Goal: Information Seeking & Learning: Compare options

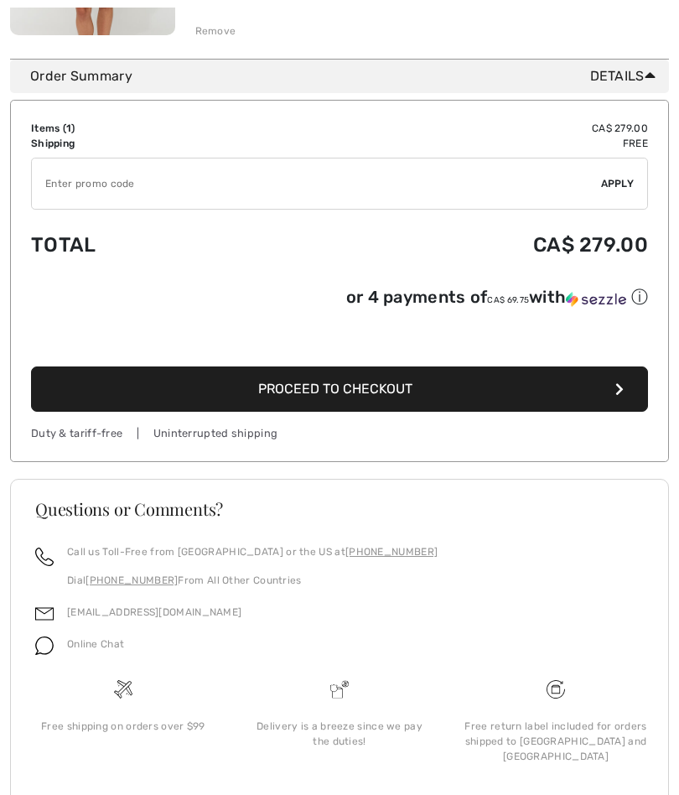
scroll to position [502, 0]
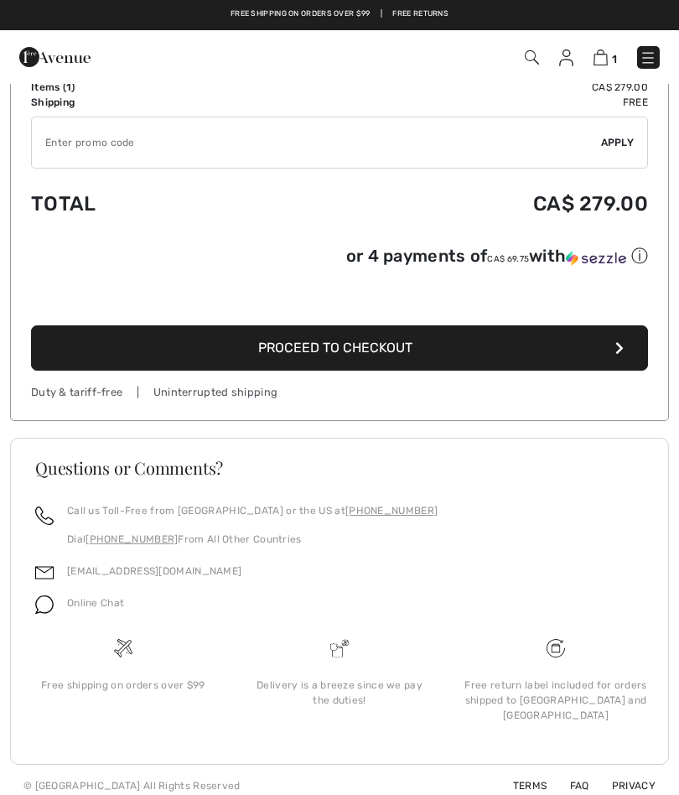
click at [99, 355] on button "Proceed to Checkout" at bounding box center [339, 347] width 617 height 45
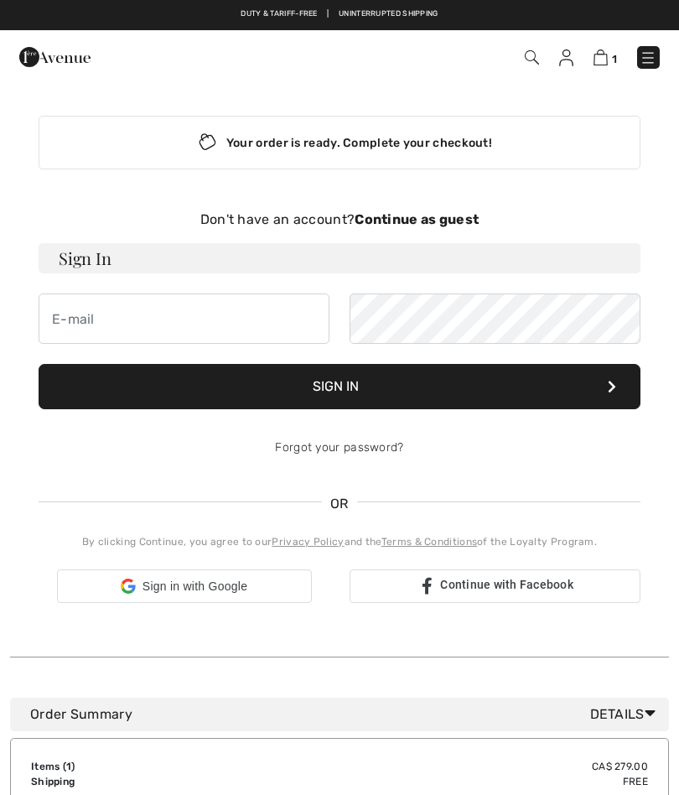
checkbox input "true"
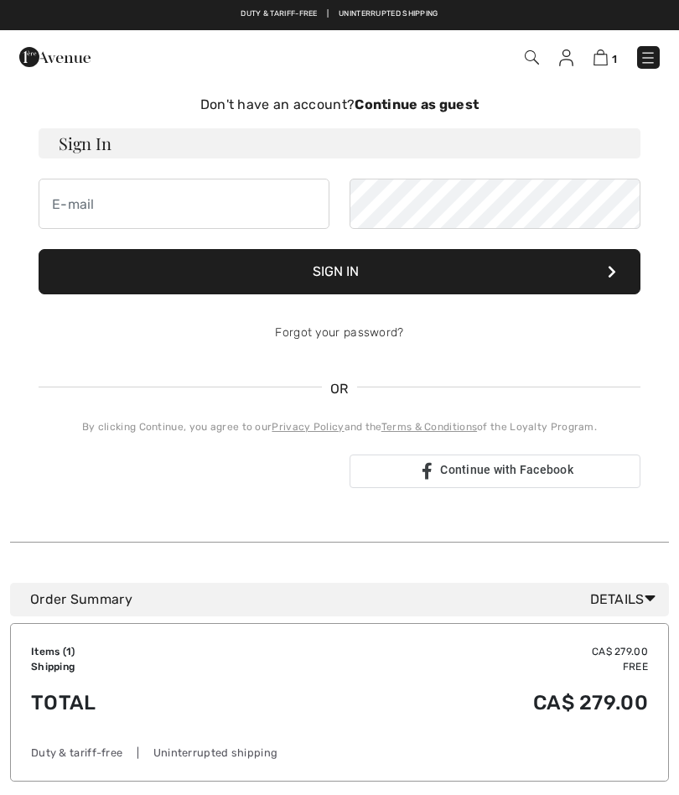
scroll to position [112, 0]
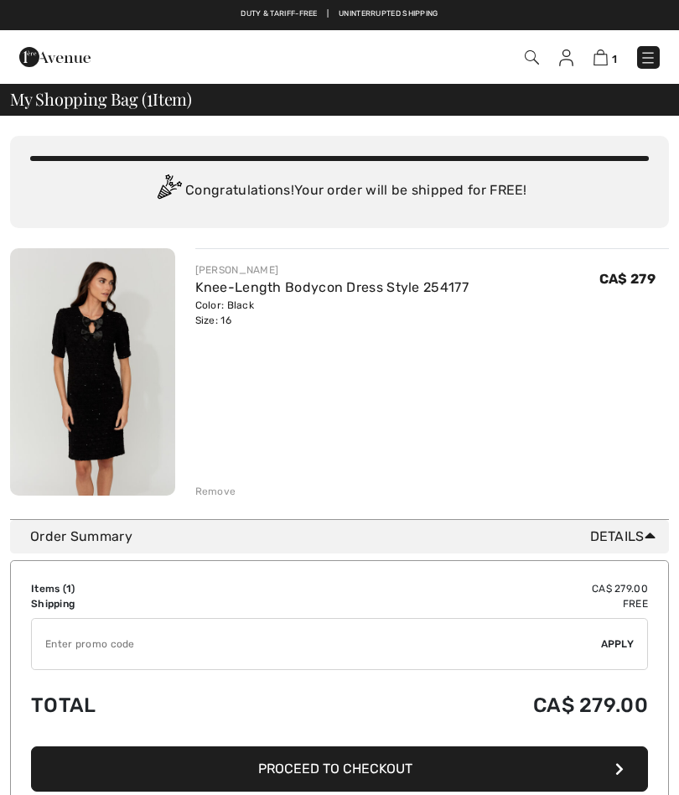
scroll to position [418, 0]
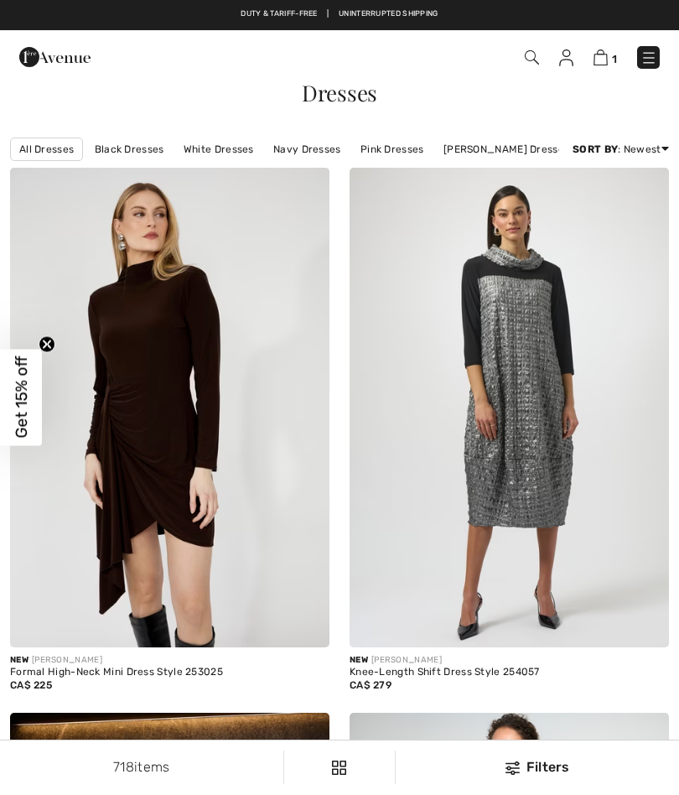
checkbox input "true"
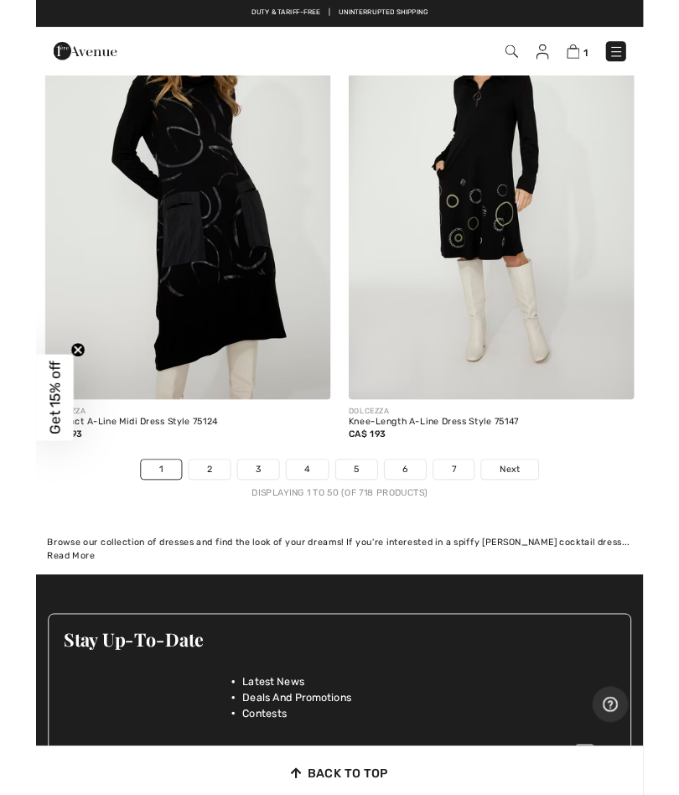
scroll to position [14347, 0]
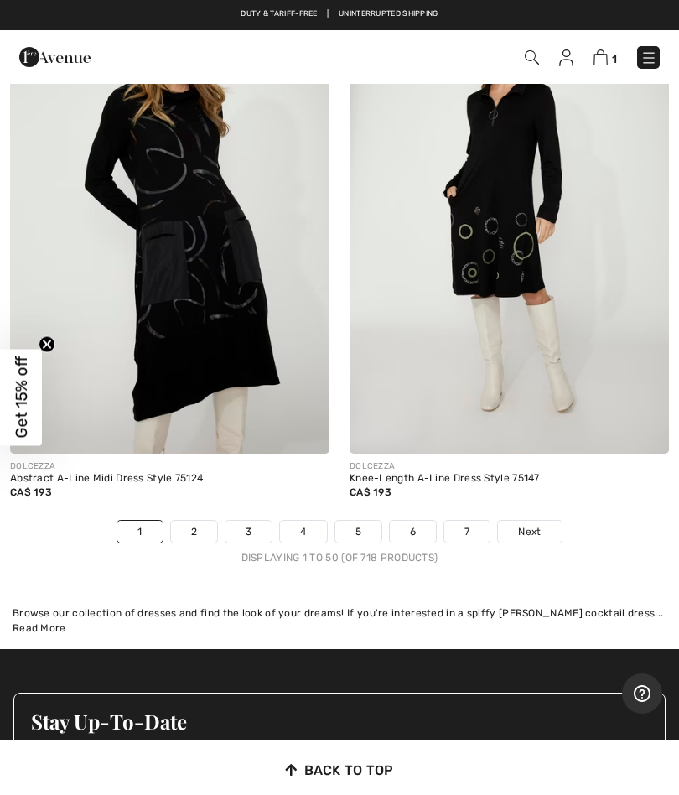
click at [193, 521] on link "2" at bounding box center [194, 532] width 46 height 22
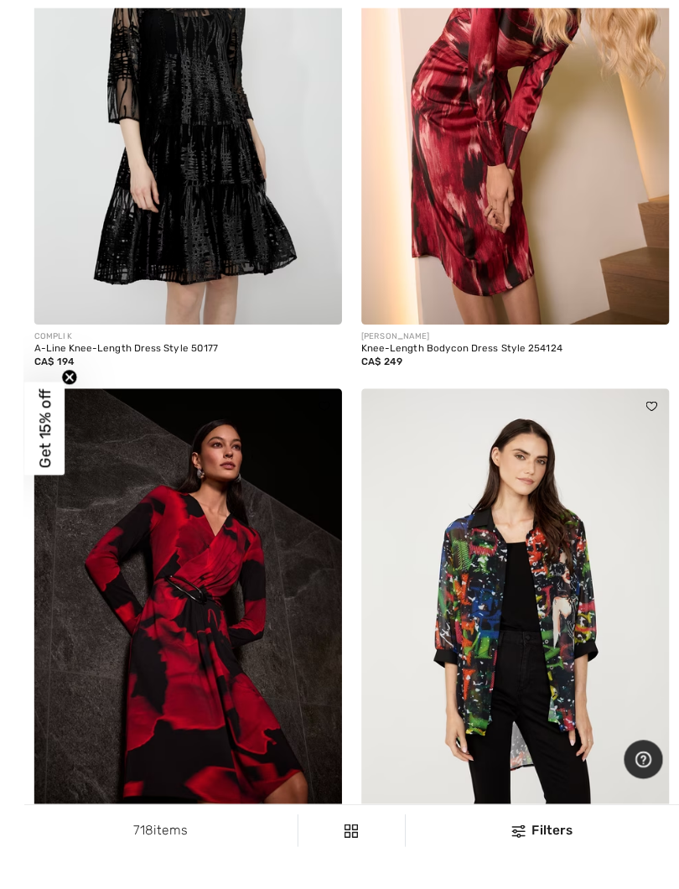
scroll to position [10825, 0]
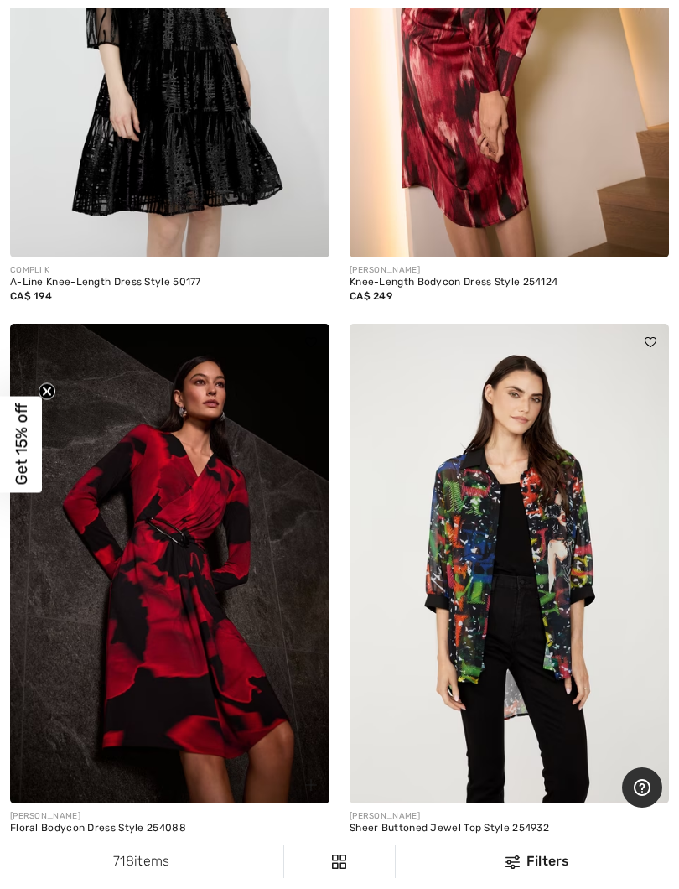
click at [127, 637] on img at bounding box center [170, 564] width 320 height 480
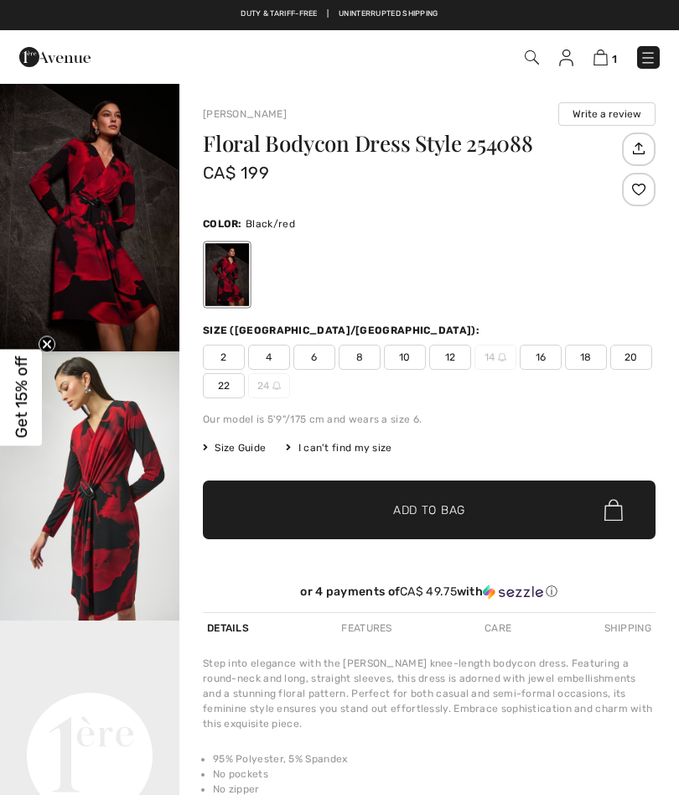
checkbox input "true"
click at [91, 517] on img "2 / 5" at bounding box center [90, 485] width 180 height 269
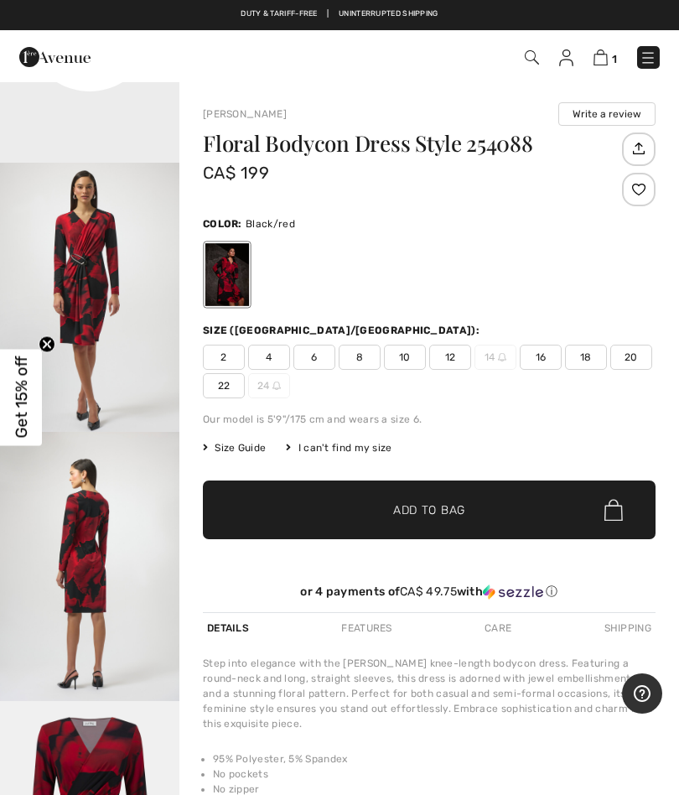
scroll to position [802, 0]
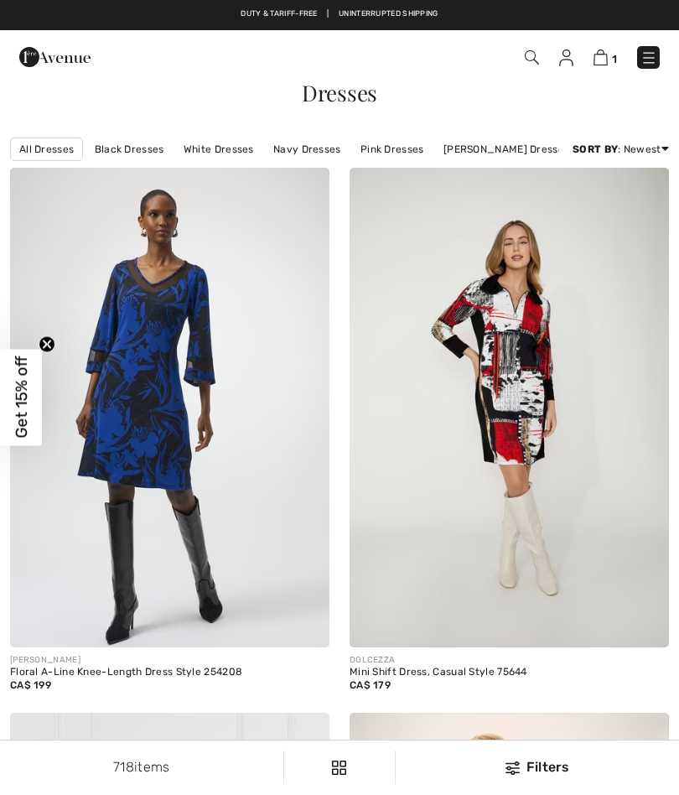
checkbox input "true"
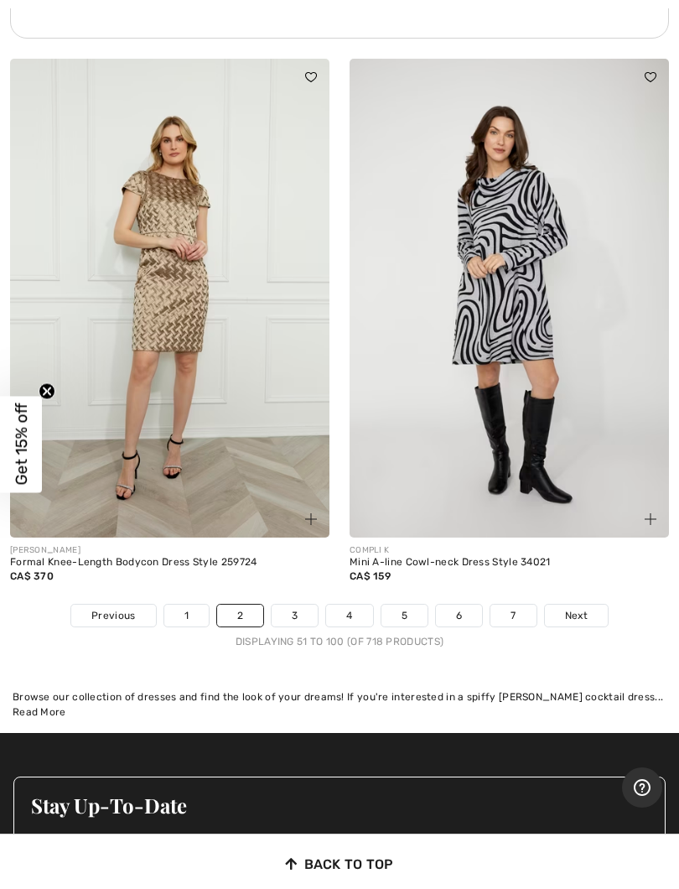
scroll to position [14145, 0]
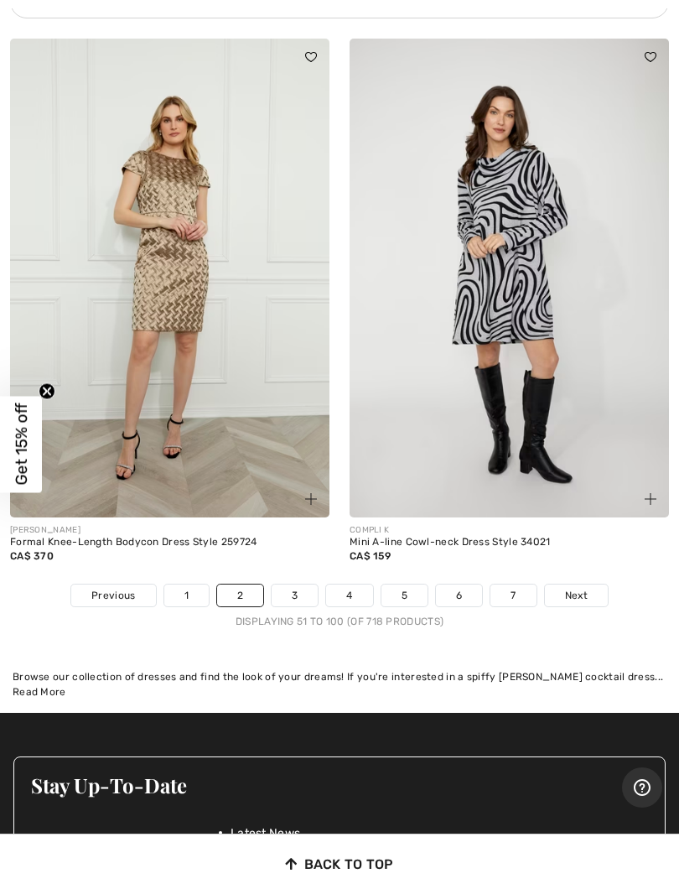
click at [295, 585] on link "3" at bounding box center [295, 596] width 46 height 22
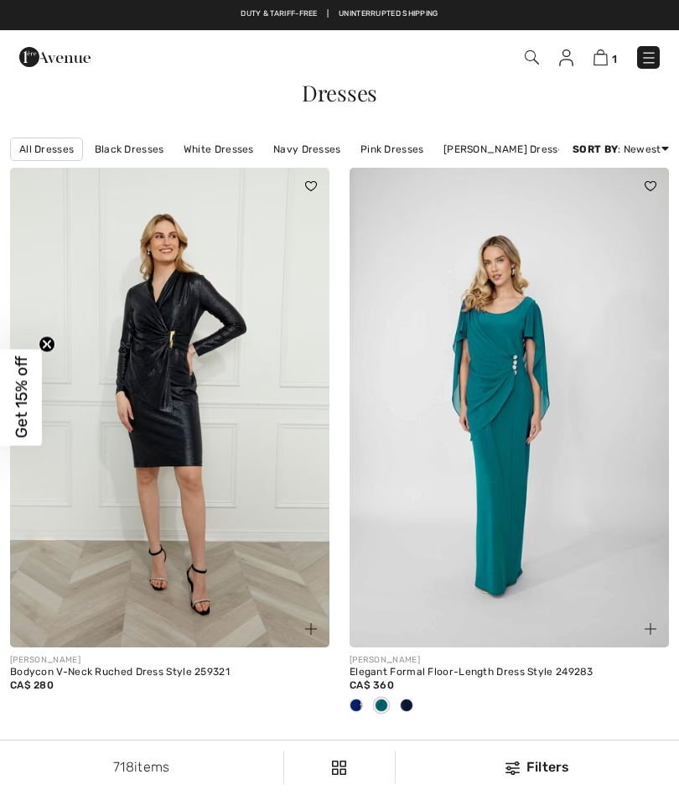
checkbox input "true"
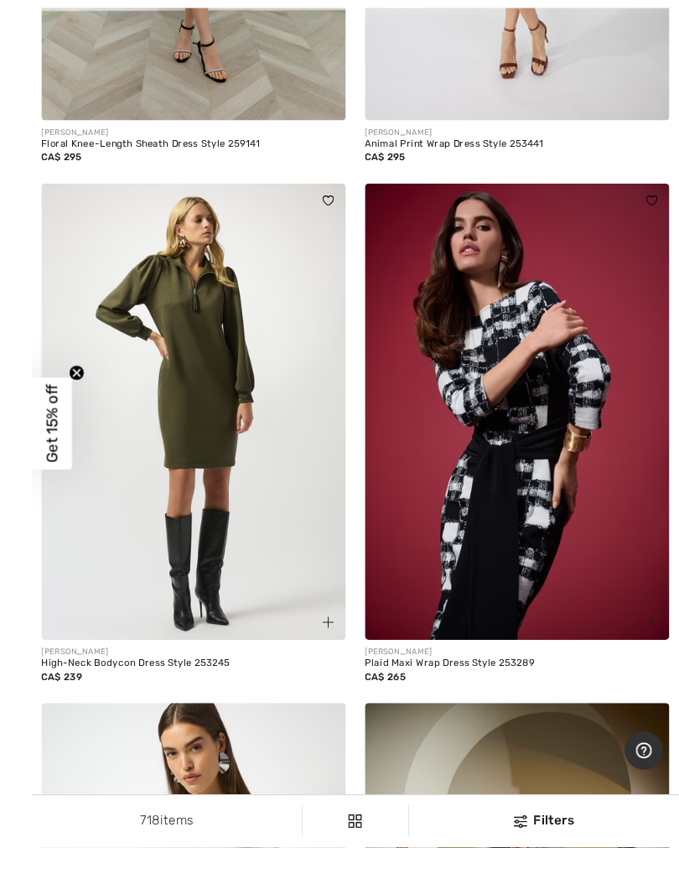
scroll to position [1170, 0]
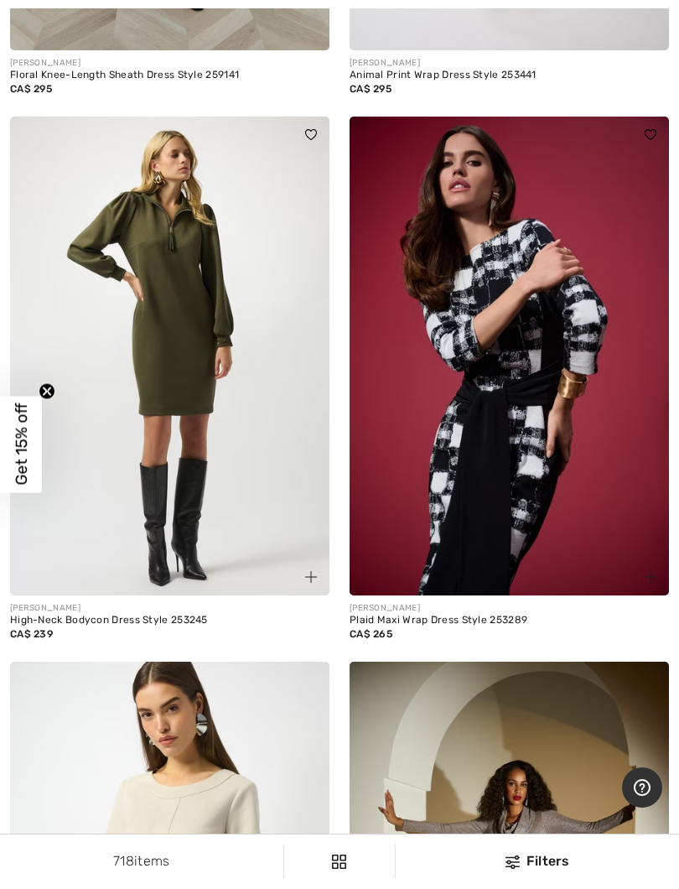
click at [426, 465] on img at bounding box center [510, 357] width 320 height 480
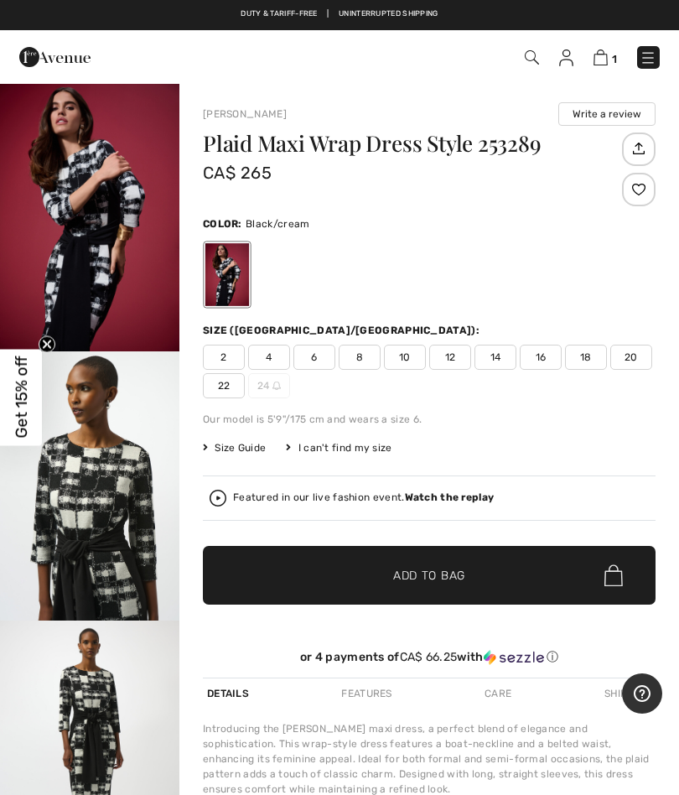
click at [70, 518] on img "2 / 5" at bounding box center [90, 485] width 180 height 269
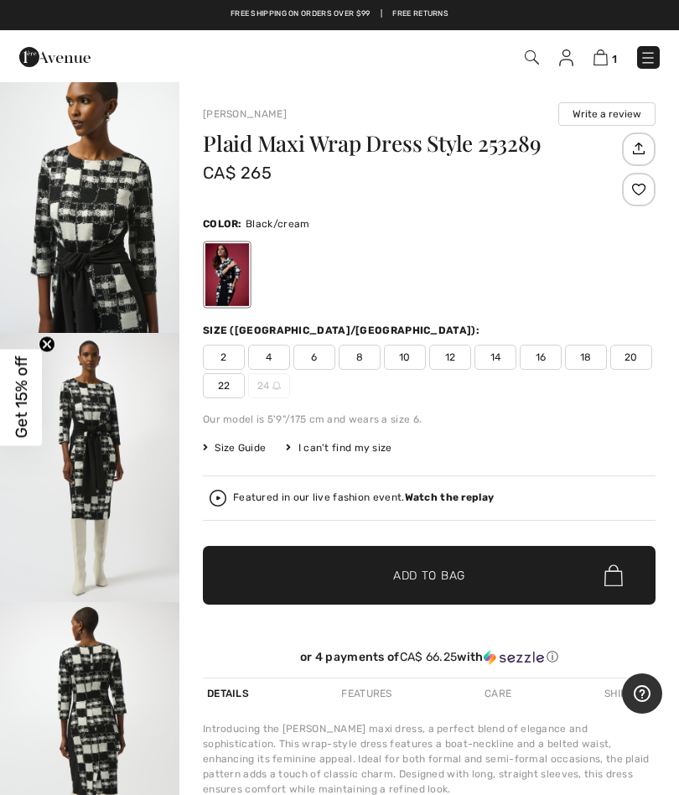
scroll to position [412, 0]
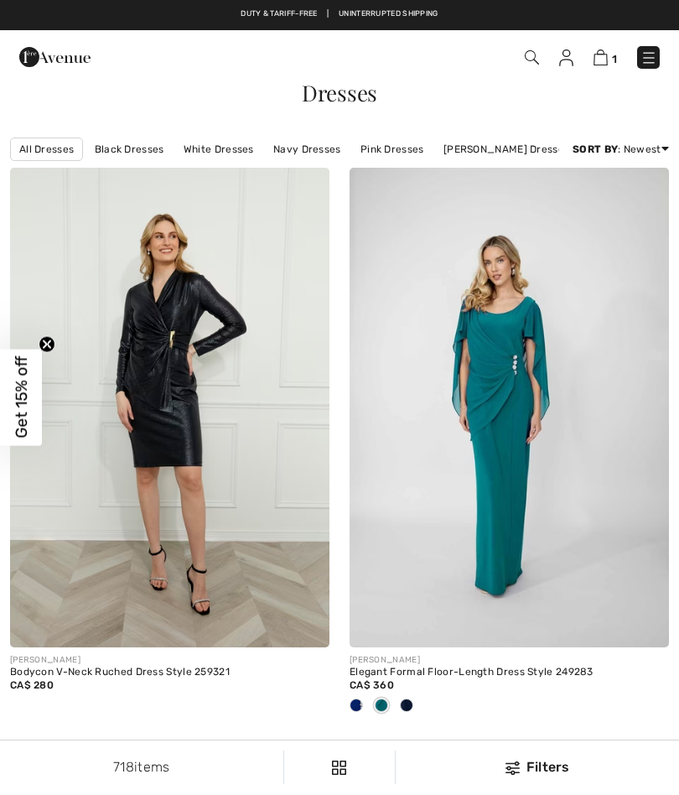
checkbox input "true"
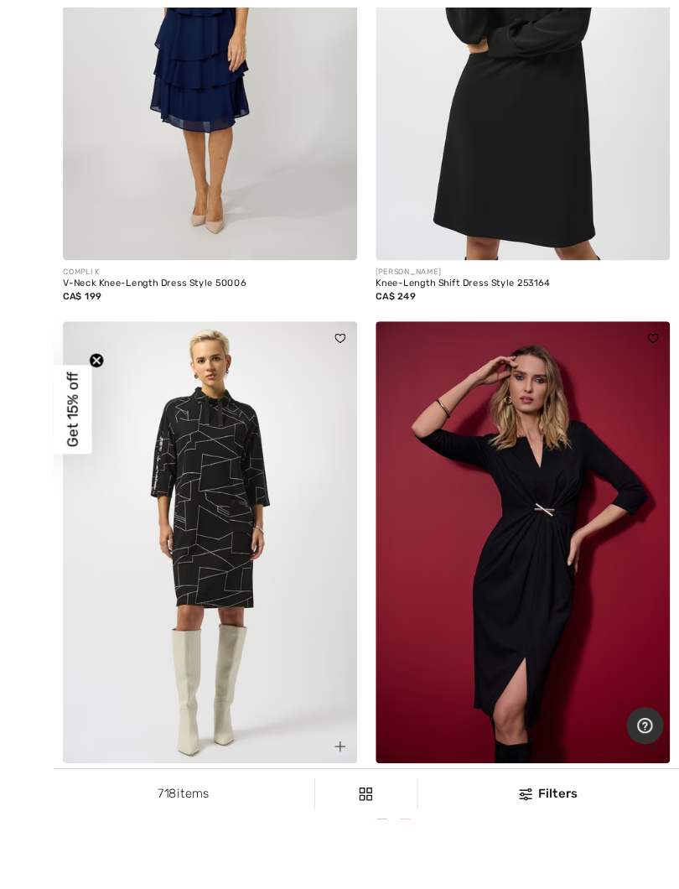
scroll to position [9239, 0]
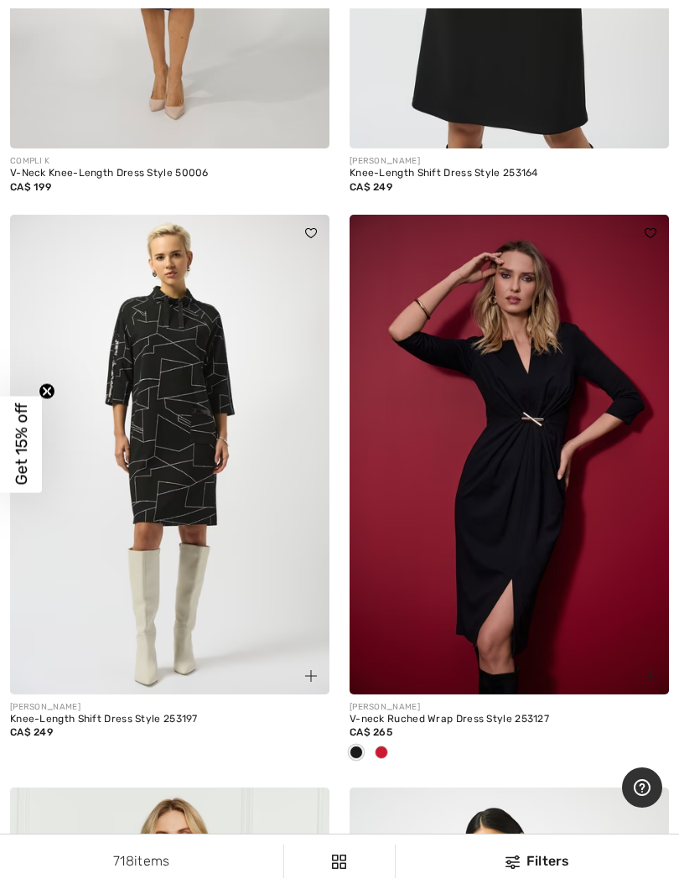
click at [429, 483] on img at bounding box center [510, 455] width 320 height 480
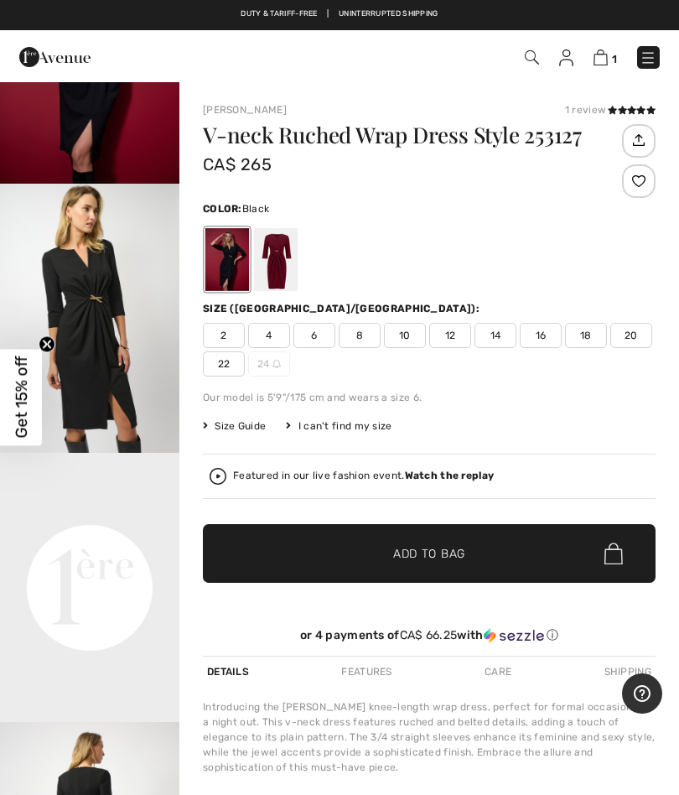
scroll to position [191, 0]
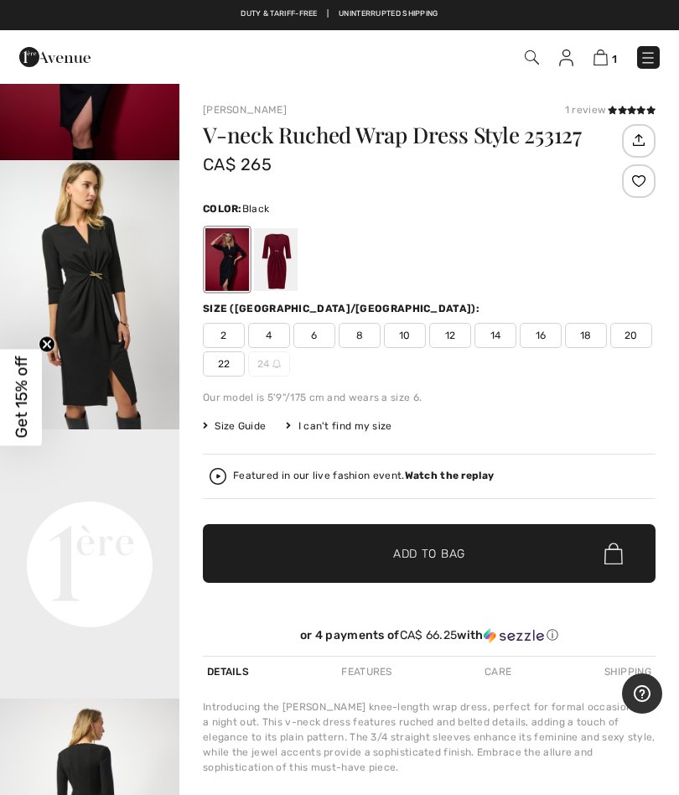
click at [86, 345] on img "2 / 5" at bounding box center [90, 294] width 180 height 269
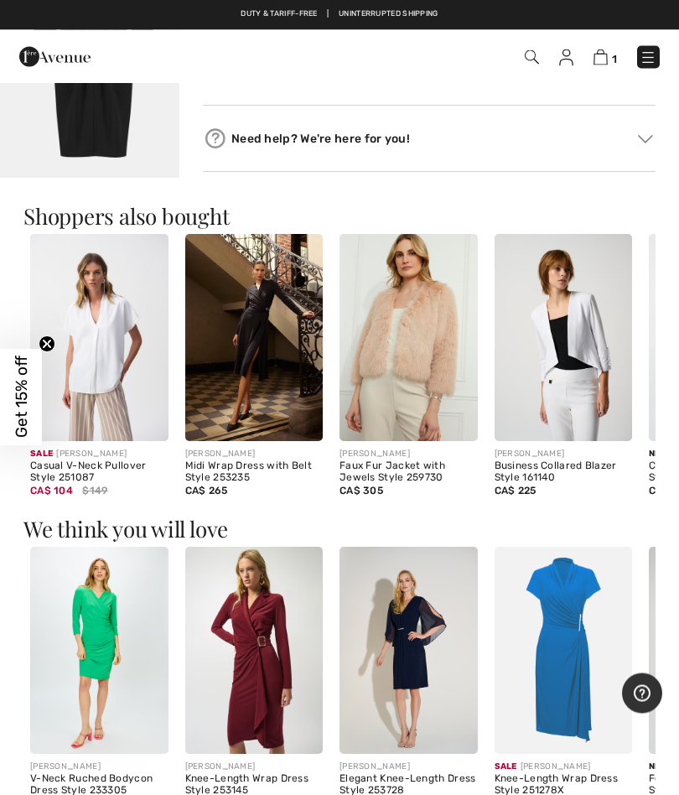
scroll to position [847, 0]
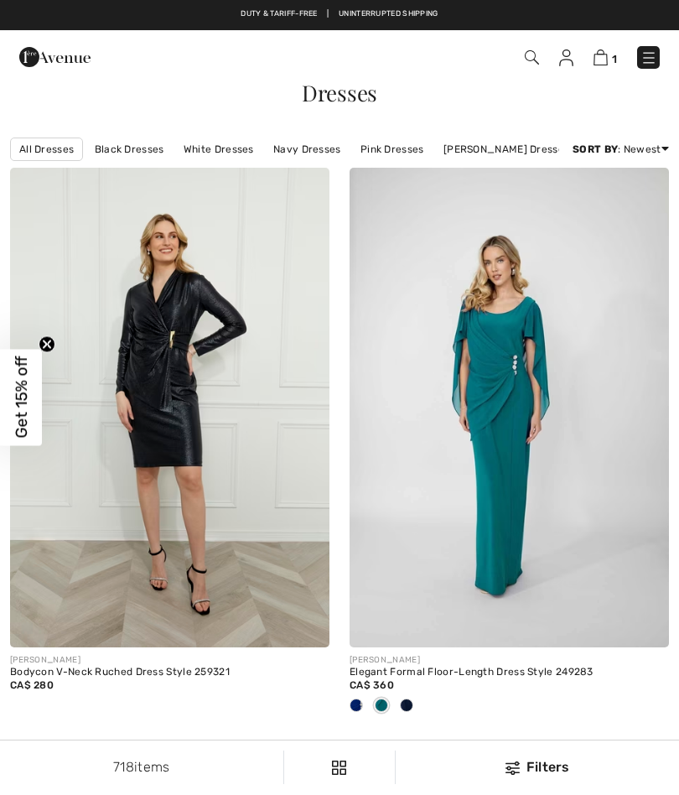
scroll to position [9286, 0]
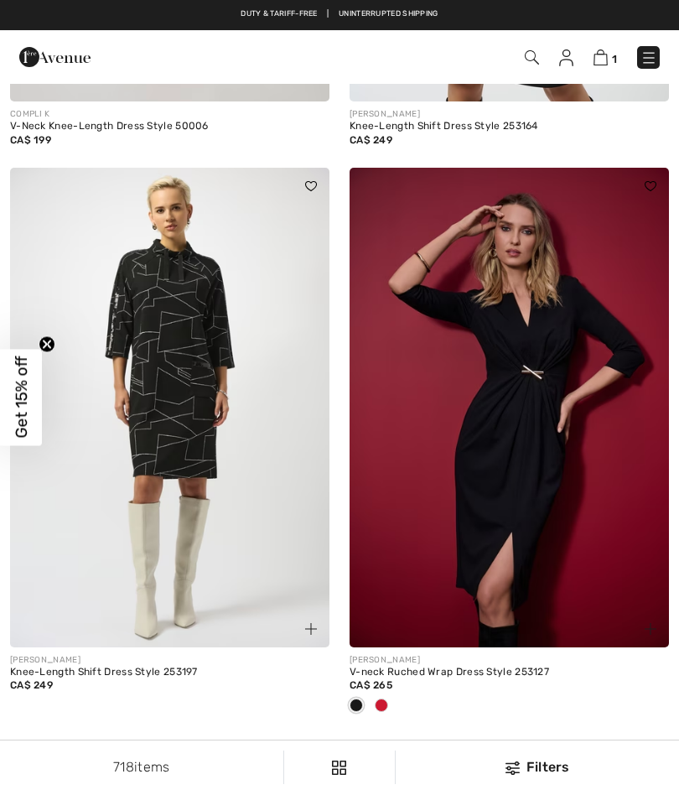
checkbox input "true"
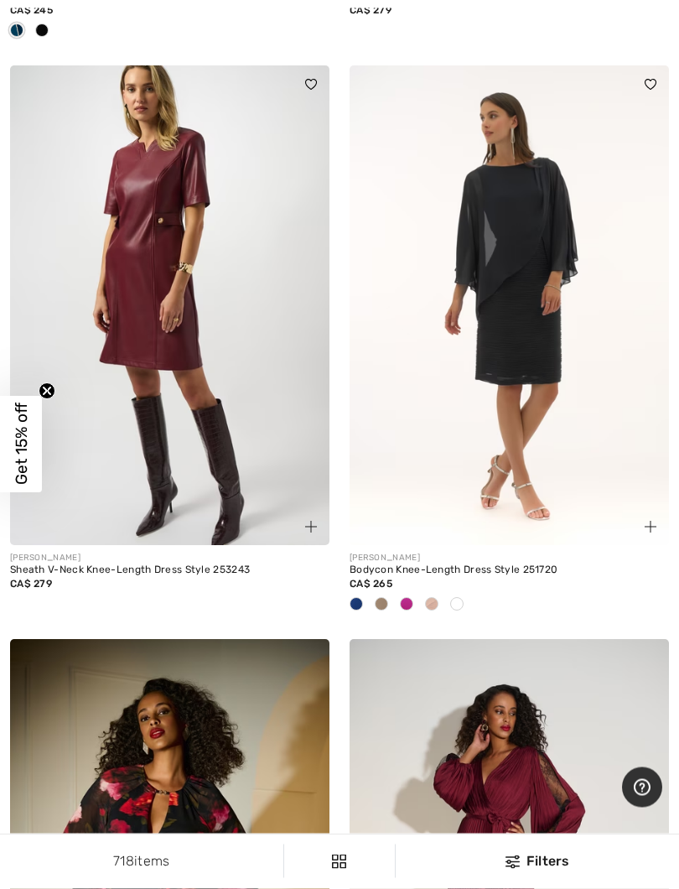
scroll to position [11768, 0]
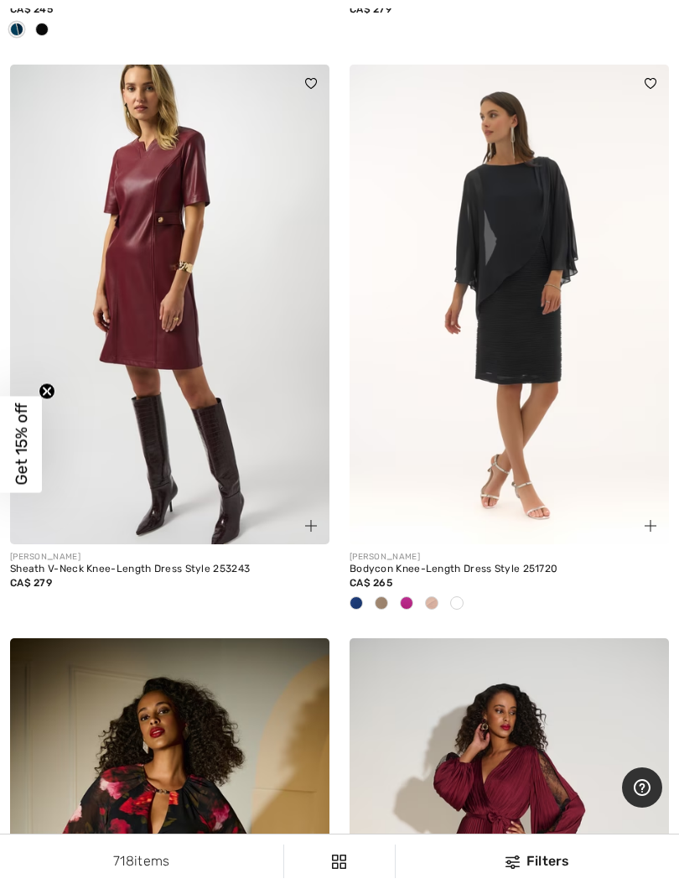
click at [92, 351] on img at bounding box center [170, 305] width 320 height 480
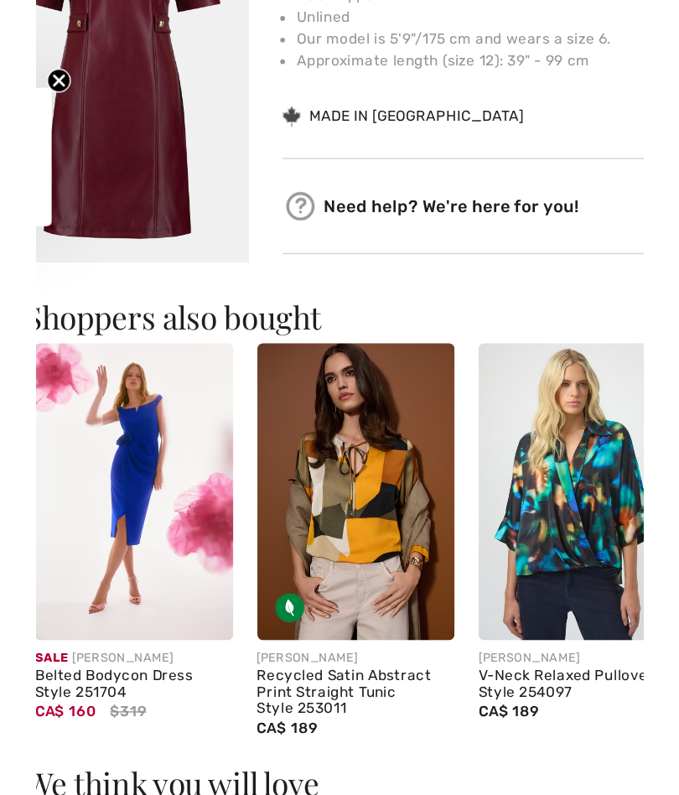
scroll to position [472, 0]
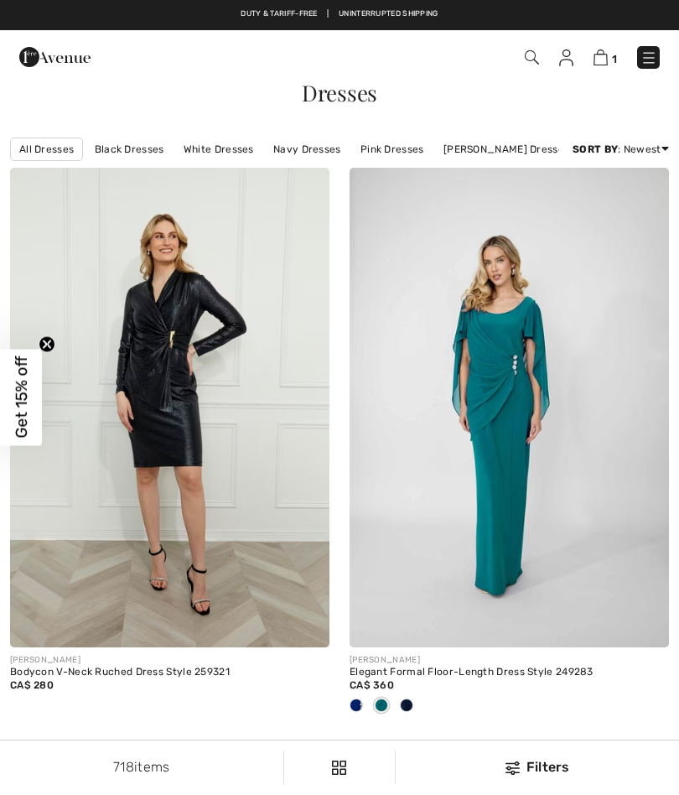
checkbox input "true"
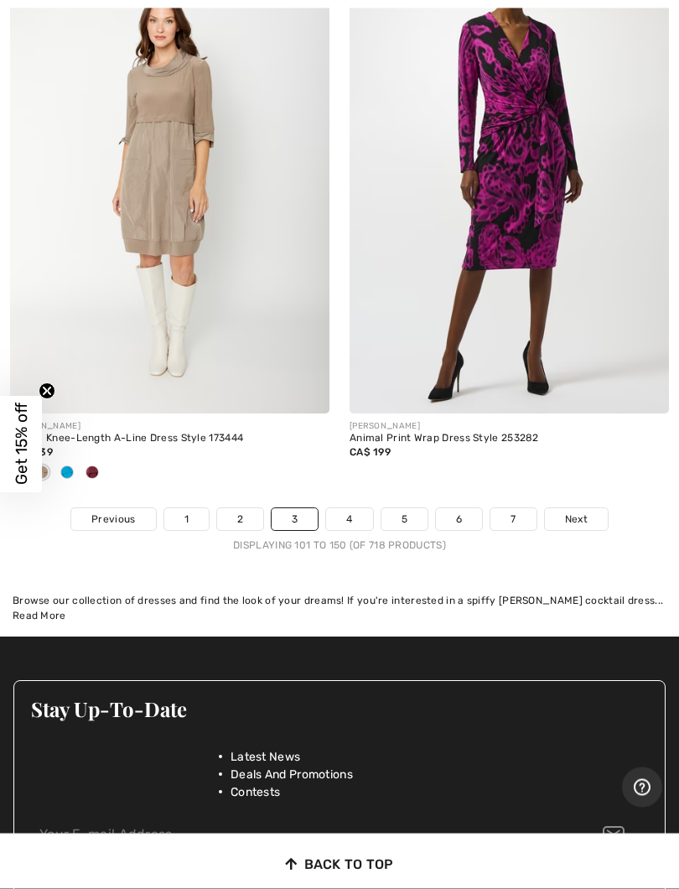
scroll to position [14359, 0]
click at [336, 508] on link "4" at bounding box center [349, 519] width 46 height 22
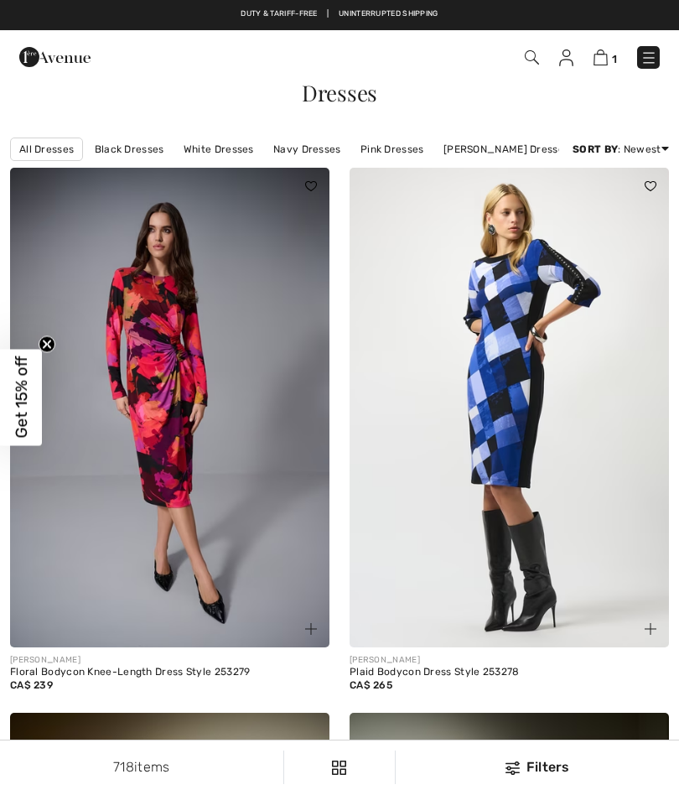
checkbox input "true"
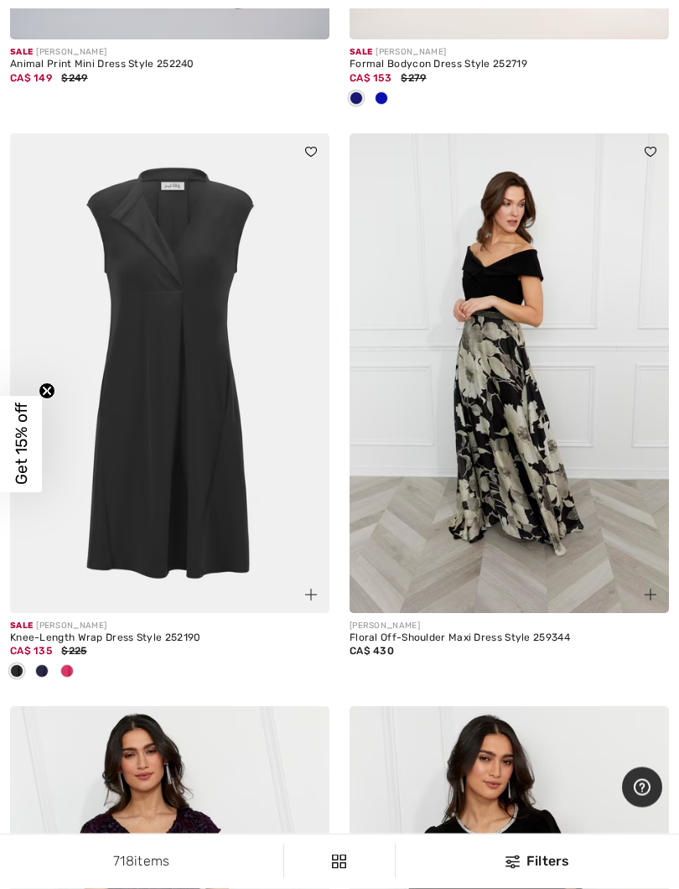
scroll to position [5660, 0]
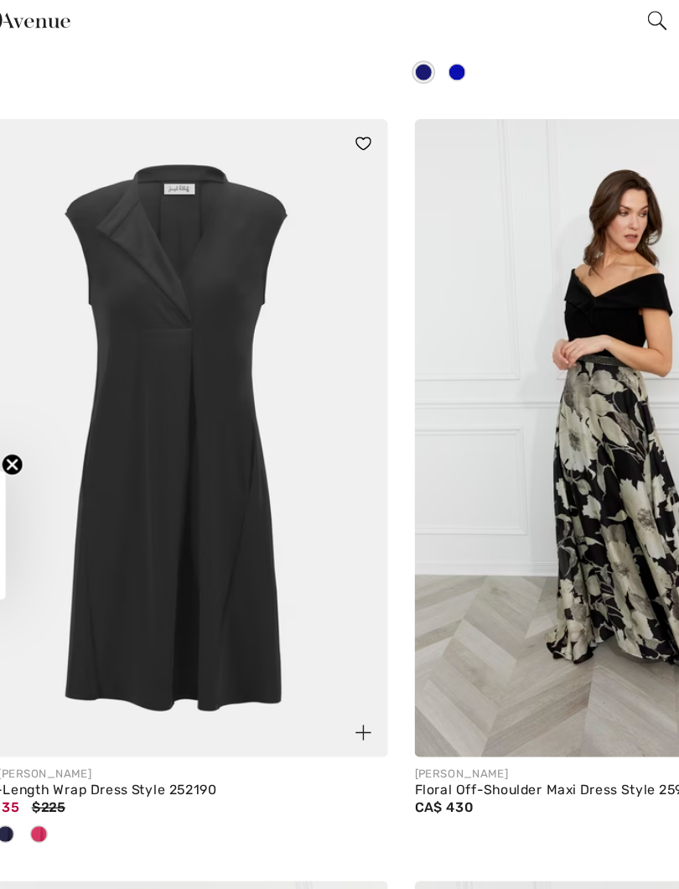
click at [96, 244] on img at bounding box center [170, 372] width 320 height 480
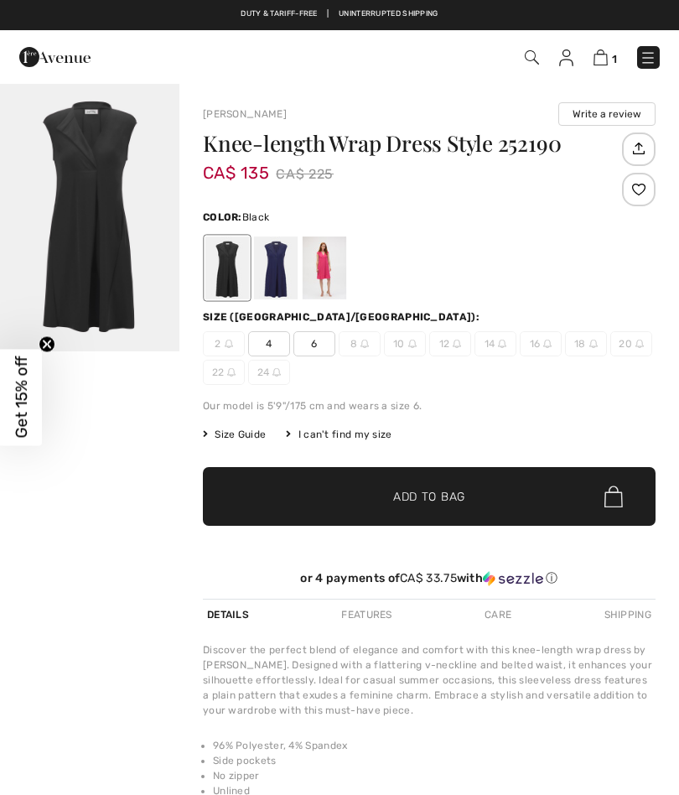
checkbox input "true"
click at [273, 274] on div at bounding box center [276, 268] width 44 height 63
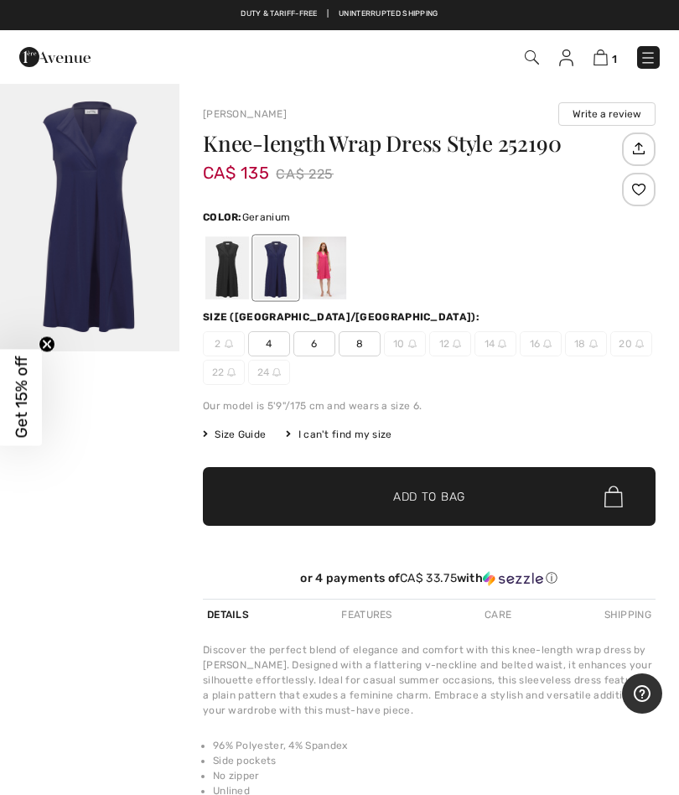
click at [319, 272] on div at bounding box center [325, 268] width 44 height 63
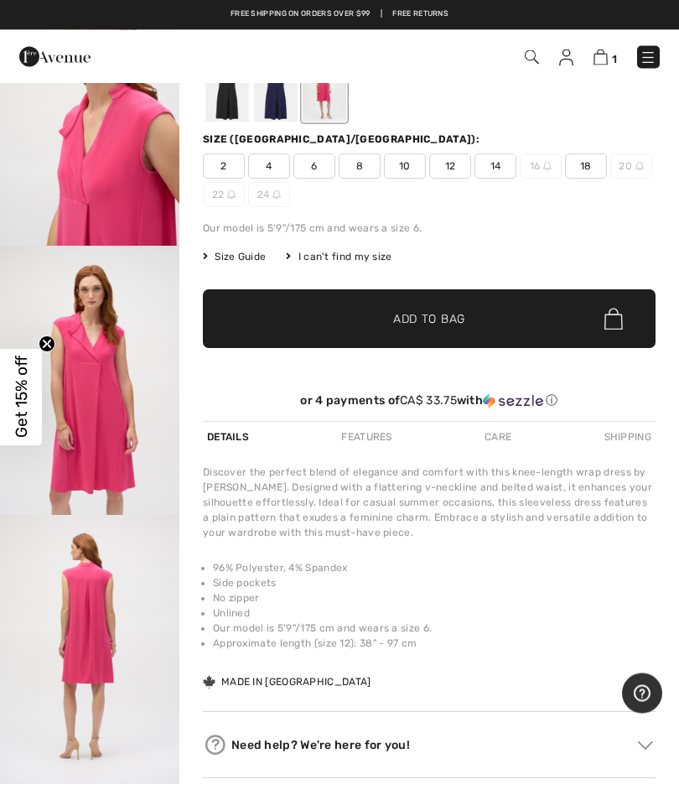
scroll to position [172, 0]
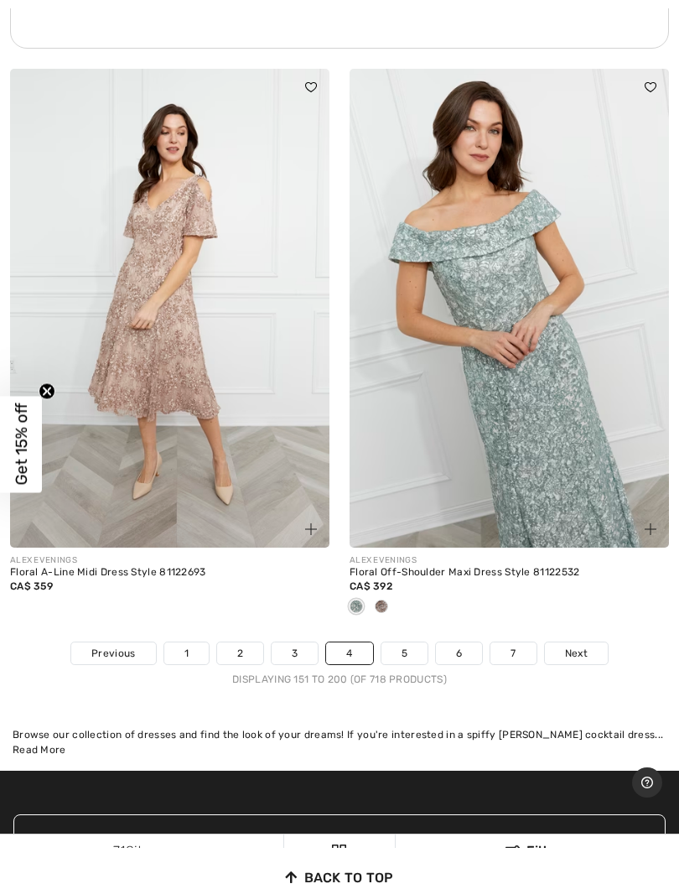
scroll to position [14143, 0]
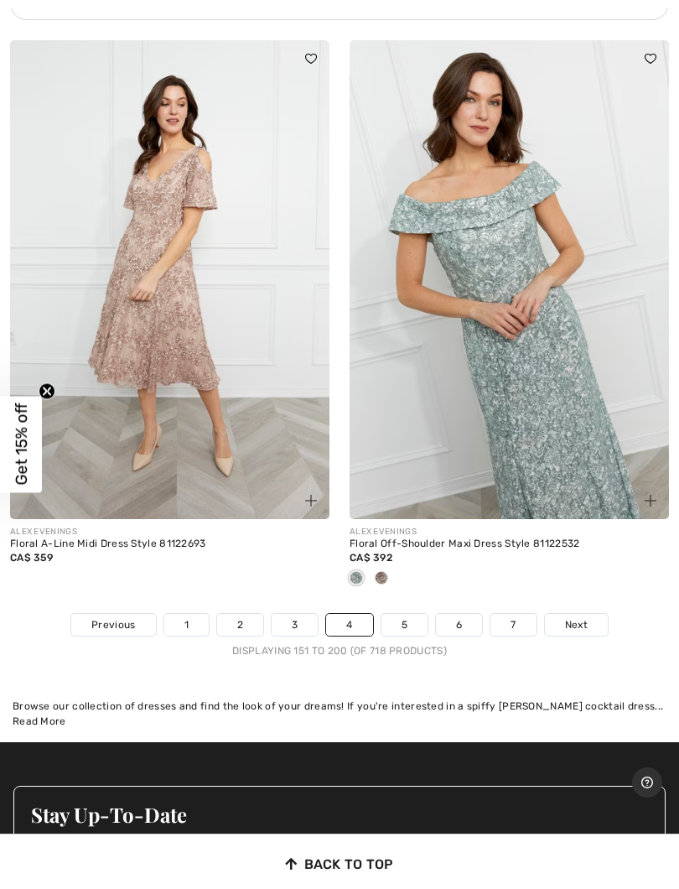
click at [399, 614] on link "5" at bounding box center [405, 625] width 46 height 22
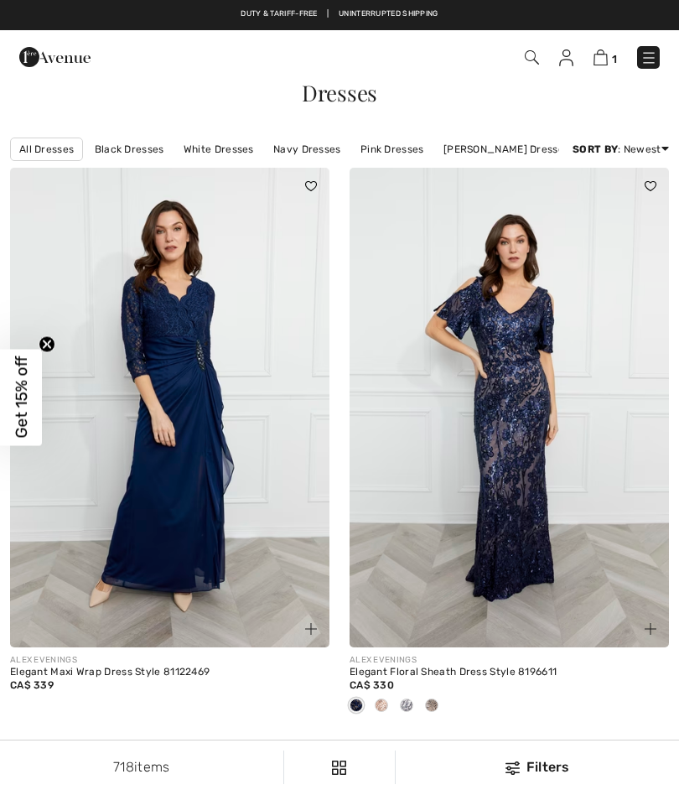
checkbox input "true"
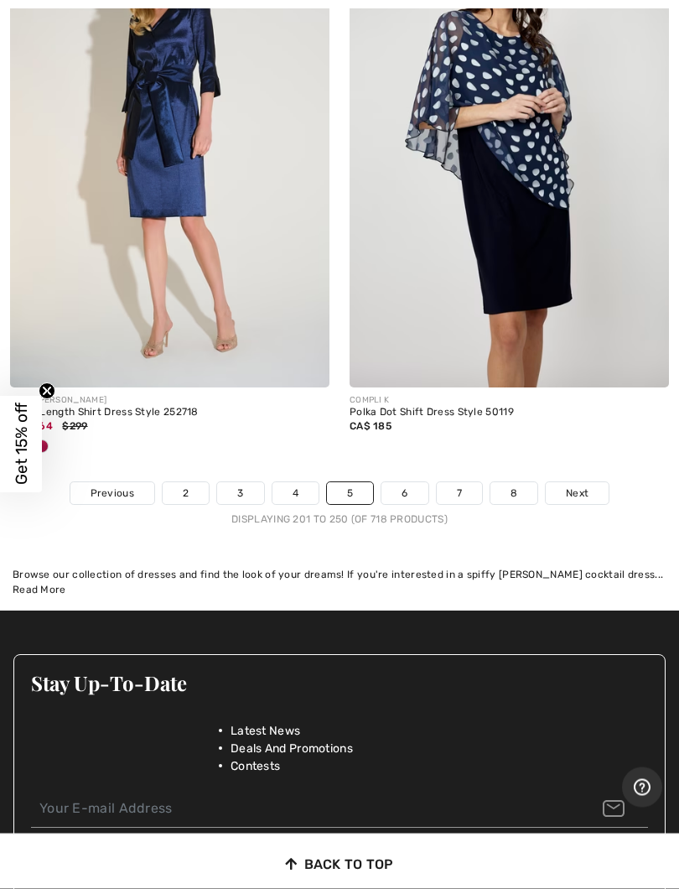
scroll to position [14496, 0]
click at [396, 486] on link "6" at bounding box center [405, 493] width 46 height 22
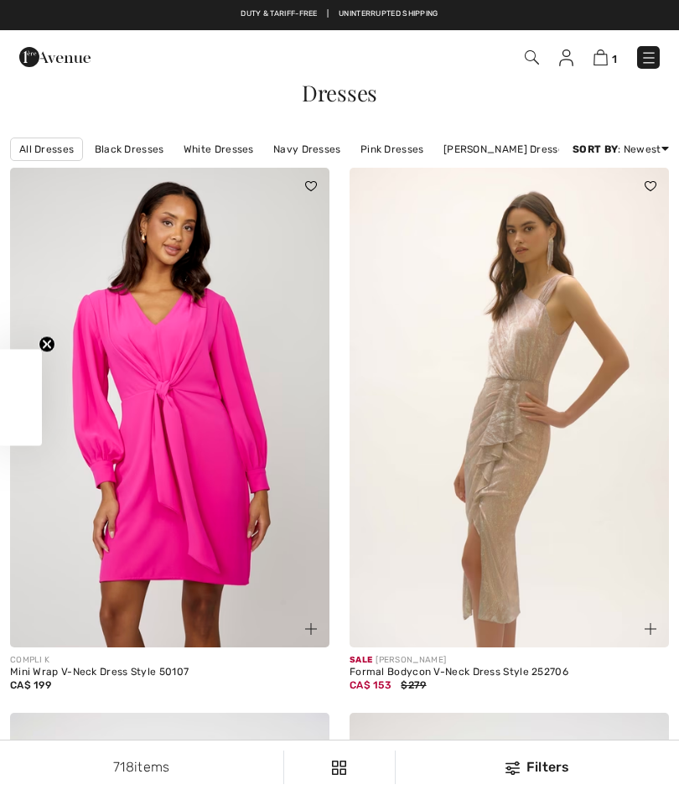
checkbox input "true"
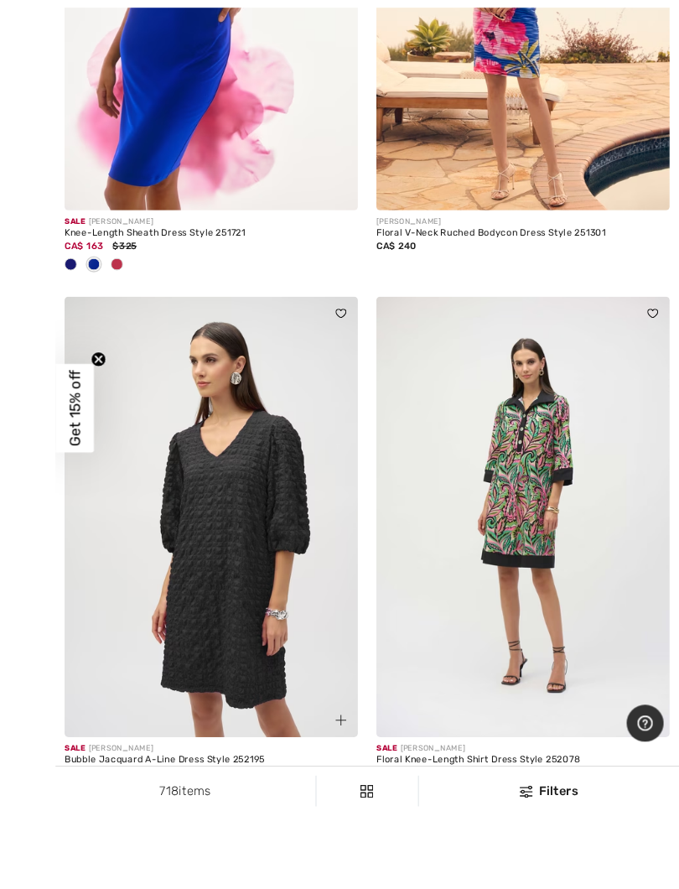
scroll to position [2235, 0]
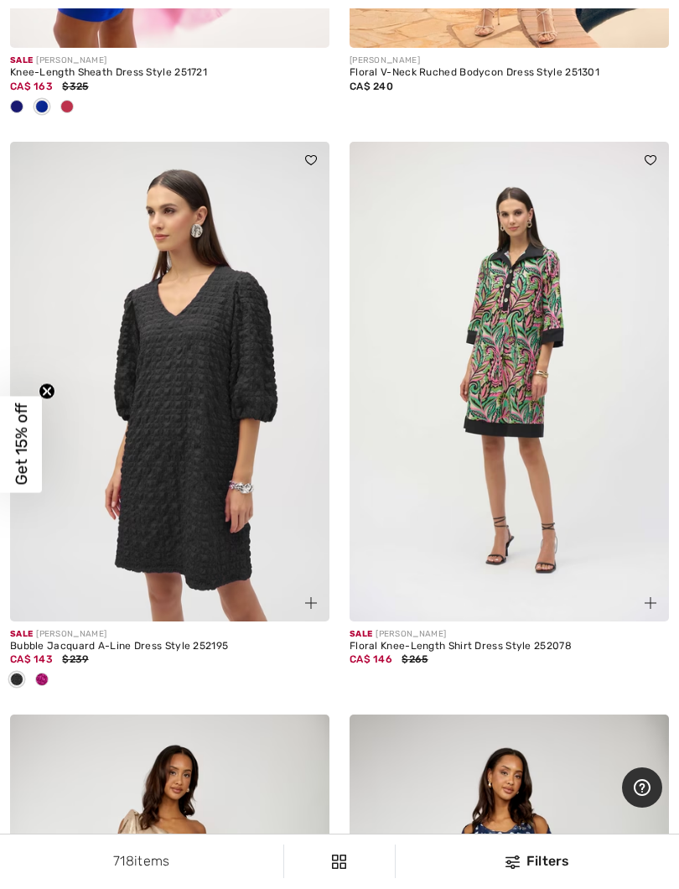
click at [141, 414] on img at bounding box center [170, 382] width 320 height 480
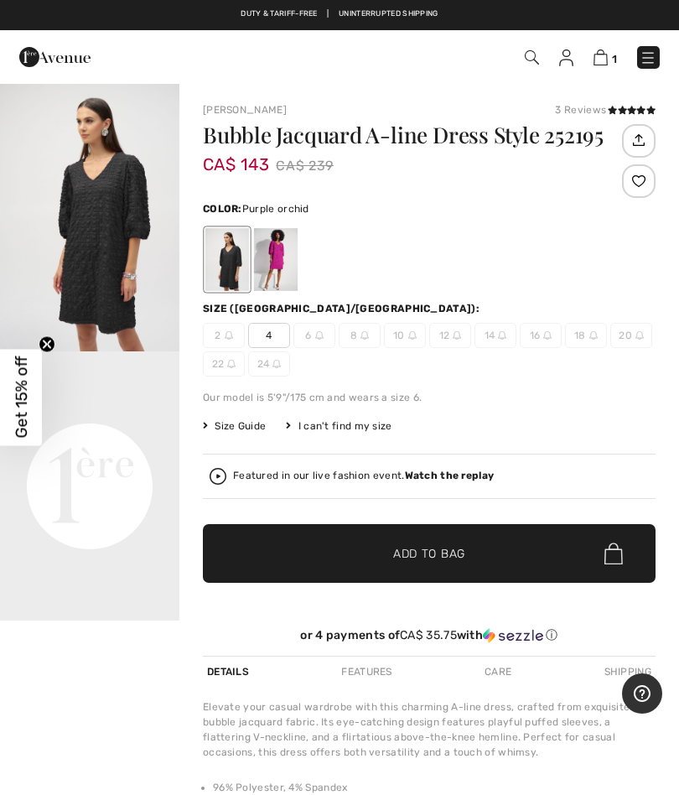
click at [274, 270] on div at bounding box center [276, 259] width 44 height 63
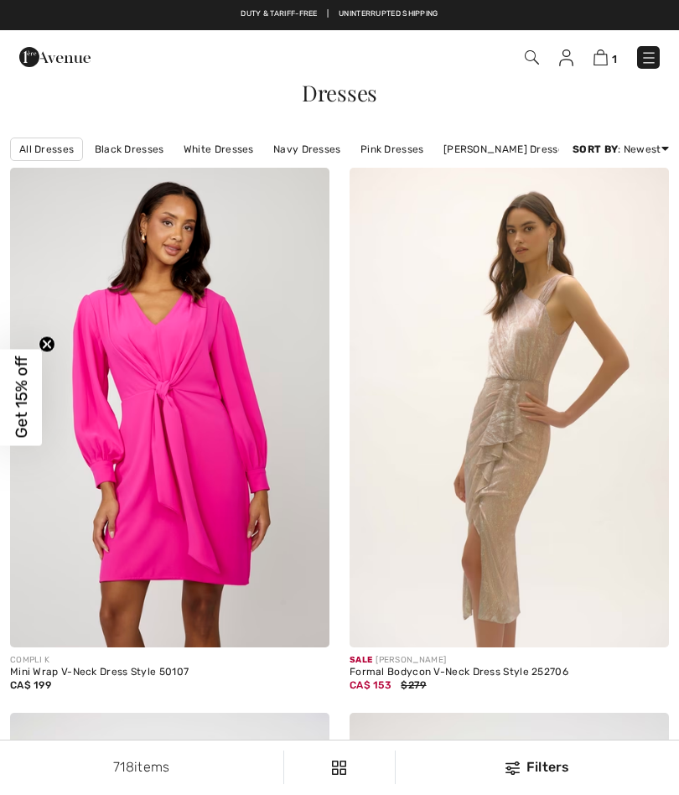
checkbox input "true"
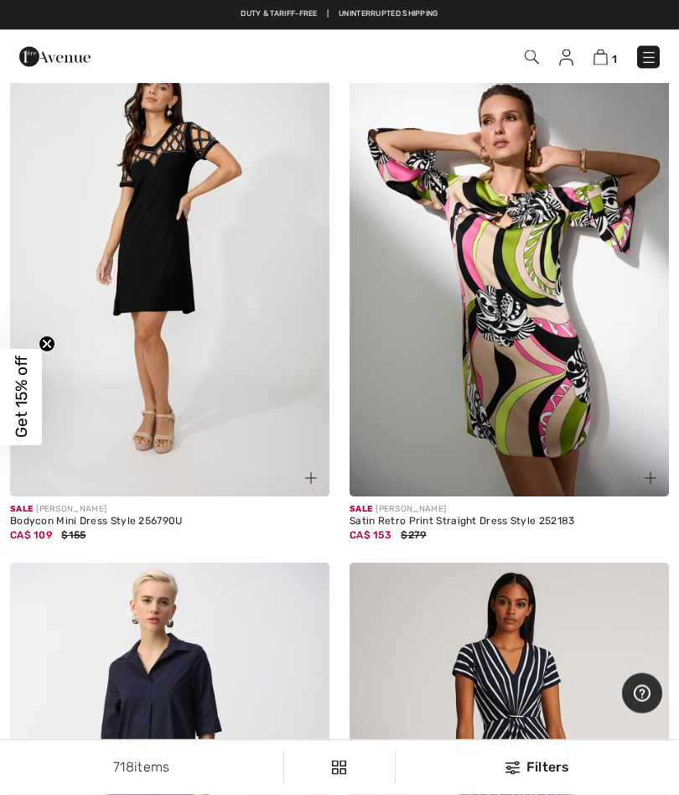
scroll to position [5229, 0]
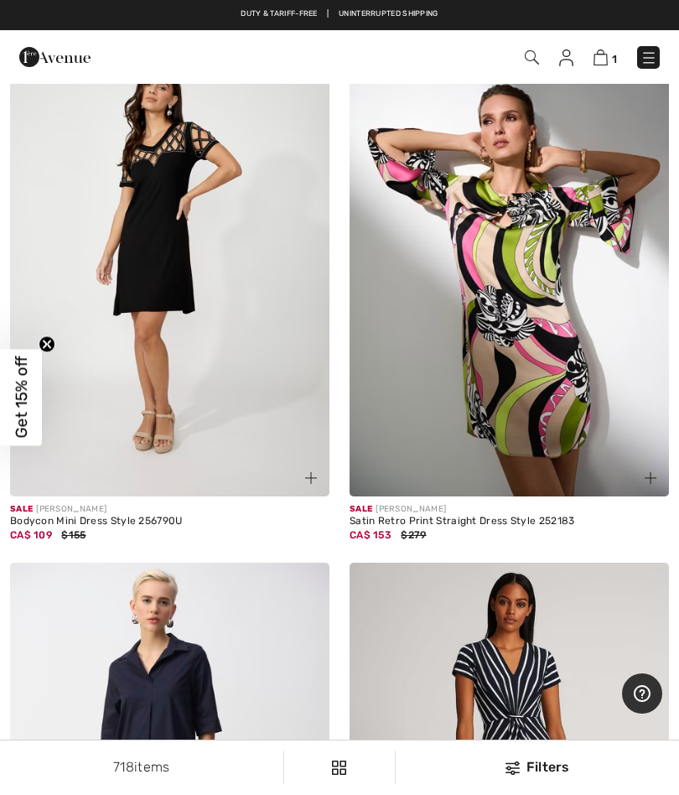
click at [457, 342] on img at bounding box center [510, 258] width 320 height 480
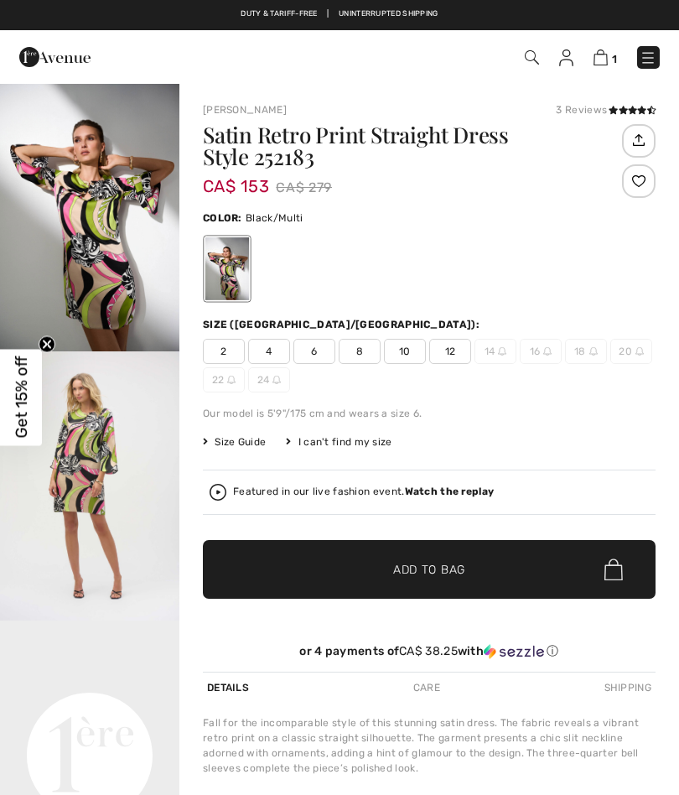
checkbox input "true"
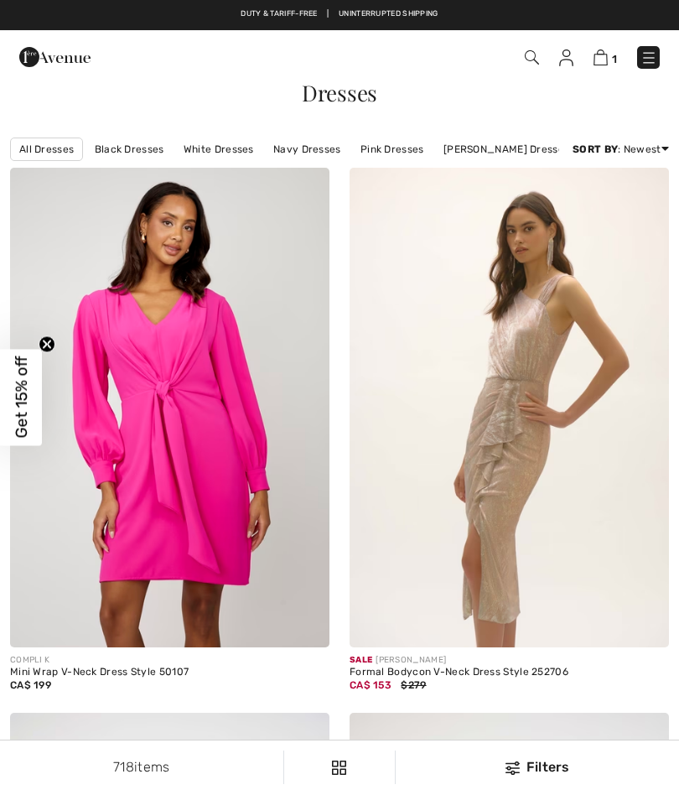
checkbox input "true"
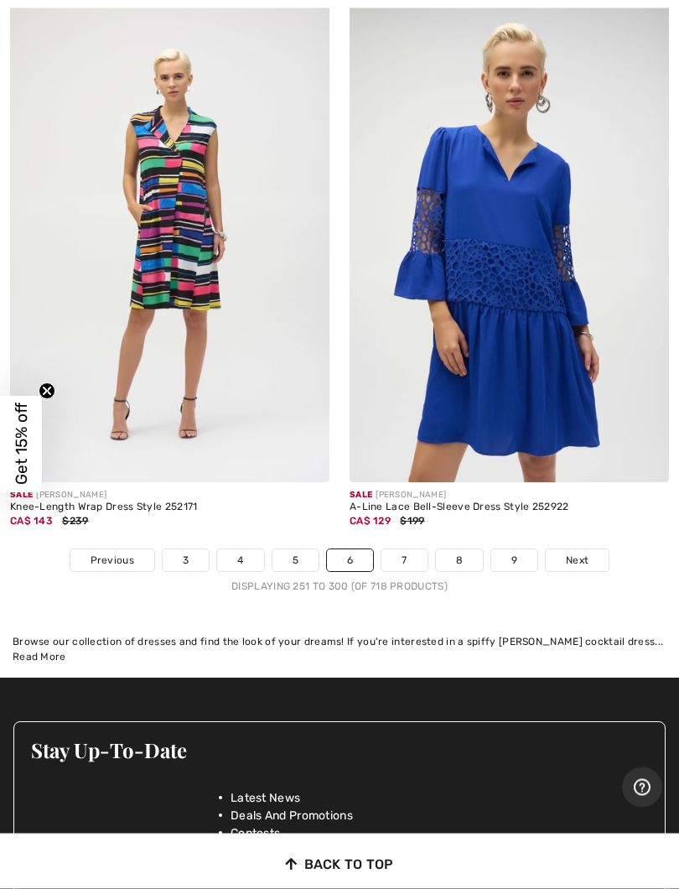
scroll to position [14124, 0]
click at [397, 549] on link "7" at bounding box center [404, 560] width 45 height 22
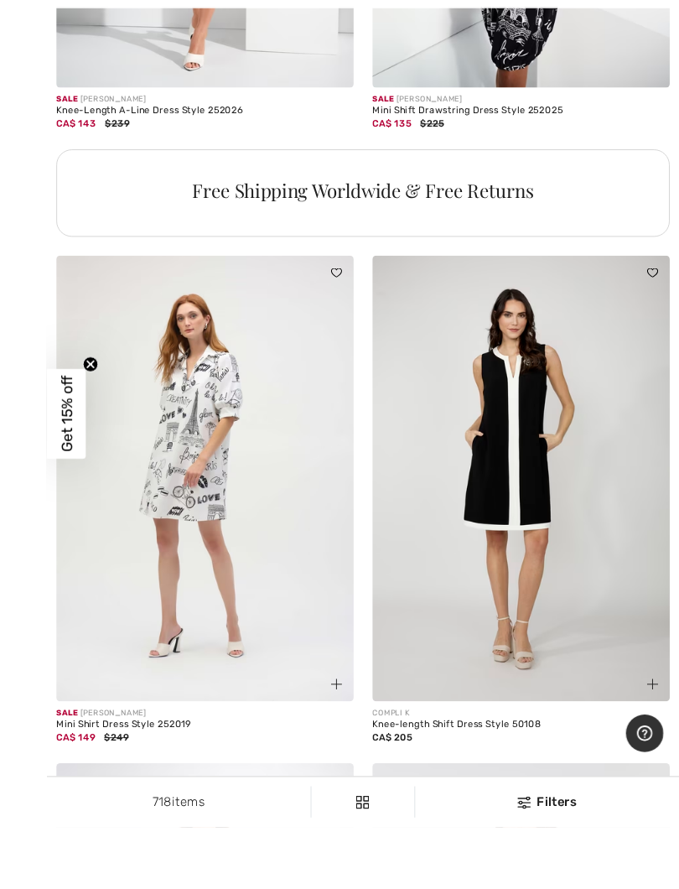
scroll to position [3399, 0]
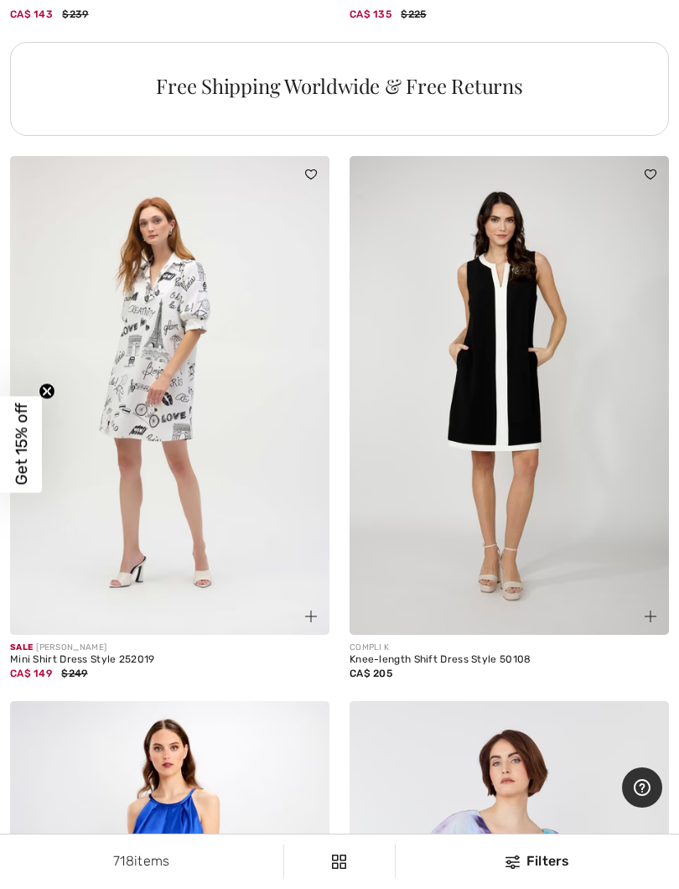
click at [419, 408] on img at bounding box center [510, 396] width 320 height 480
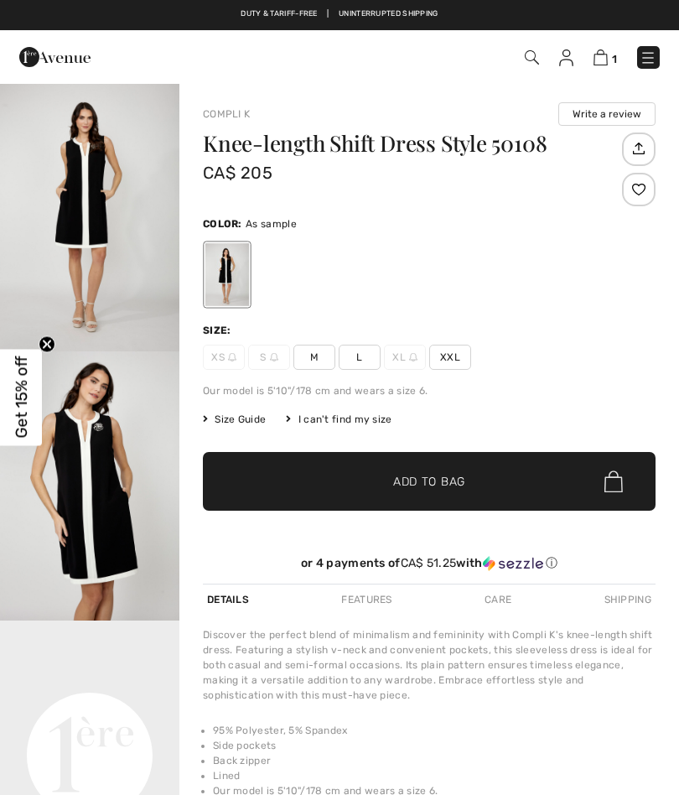
checkbox input "true"
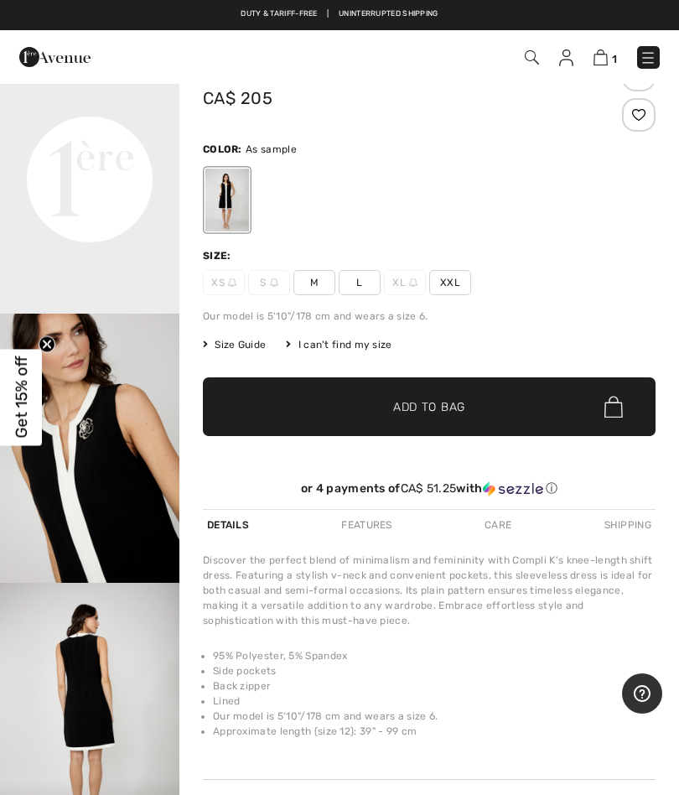
scroll to position [73, 0]
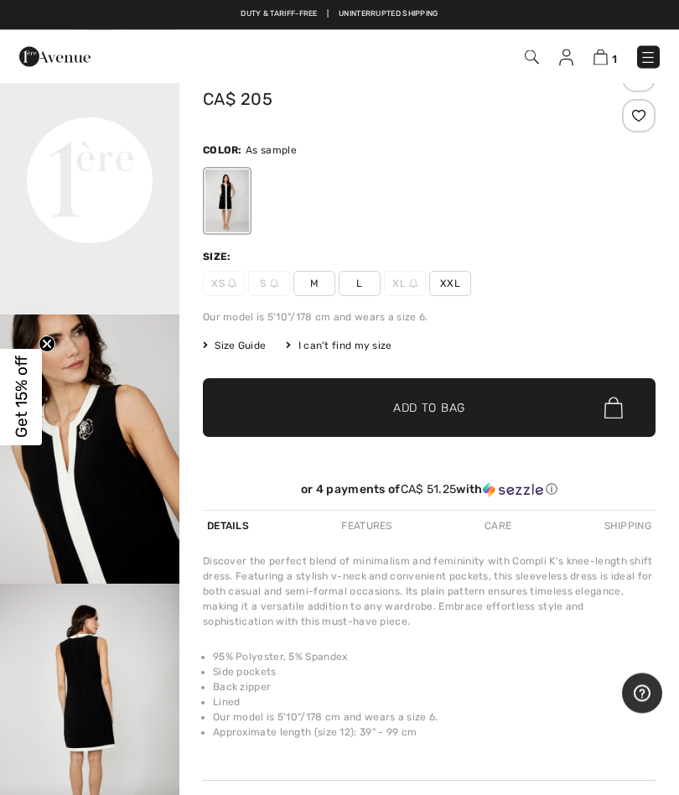
click at [75, 541] on img "3 / 4" at bounding box center [90, 449] width 180 height 269
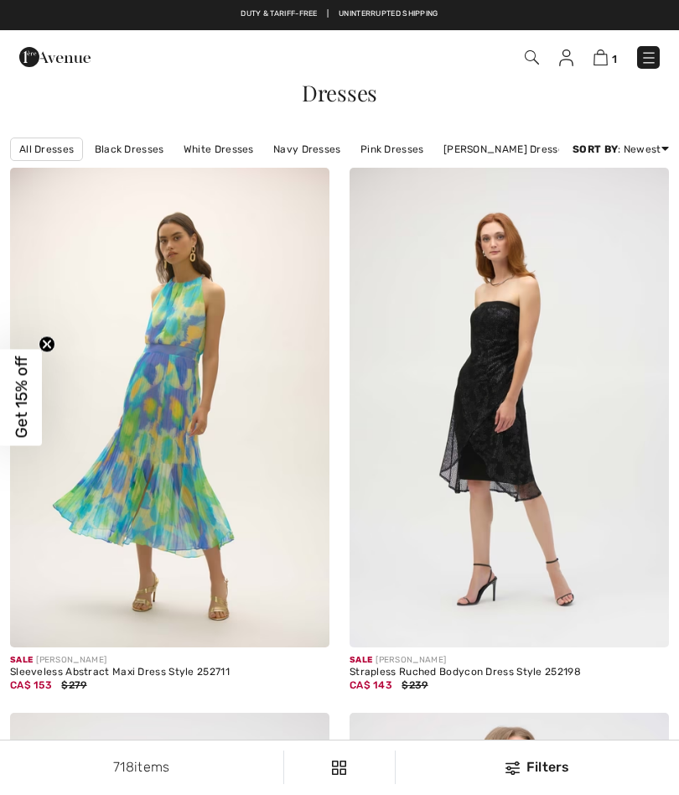
checkbox input "true"
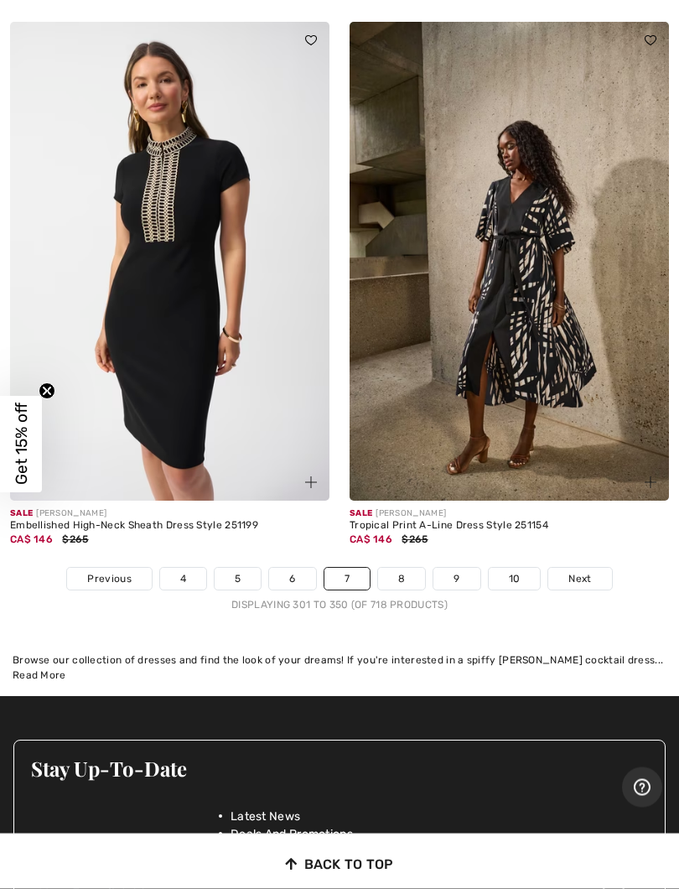
scroll to position [14134, 0]
click at [403, 568] on link "8" at bounding box center [401, 579] width 47 height 22
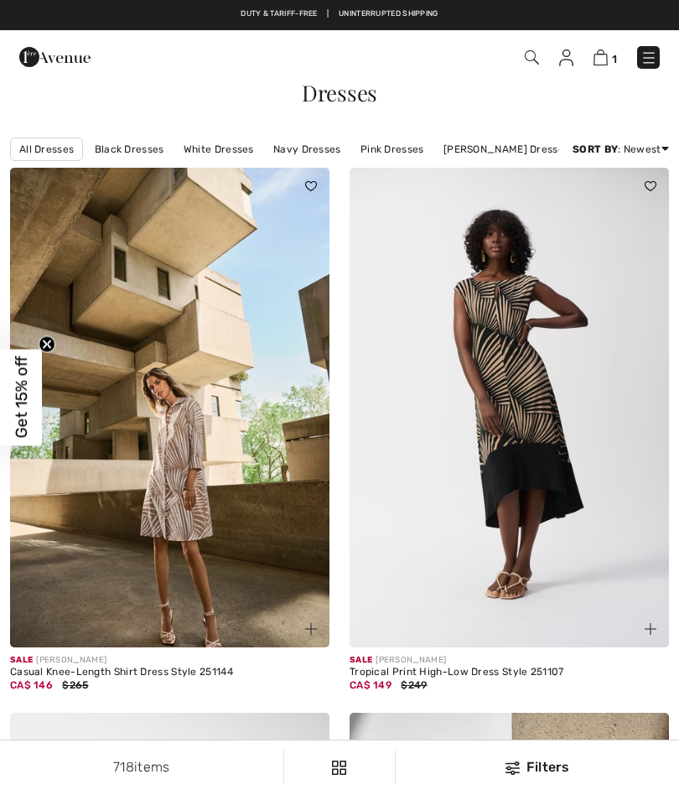
checkbox input "true"
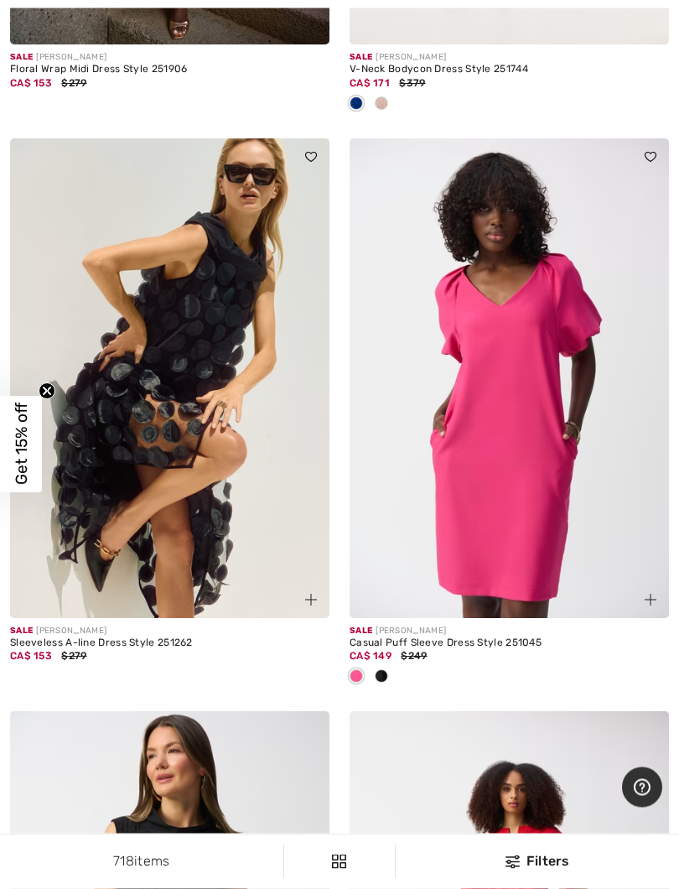
scroll to position [12841, 0]
click at [143, 518] on img at bounding box center [170, 378] width 320 height 480
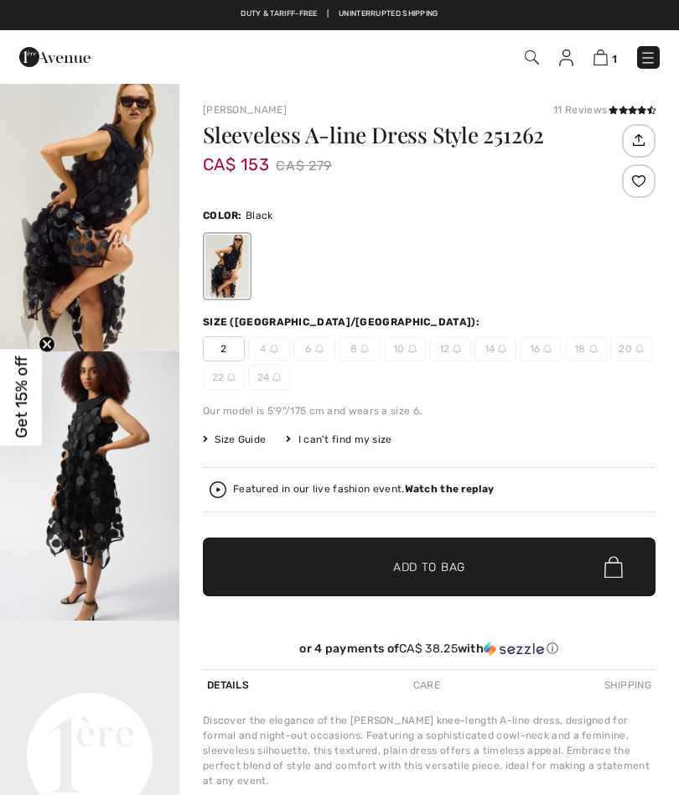
checkbox input "true"
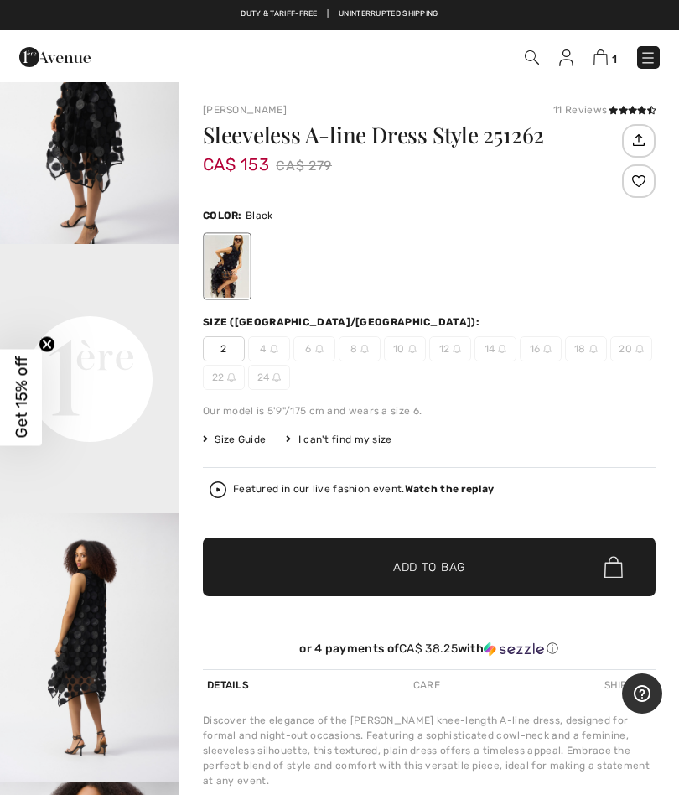
scroll to position [377, 0]
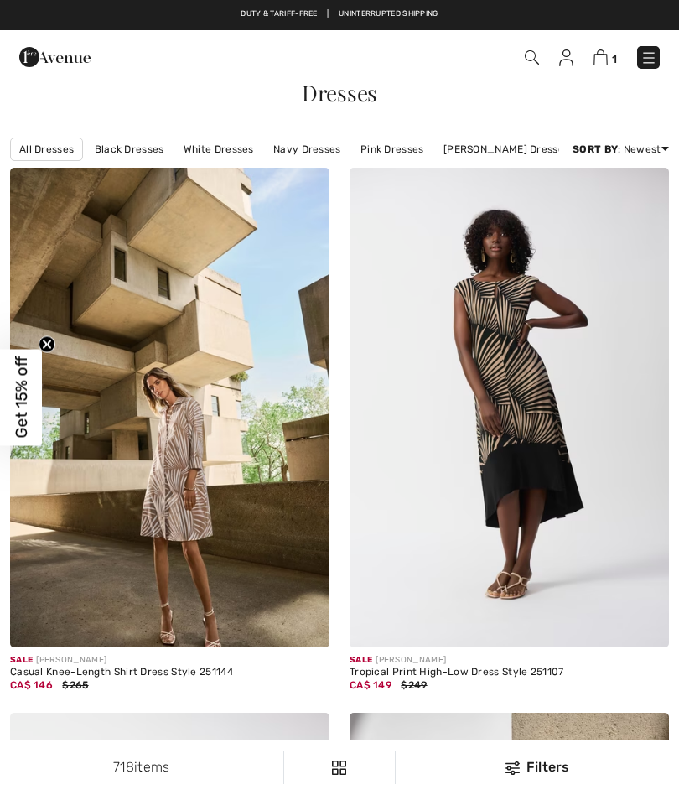
checkbox input "true"
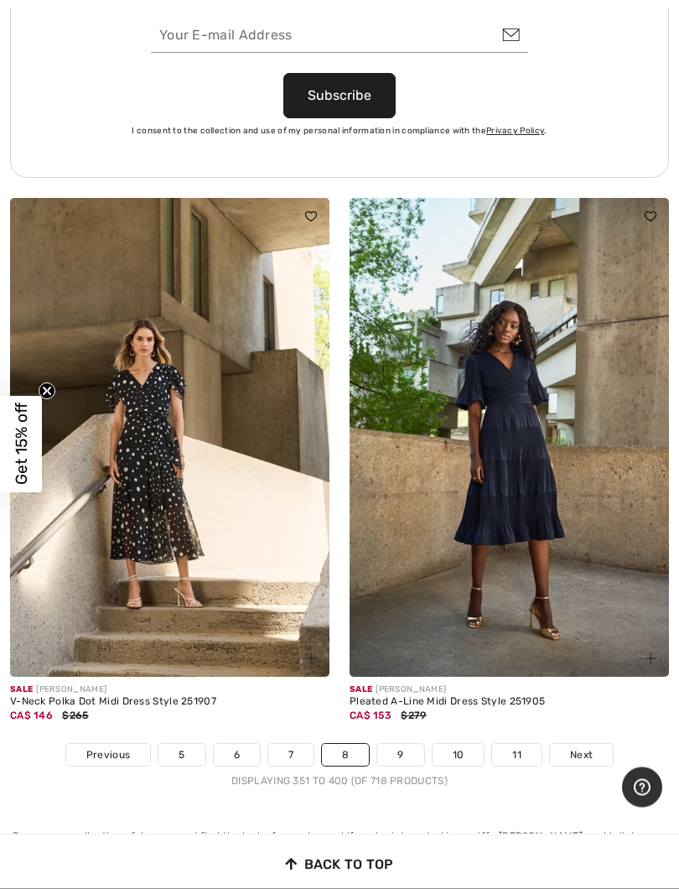
scroll to position [14179, 0]
click at [408, 749] on link "9" at bounding box center [400, 755] width 46 height 22
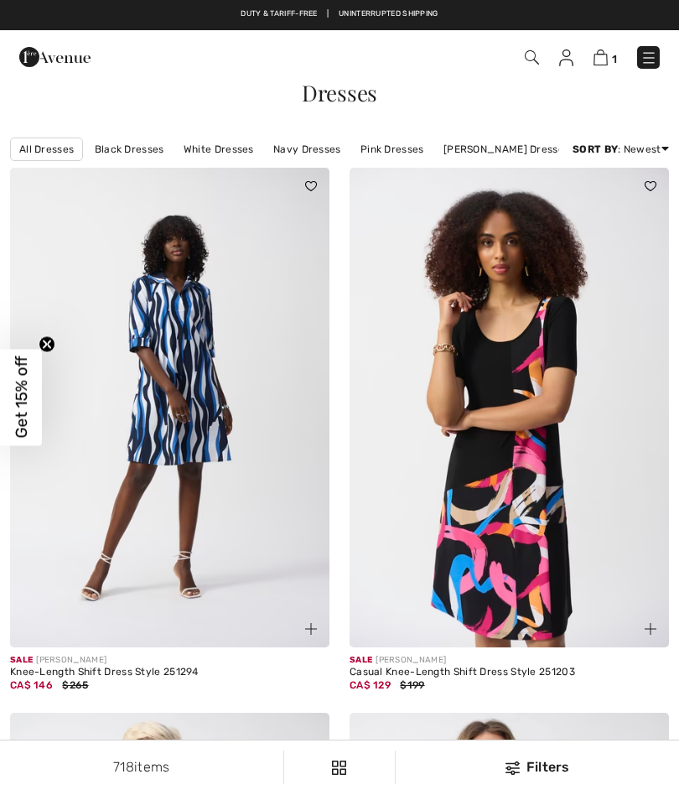
checkbox input "true"
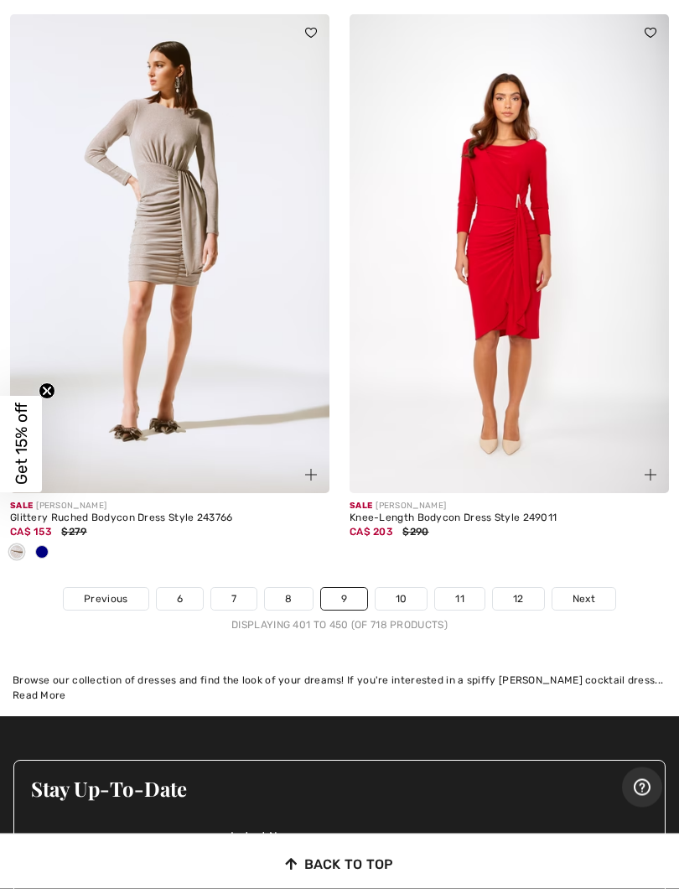
scroll to position [14197, 0]
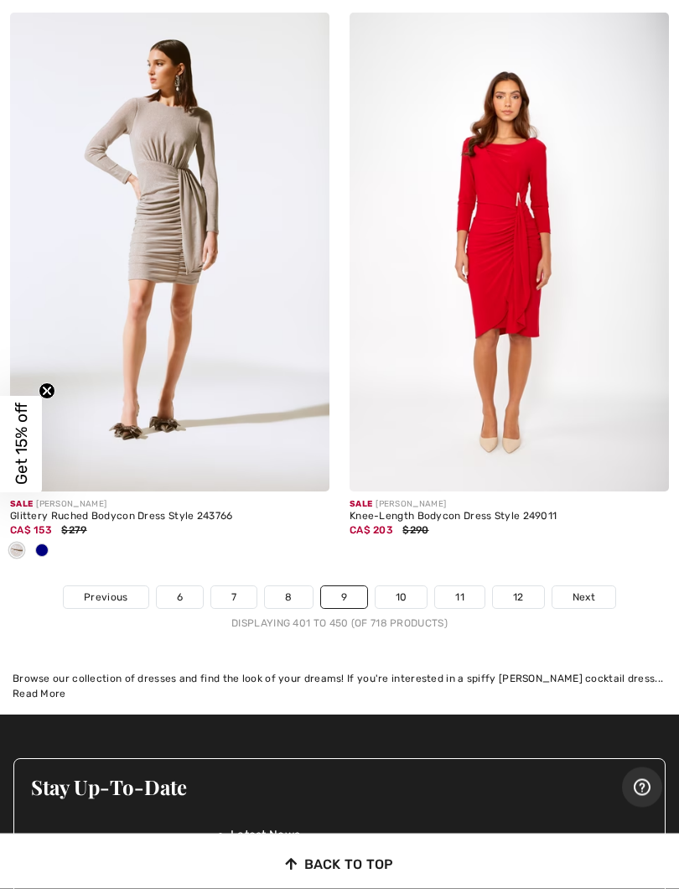
click at [402, 587] on link "10" at bounding box center [402, 598] width 52 height 22
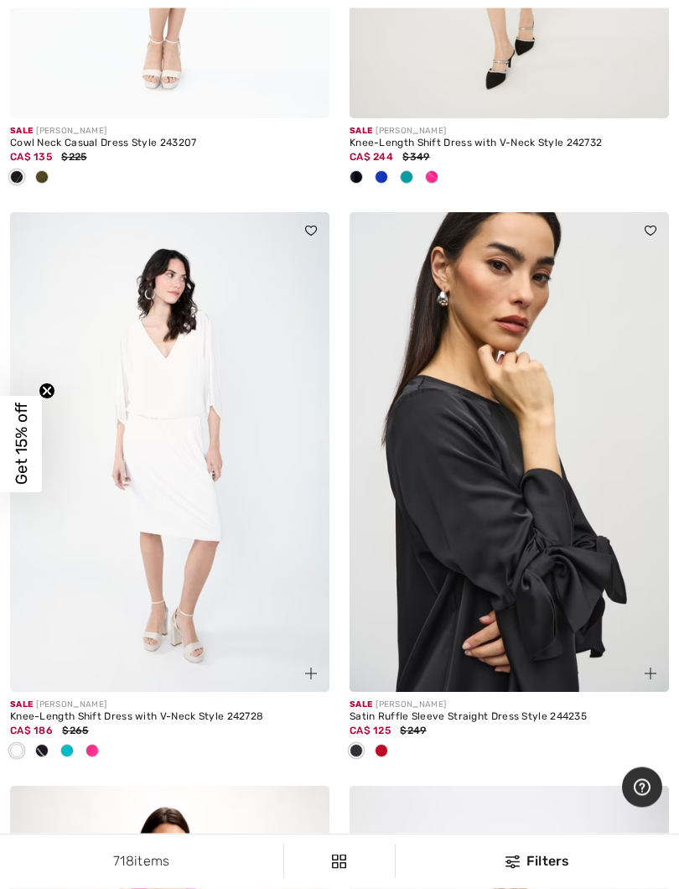
scroll to position [4082, 0]
click at [386, 747] on span at bounding box center [381, 750] width 13 height 13
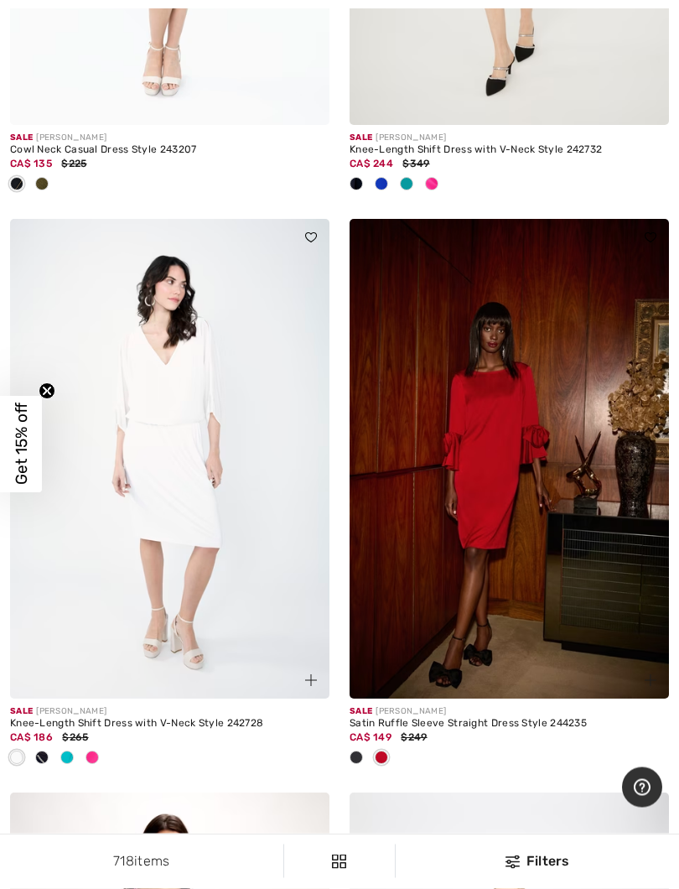
scroll to position [4075, 0]
click at [362, 754] on span at bounding box center [356, 757] width 13 height 13
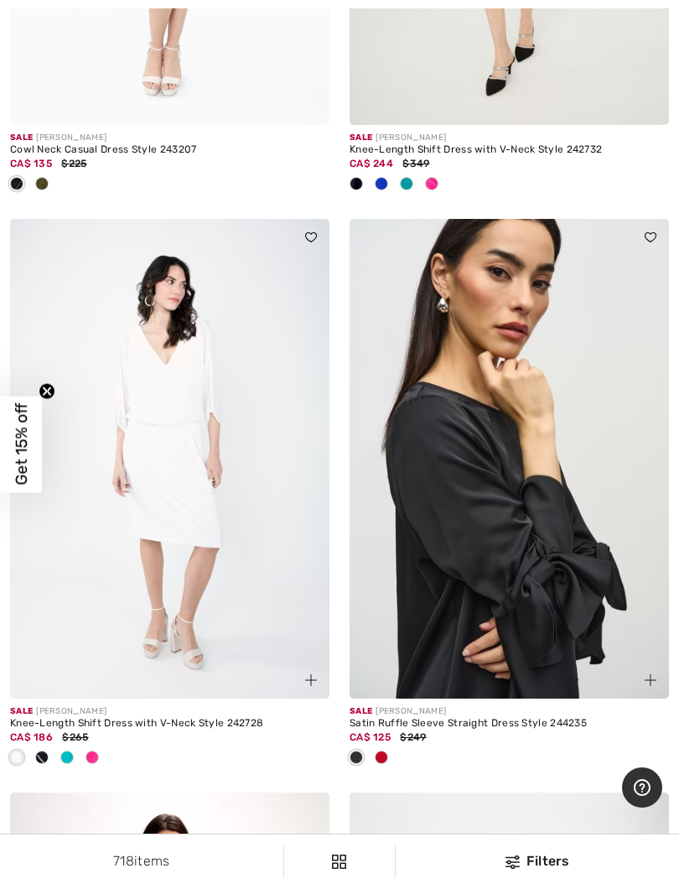
click at [591, 644] on img at bounding box center [510, 459] width 320 height 480
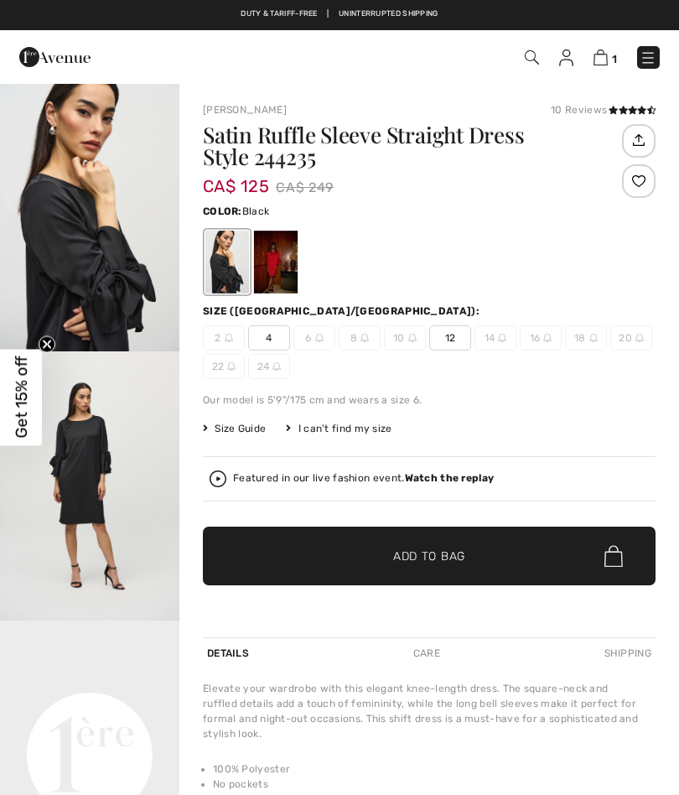
checkbox input "true"
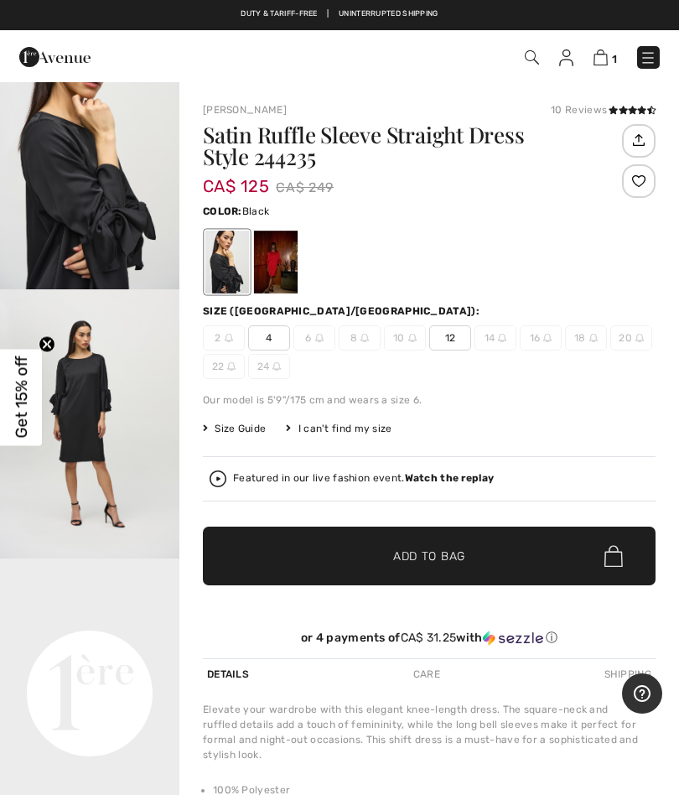
scroll to position [40, 0]
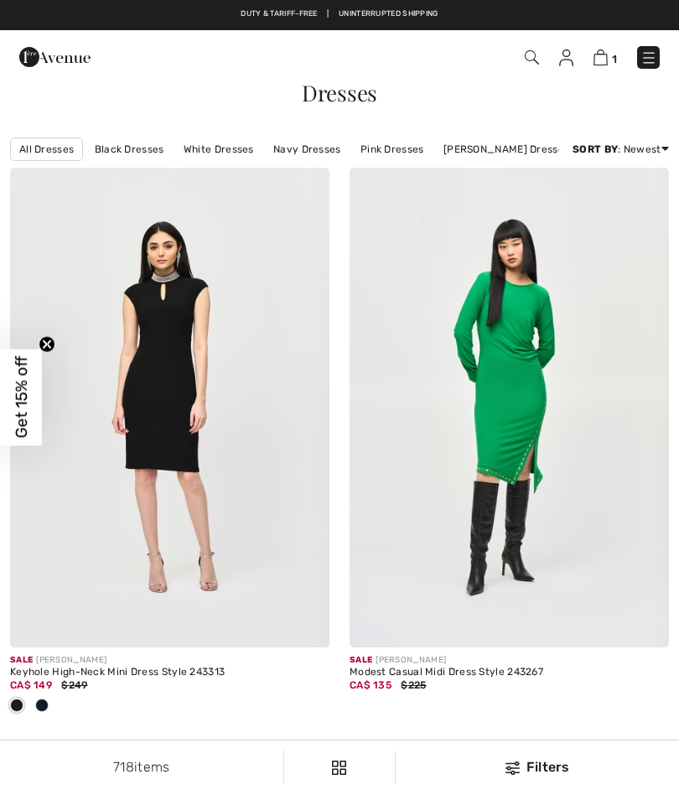
checkbox input "true"
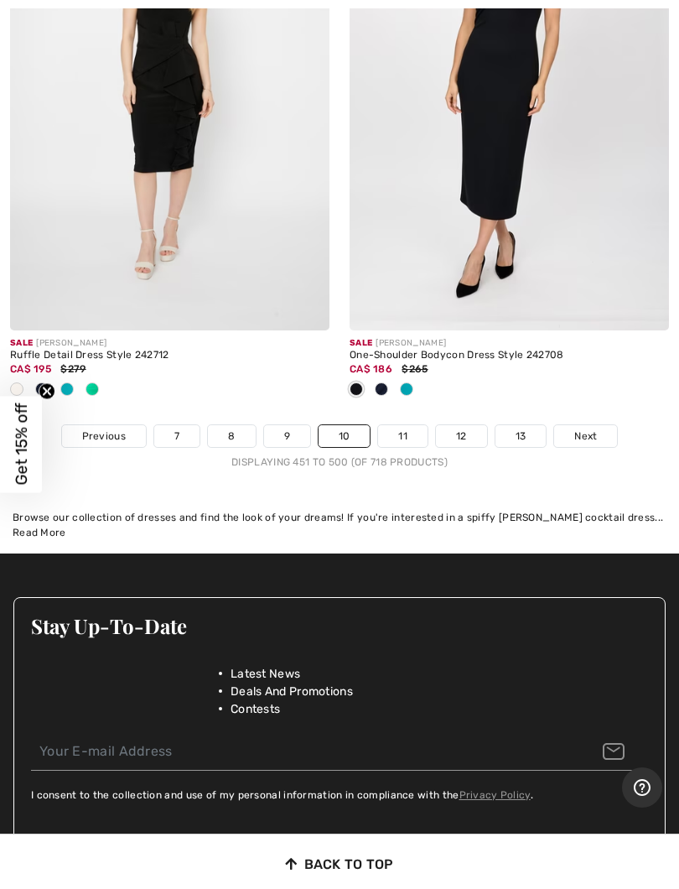
scroll to position [14509, 0]
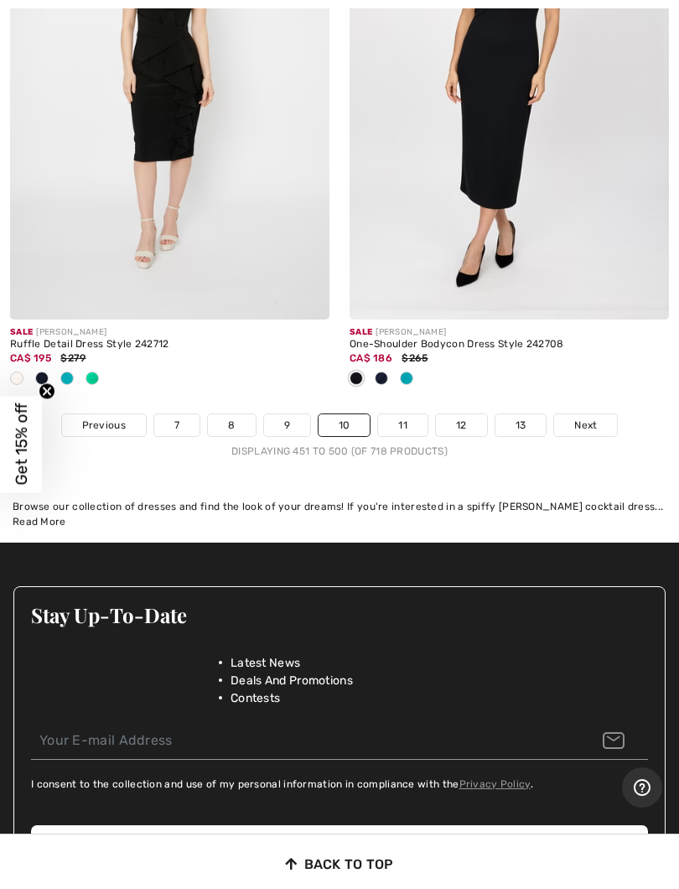
click at [391, 414] on link "11" at bounding box center [402, 425] width 49 height 22
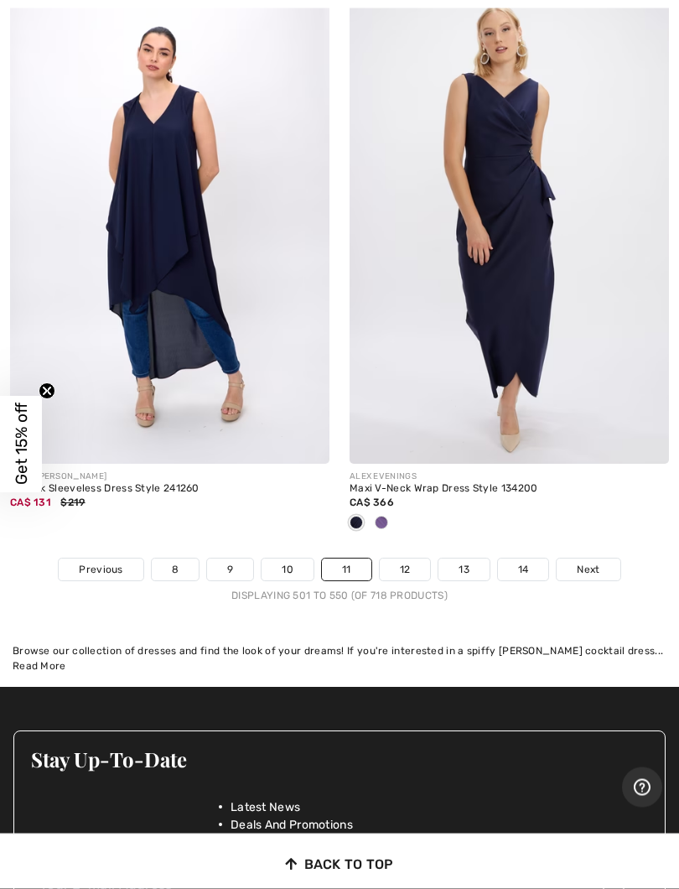
scroll to position [14381, 0]
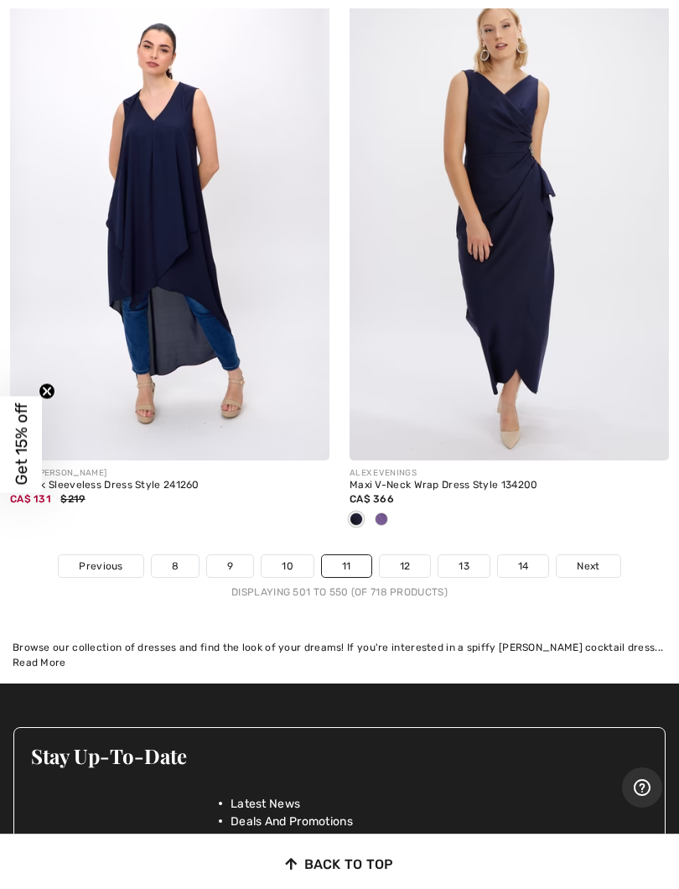
click at [403, 555] on link "12" at bounding box center [405, 566] width 51 height 22
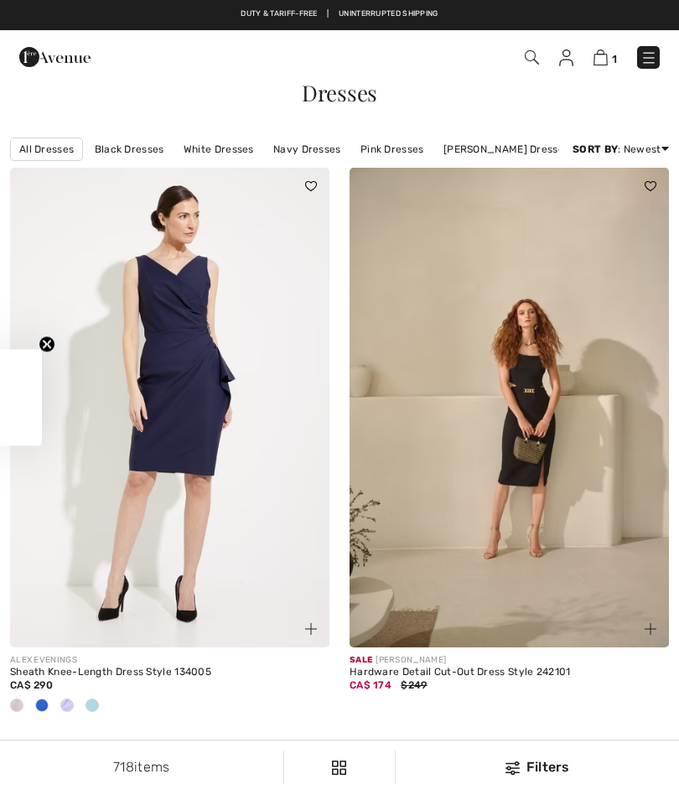
checkbox input "true"
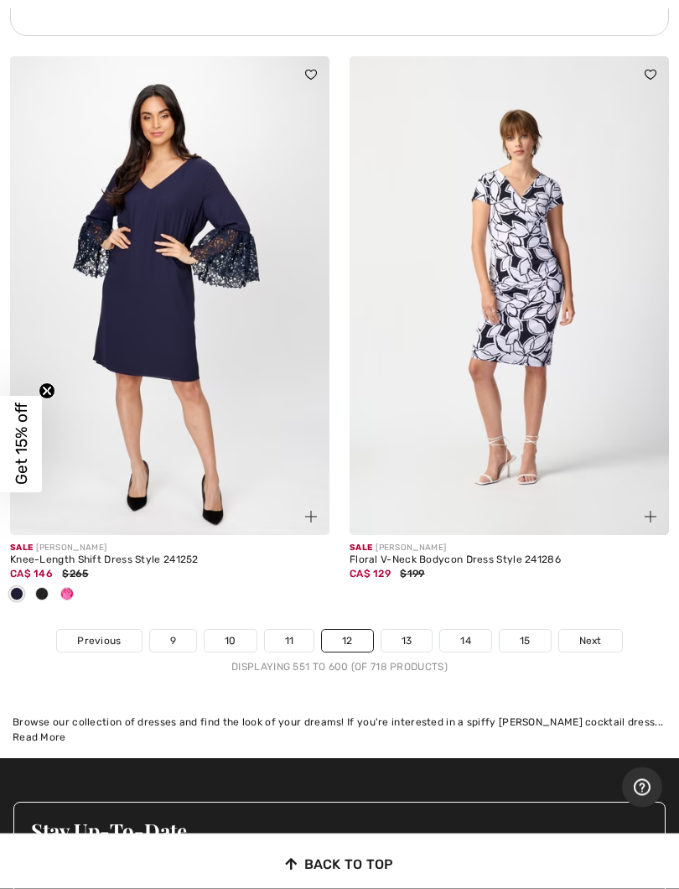
scroll to position [14321, 0]
click at [398, 630] on link "13" at bounding box center [407, 641] width 51 height 22
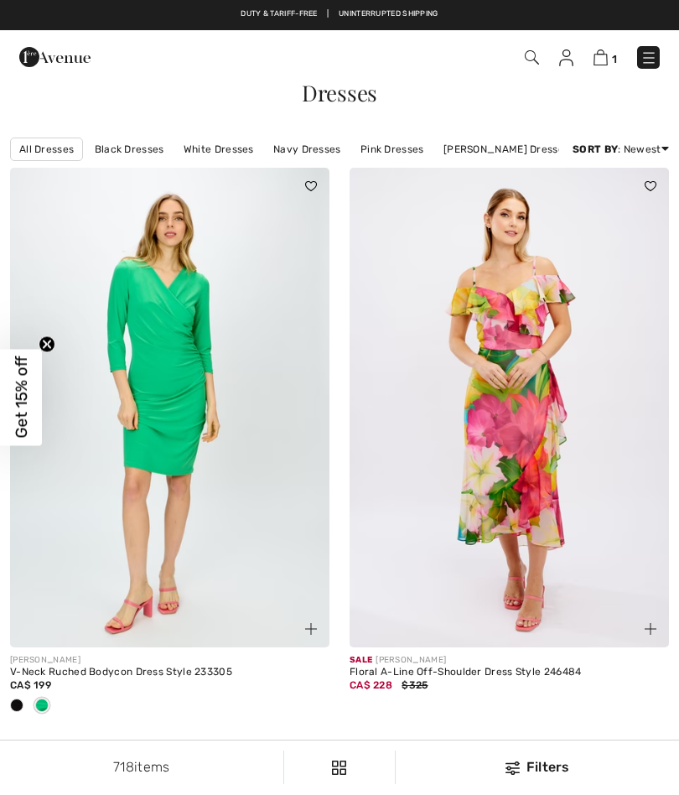
checkbox input "true"
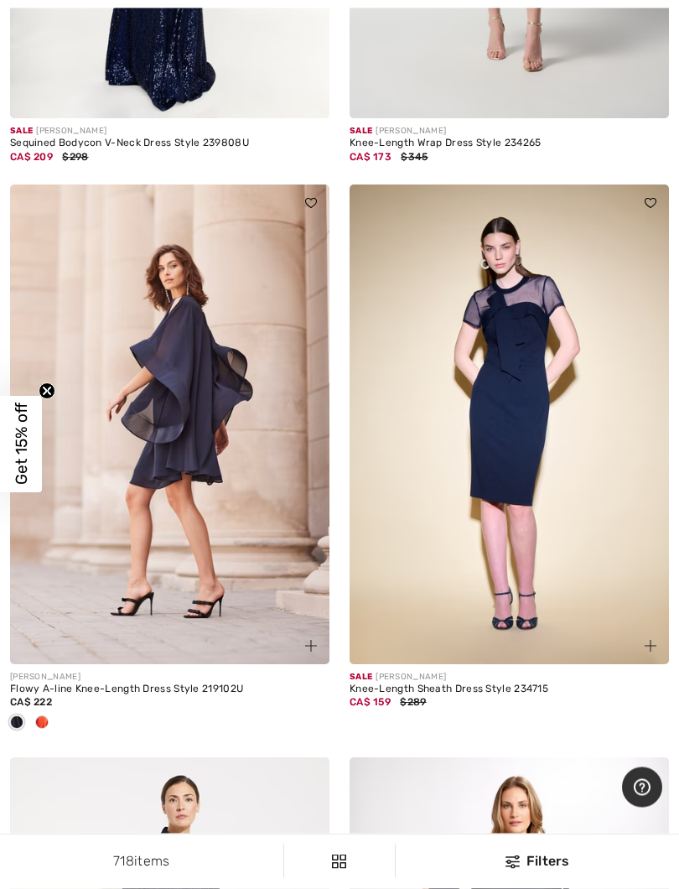
scroll to position [12740, 0]
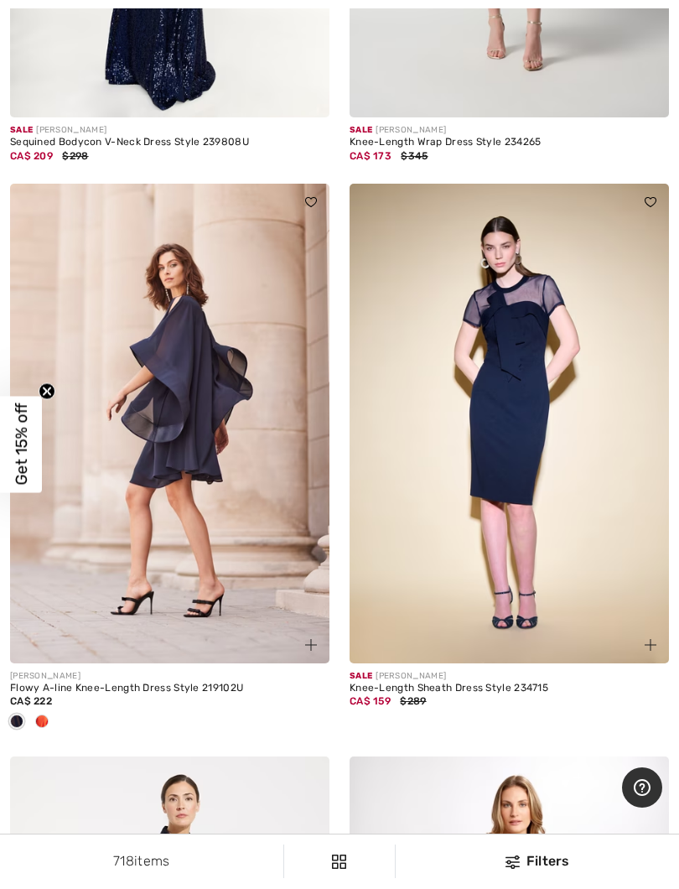
click at [44, 717] on div at bounding box center [41, 723] width 25 height 28
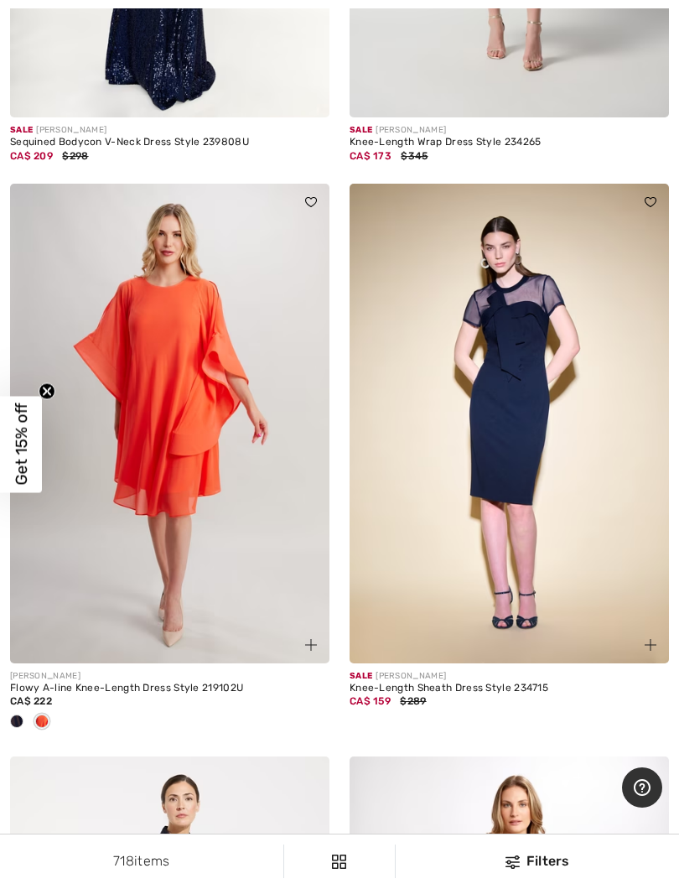
click at [18, 715] on span at bounding box center [16, 721] width 13 height 13
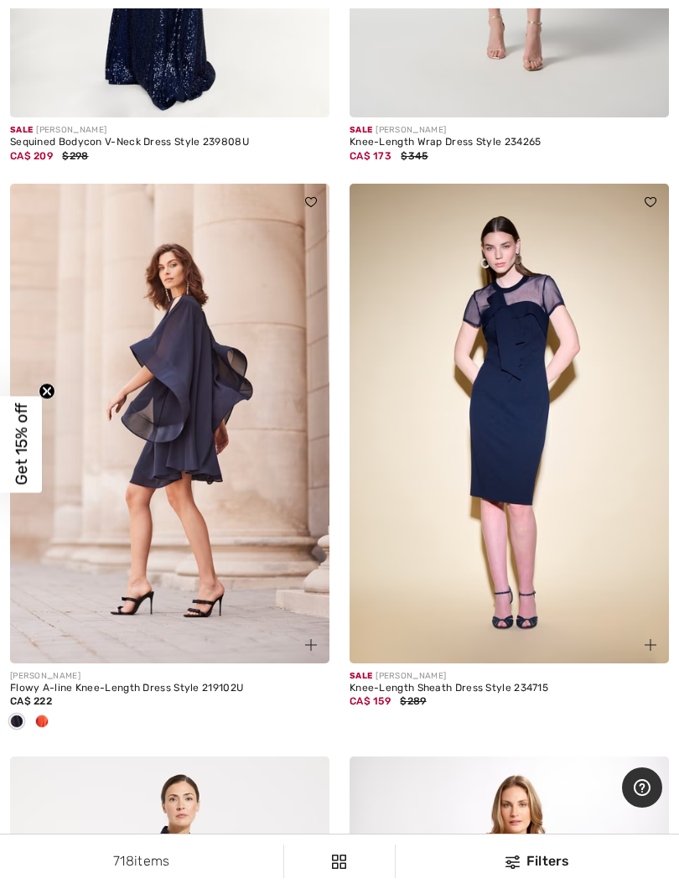
click at [49, 717] on div at bounding box center [41, 723] width 25 height 28
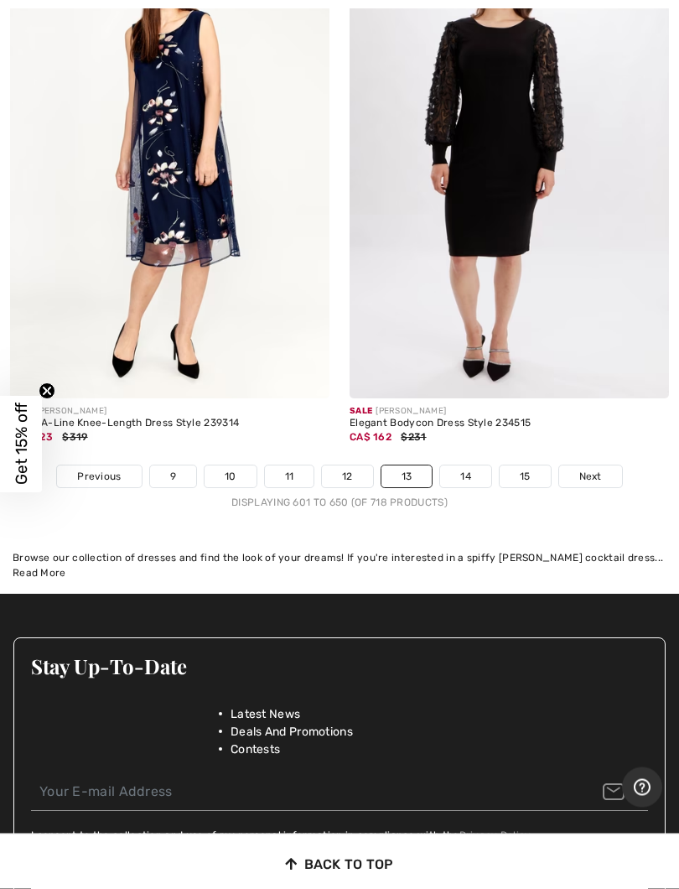
scroll to position [14402, 0]
click at [466, 466] on link "14" at bounding box center [465, 477] width 51 height 22
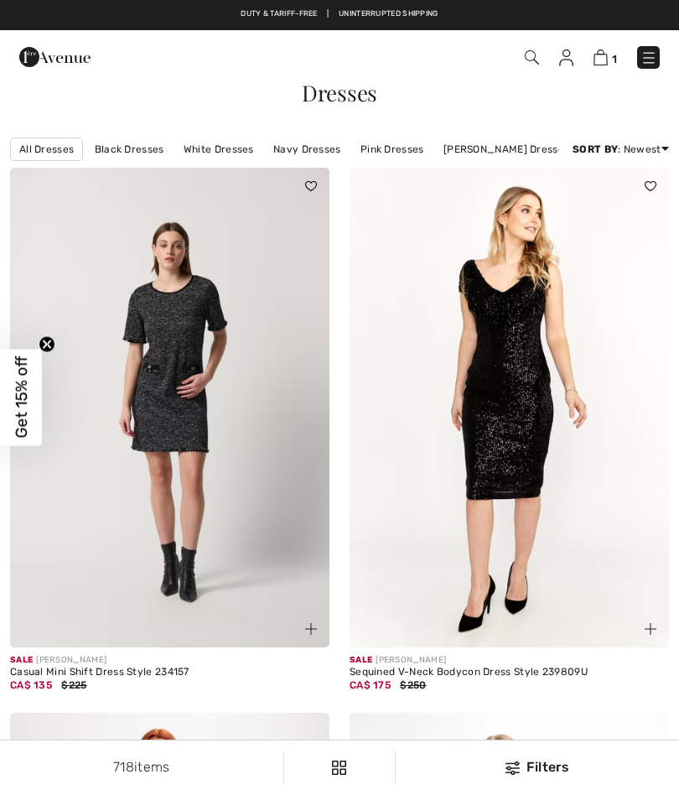
checkbox input "true"
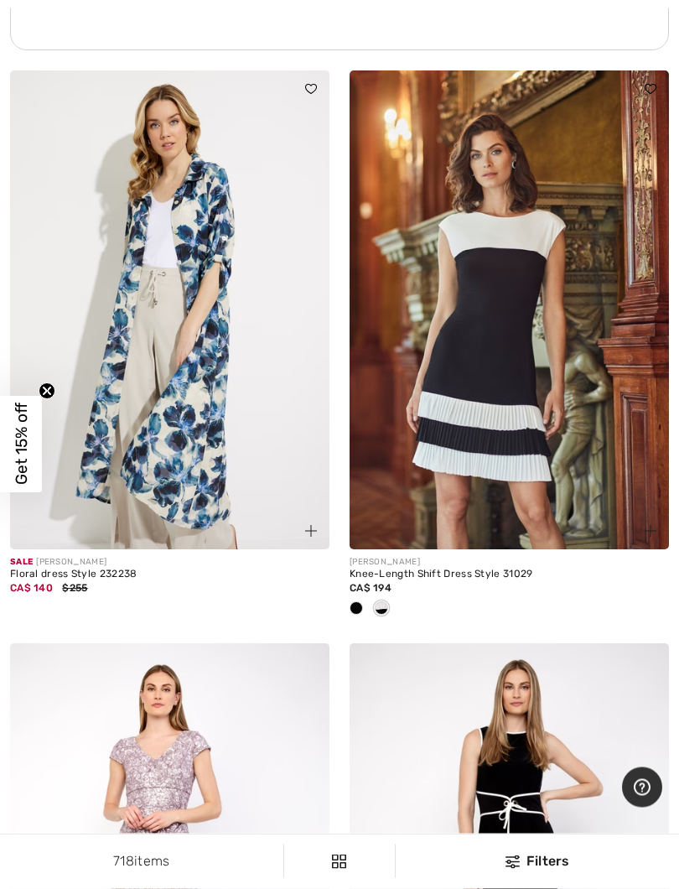
scroll to position [7230, 0]
click at [351, 601] on span at bounding box center [356, 607] width 13 height 13
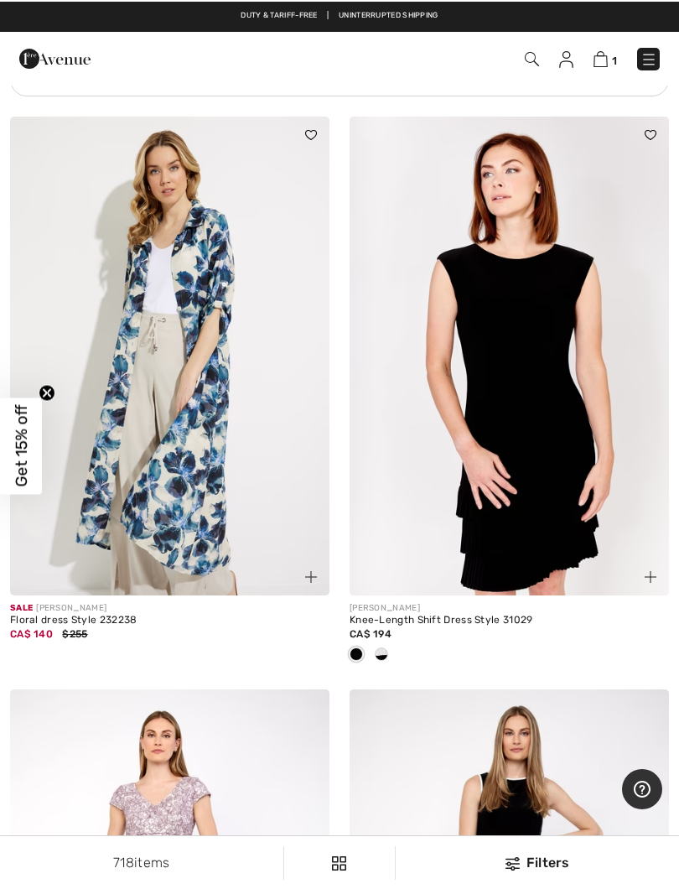
click at [377, 647] on span at bounding box center [381, 652] width 13 height 13
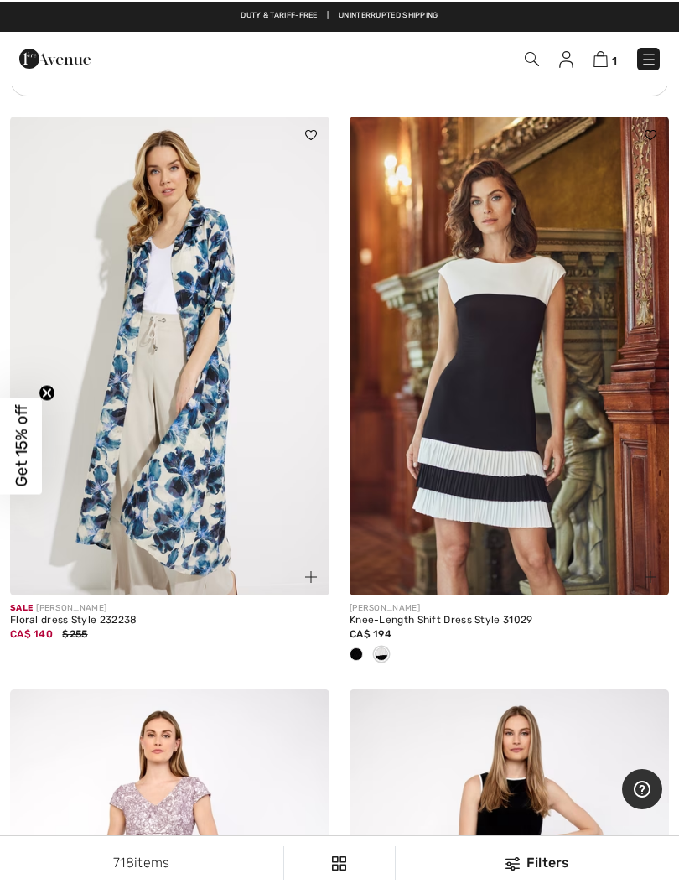
scroll to position [7183, 0]
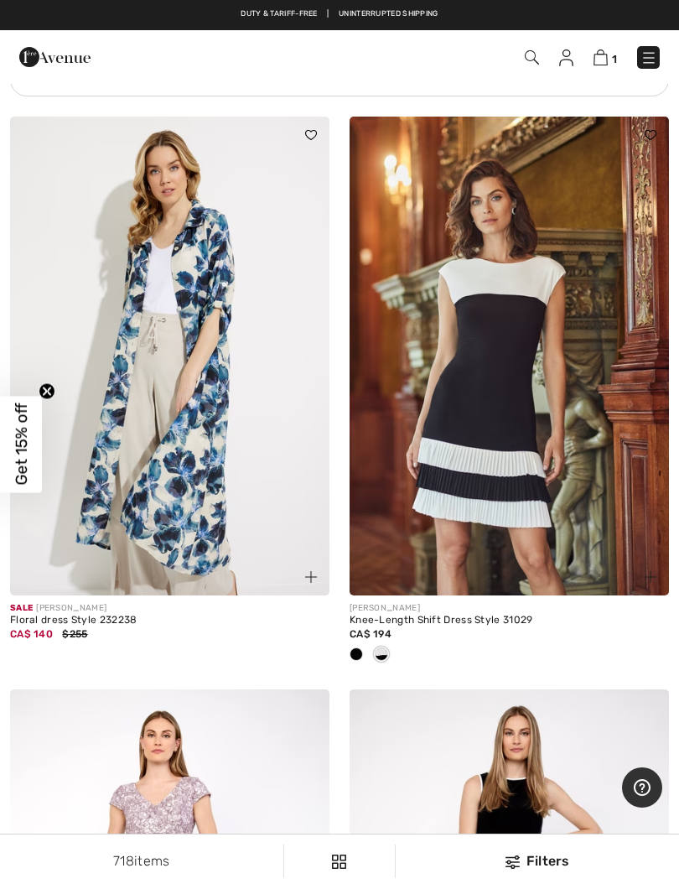
click at [348, 652] on div at bounding box center [356, 656] width 25 height 28
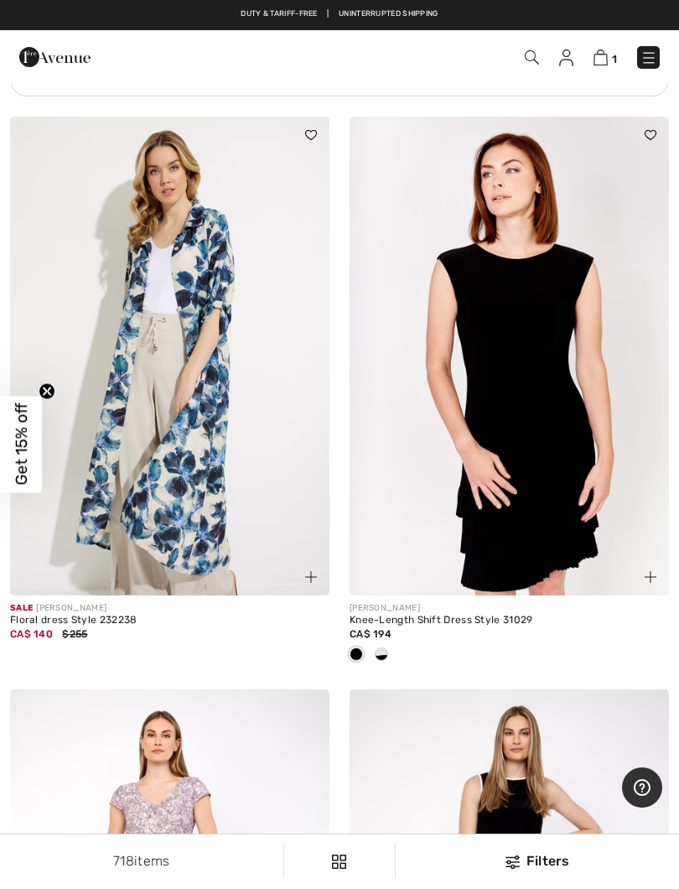
click at [408, 485] on img at bounding box center [510, 357] width 320 height 480
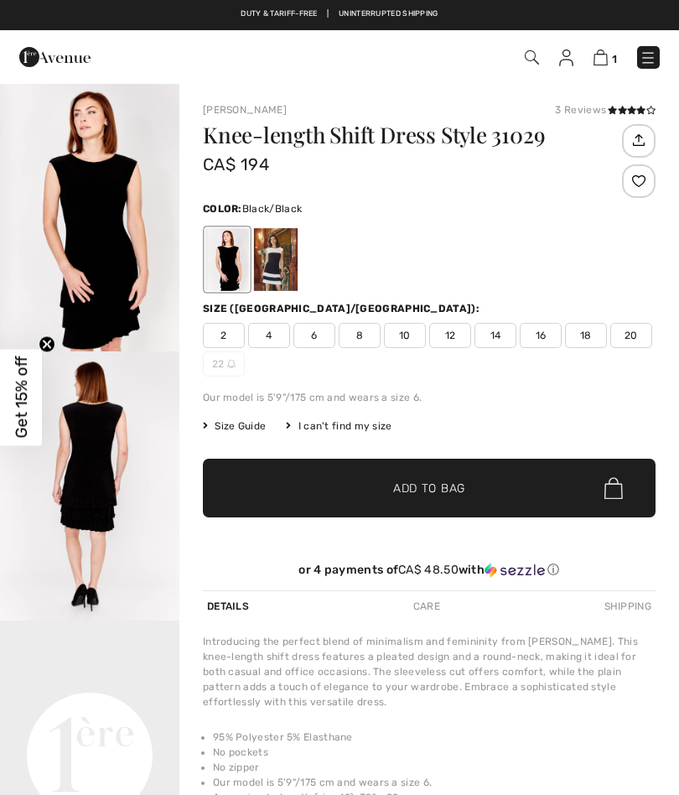
checkbox input "true"
click at [70, 475] on img "2 / 4" at bounding box center [90, 485] width 180 height 269
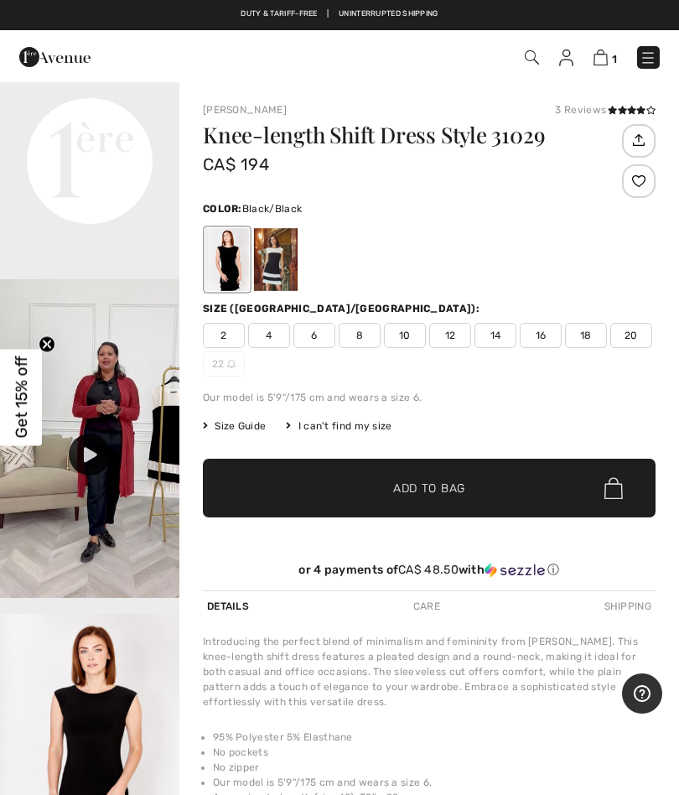
scroll to position [600, 0]
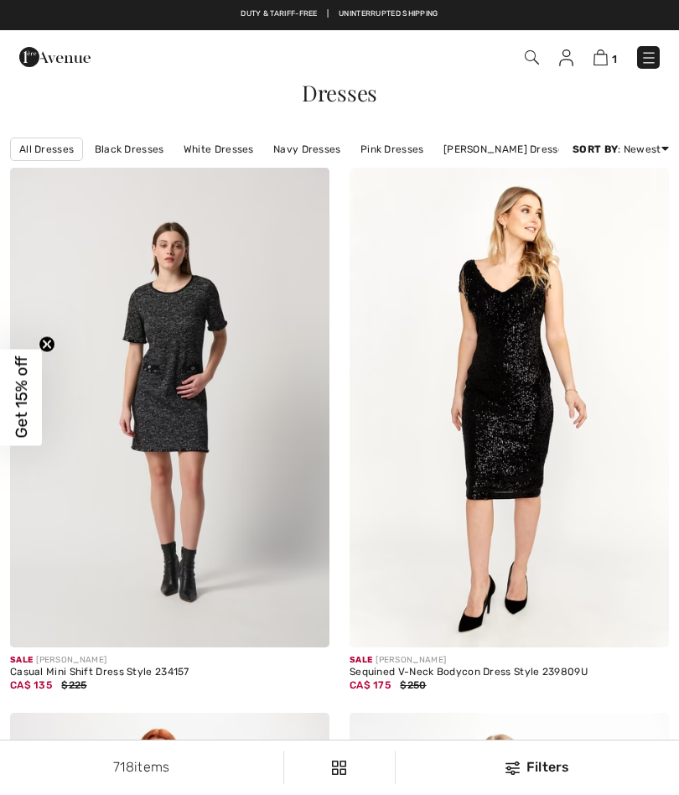
checkbox input "true"
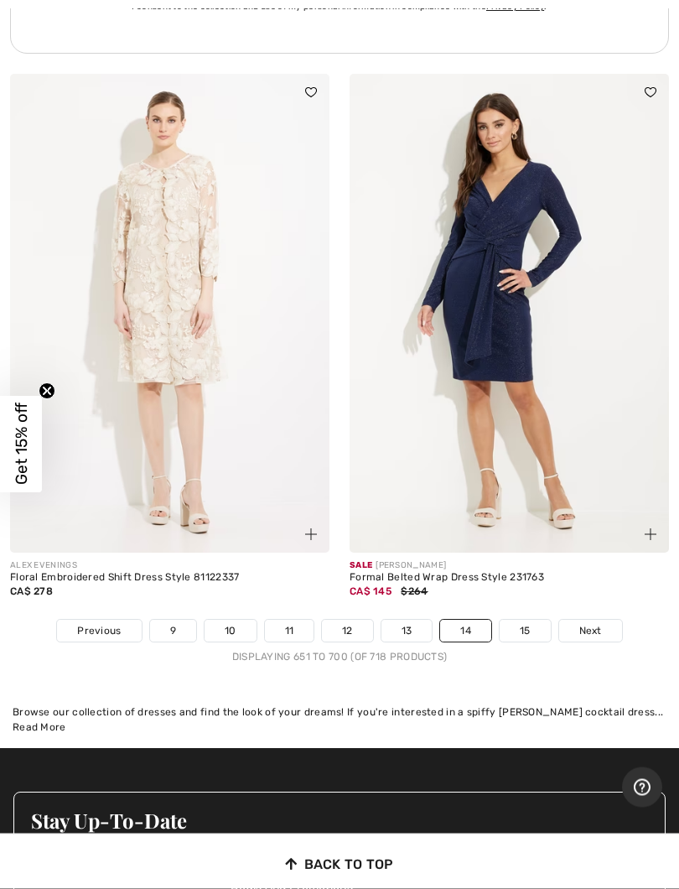
scroll to position [14275, 0]
click at [528, 620] on link "15" at bounding box center [525, 631] width 51 height 22
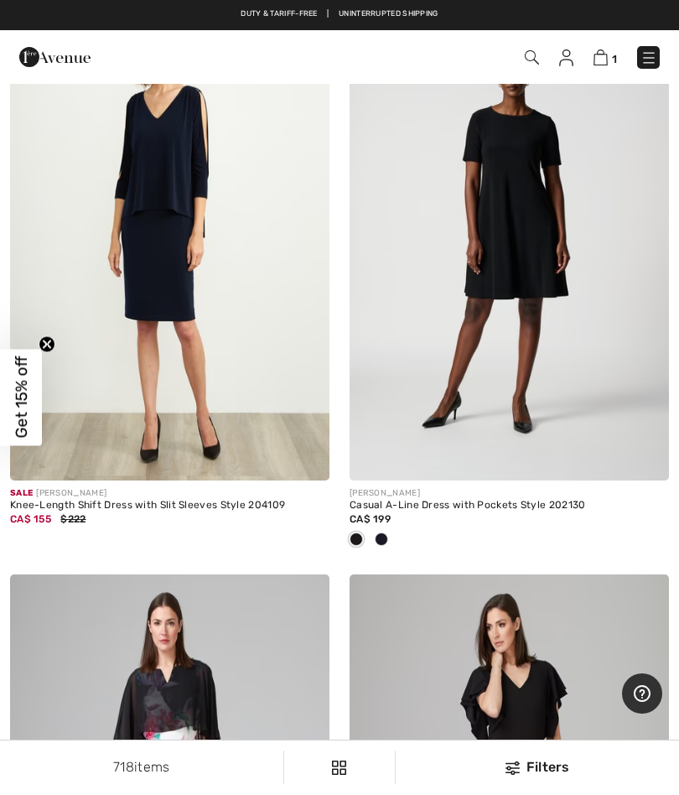
scroll to position [4154, 0]
click at [600, 60] on img at bounding box center [601, 57] width 14 height 16
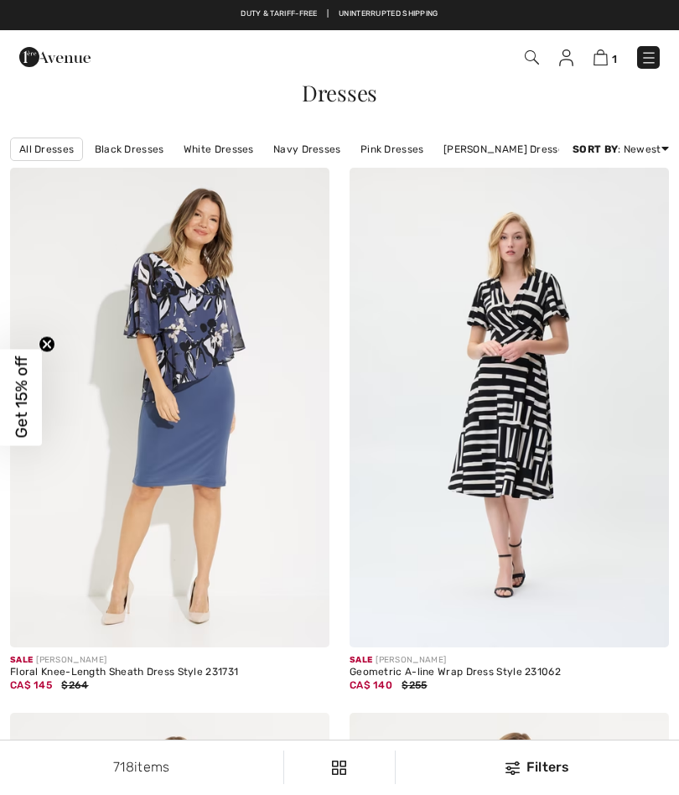
checkbox input "true"
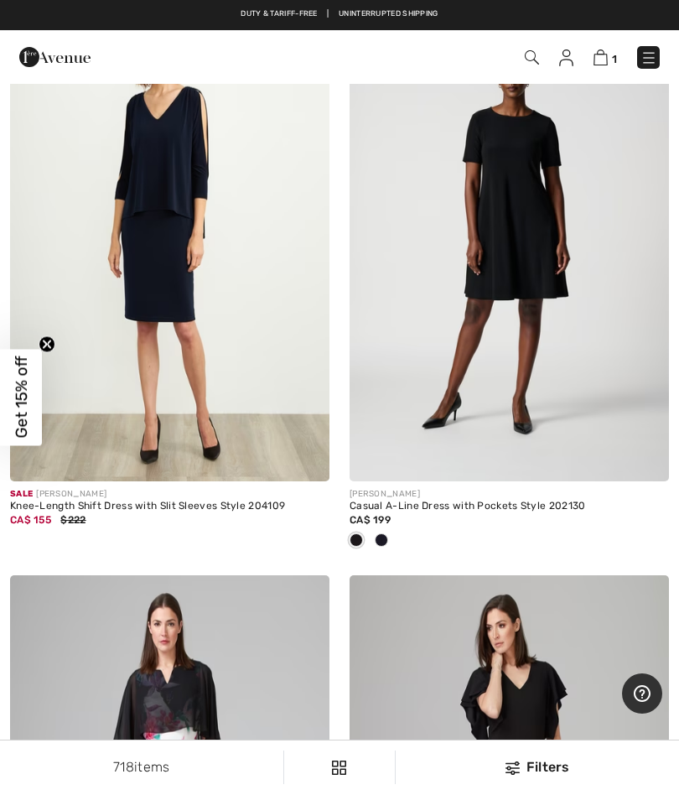
click at [651, 58] on img at bounding box center [649, 57] width 17 height 17
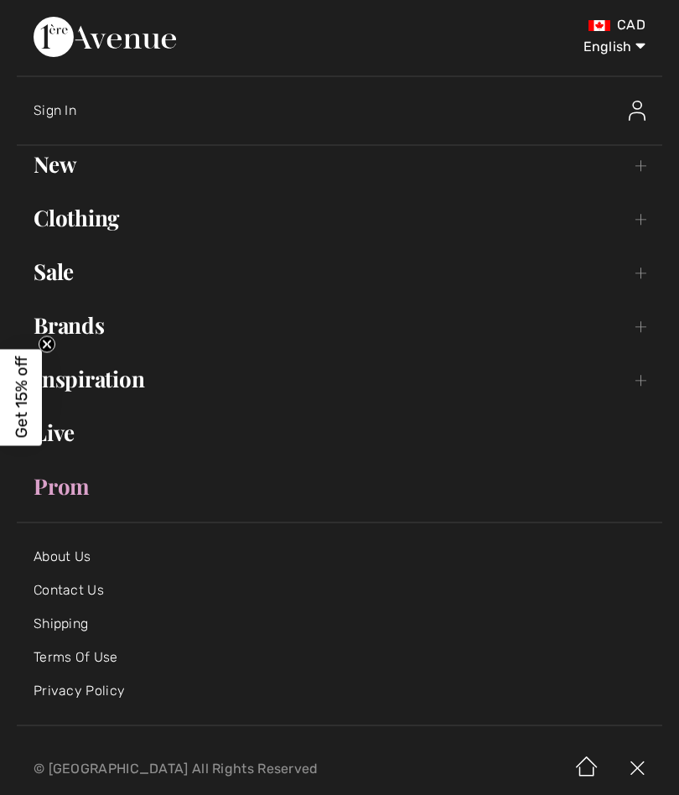
click at [634, 160] on link "New Toggle submenu" at bounding box center [340, 164] width 646 height 37
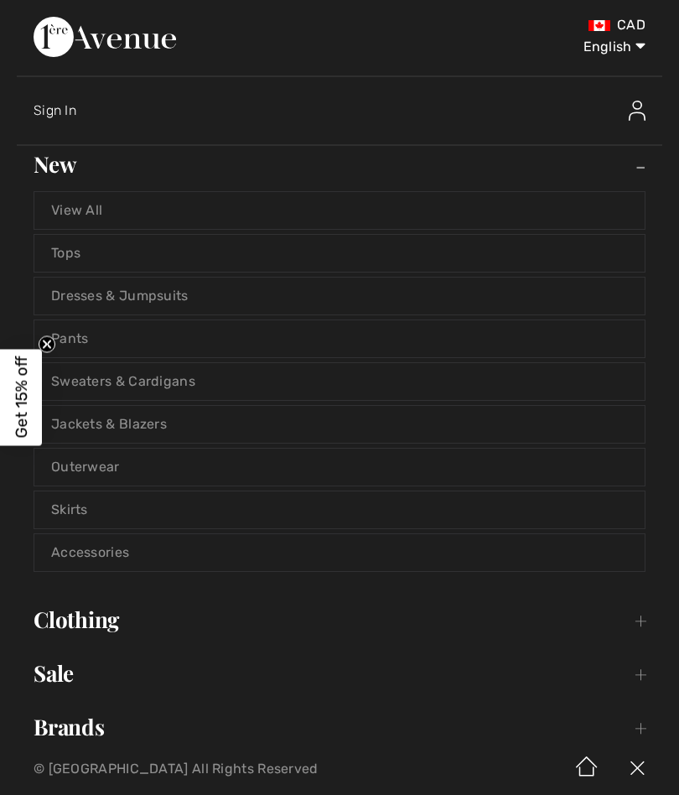
click at [60, 216] on link "View All" at bounding box center [339, 210] width 611 height 37
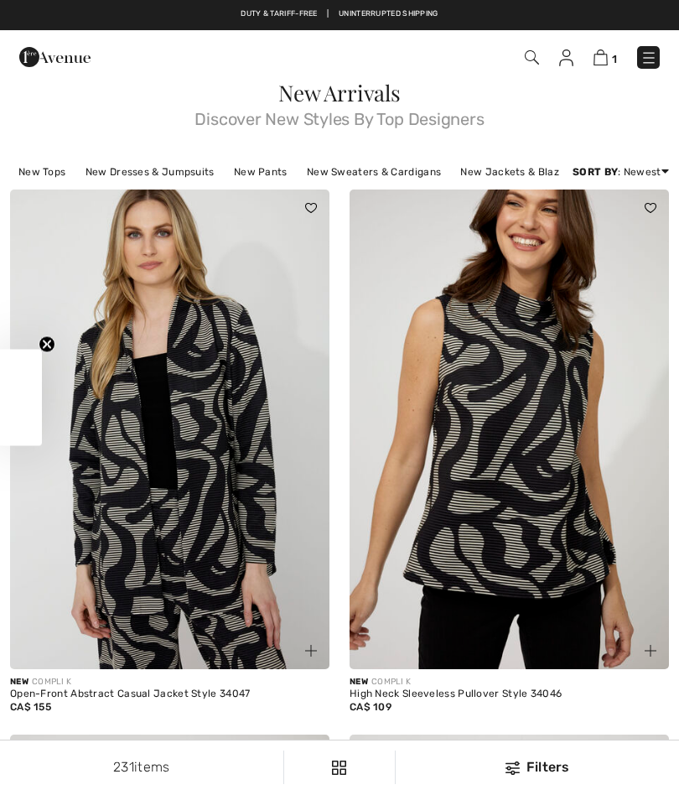
checkbox input "true"
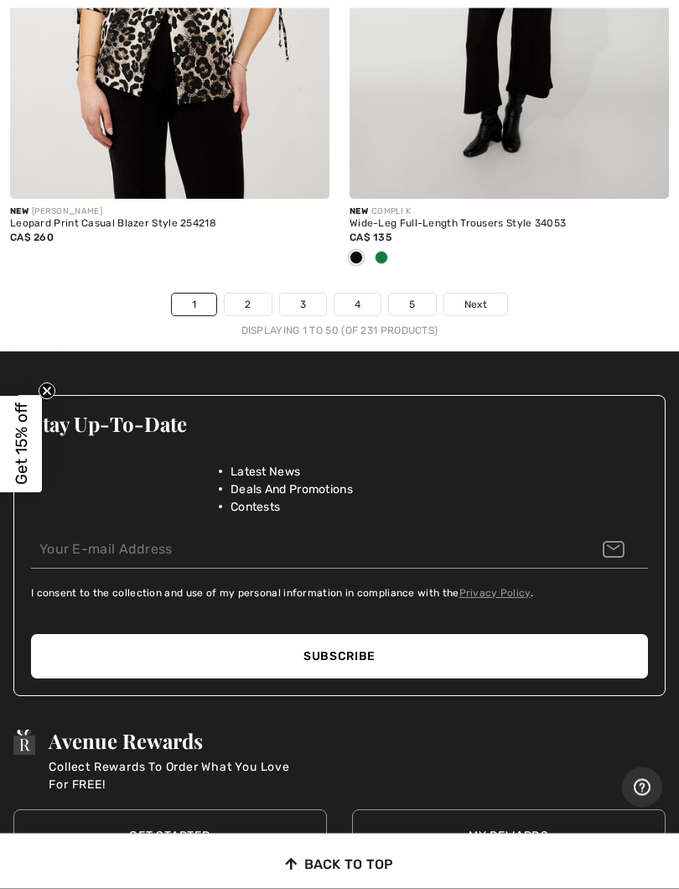
scroll to position [14596, 0]
click at [235, 294] on link "2" at bounding box center [248, 305] width 46 height 22
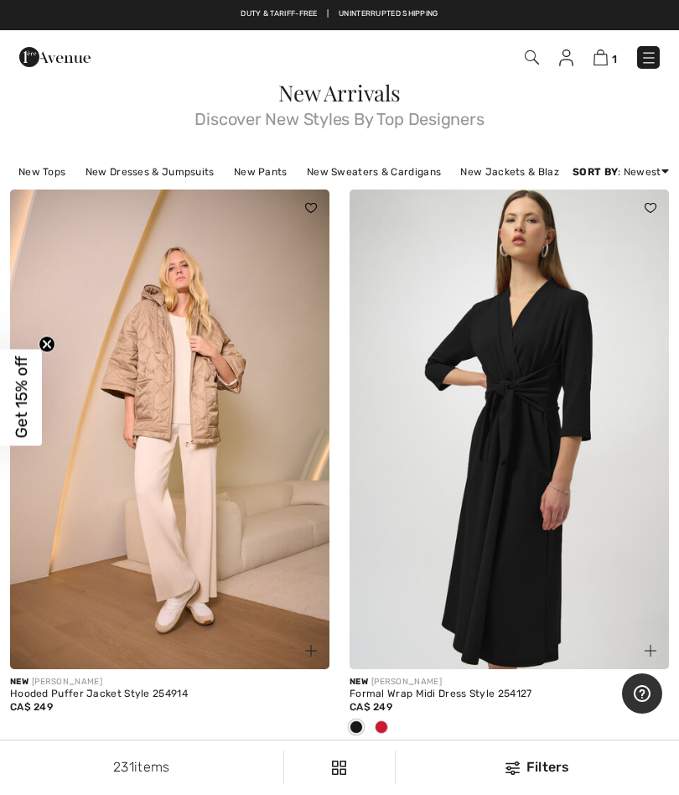
click at [91, 528] on img at bounding box center [170, 430] width 320 height 480
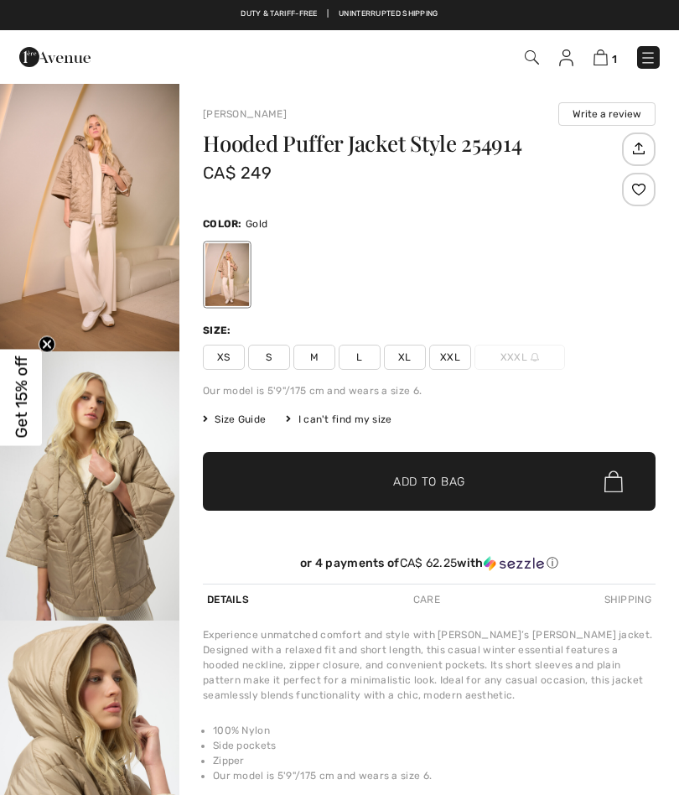
checkbox input "true"
click at [44, 552] on img "2 / 6" at bounding box center [90, 485] width 180 height 269
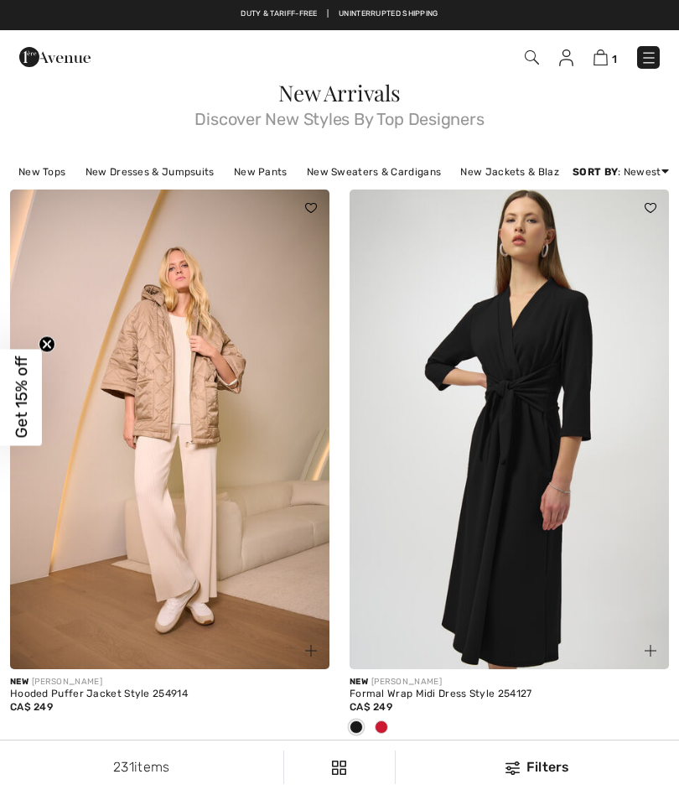
checkbox input "true"
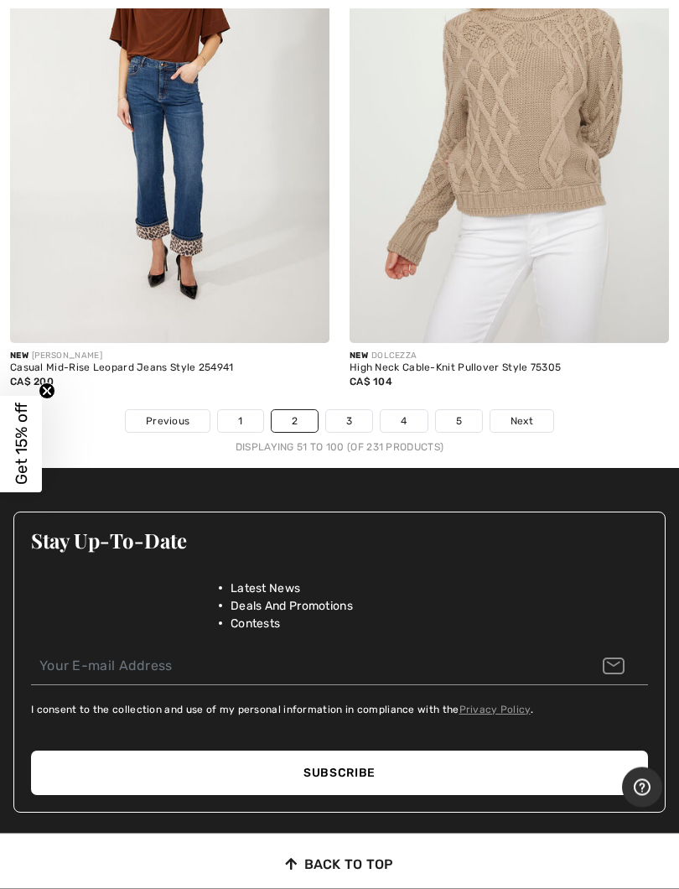
scroll to position [14483, 0]
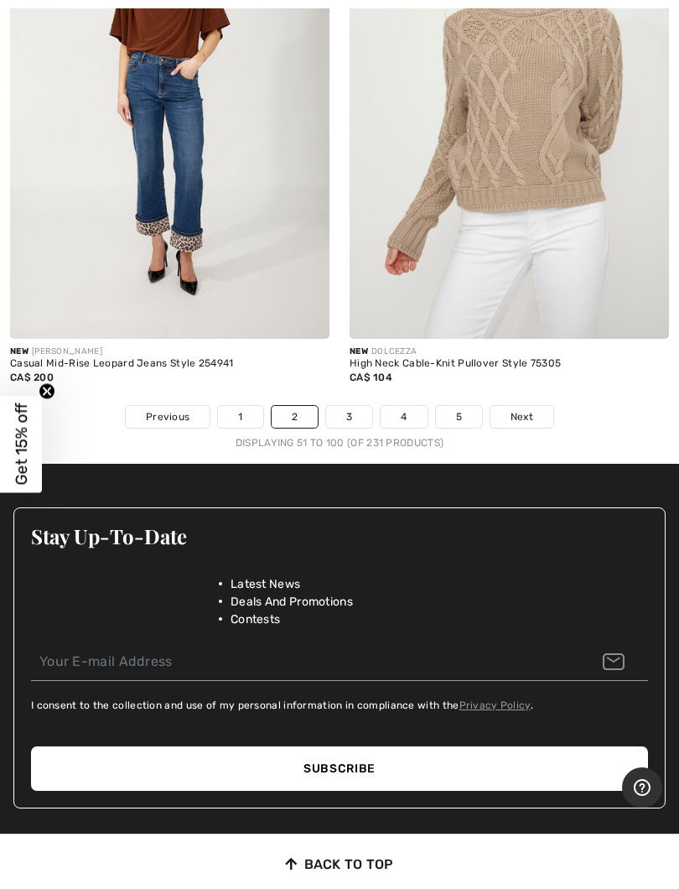
click at [339, 406] on link "3" at bounding box center [349, 417] width 46 height 22
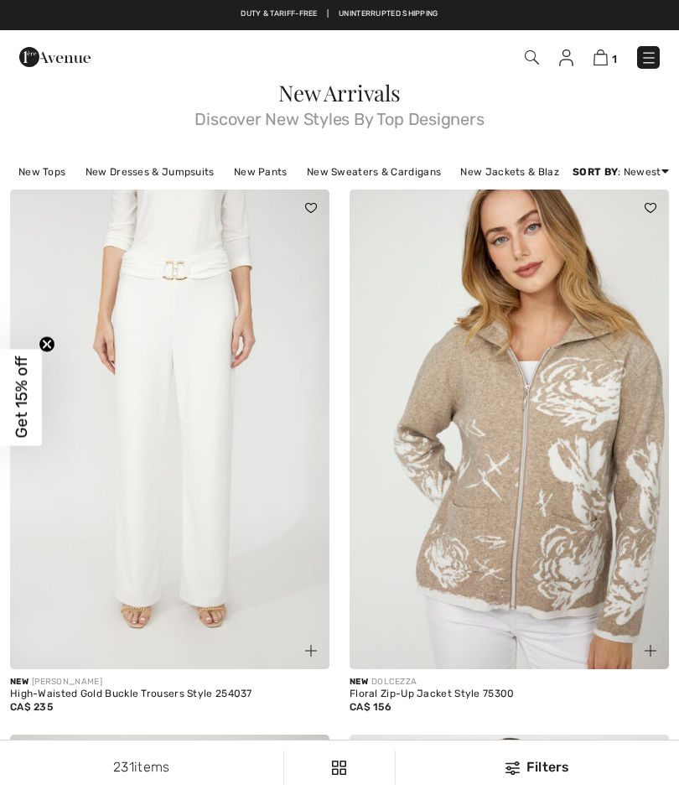
checkbox input "true"
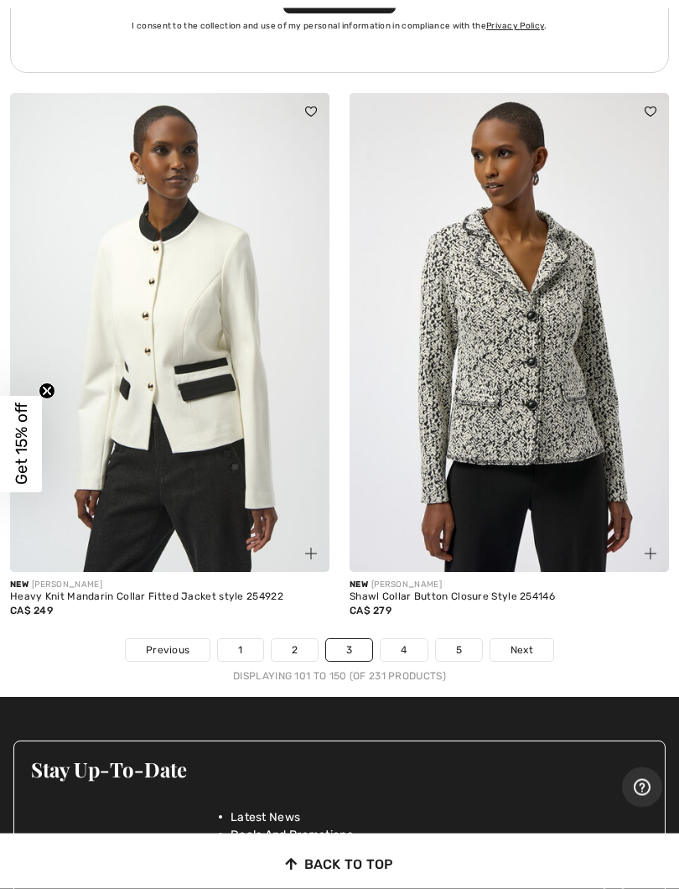
scroll to position [14223, 0]
click at [397, 641] on link "4" at bounding box center [404, 650] width 46 height 22
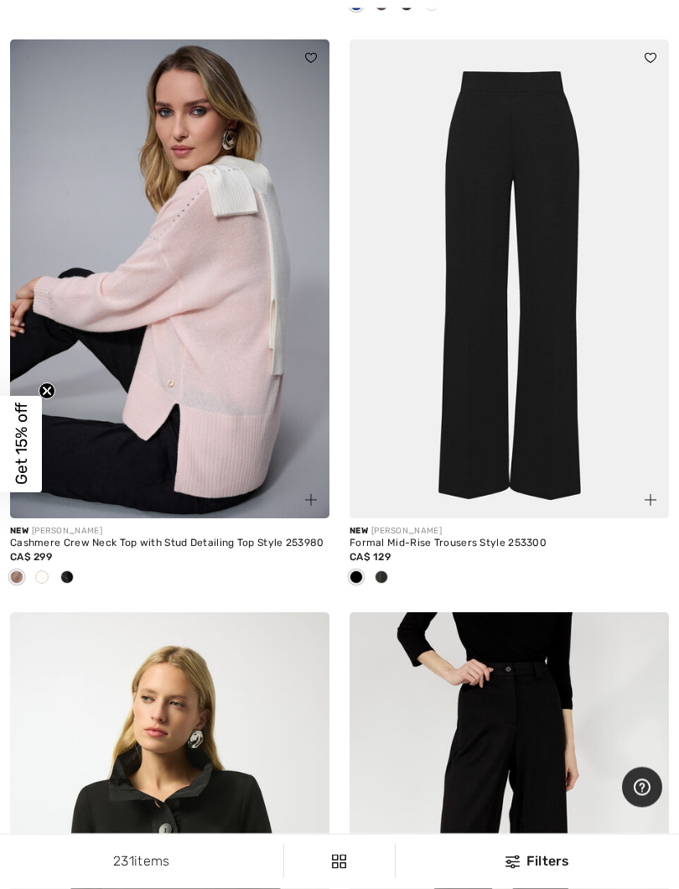
scroll to position [1842, 0]
click at [40, 567] on div at bounding box center [41, 579] width 25 height 28
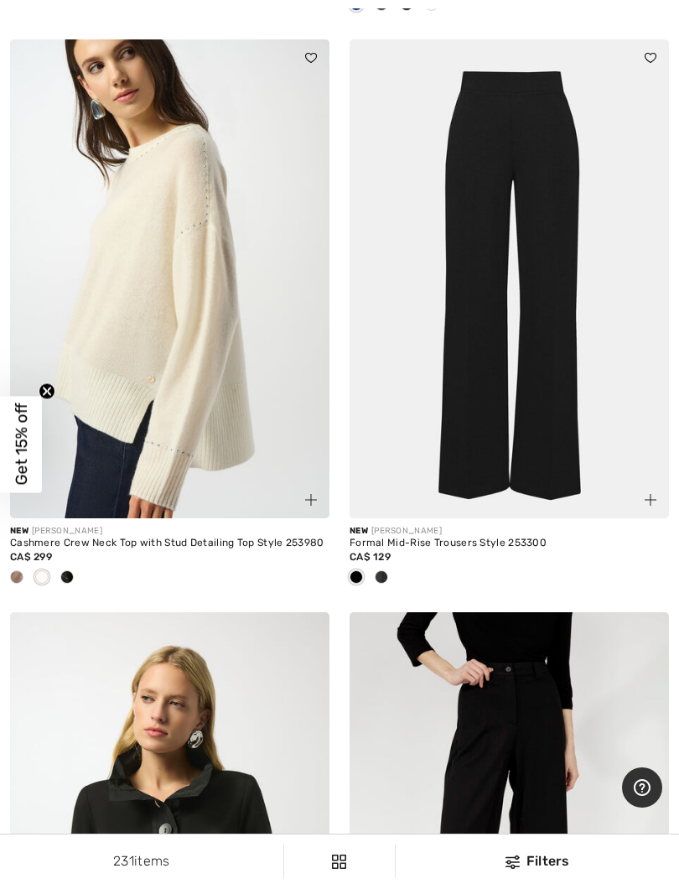
click at [69, 585] on div at bounding box center [67, 579] width 25 height 28
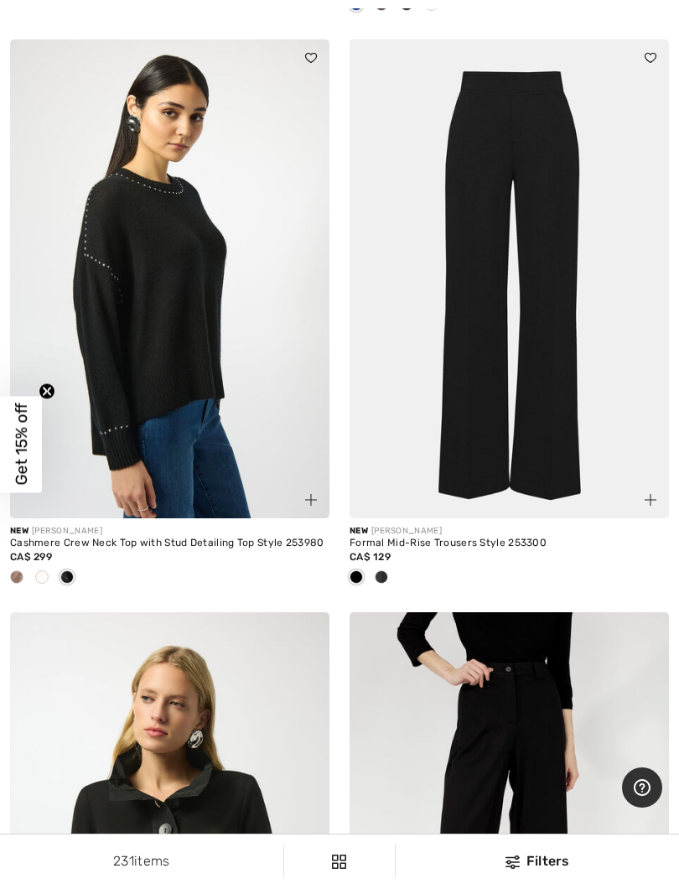
click at [7, 570] on div at bounding box center [16, 579] width 25 height 28
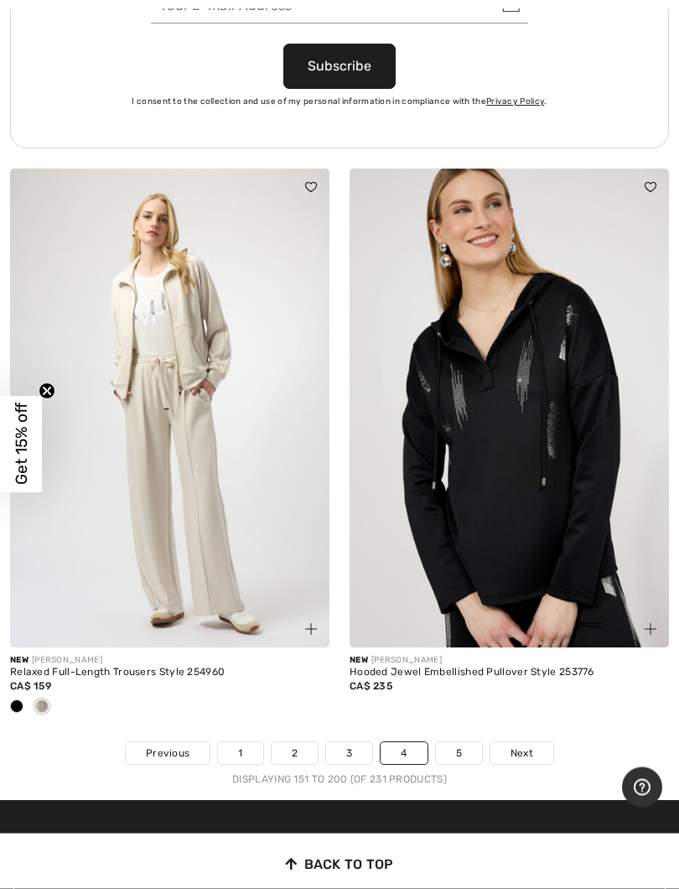
scroll to position [14285, 0]
click at [449, 742] on link "5" at bounding box center [459, 753] width 46 height 22
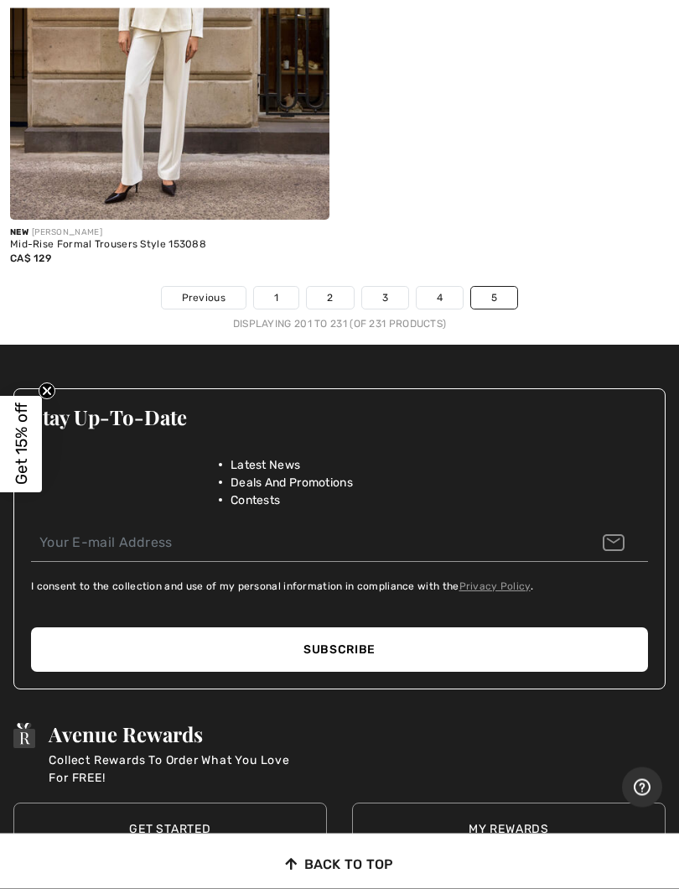
scroll to position [9135, 0]
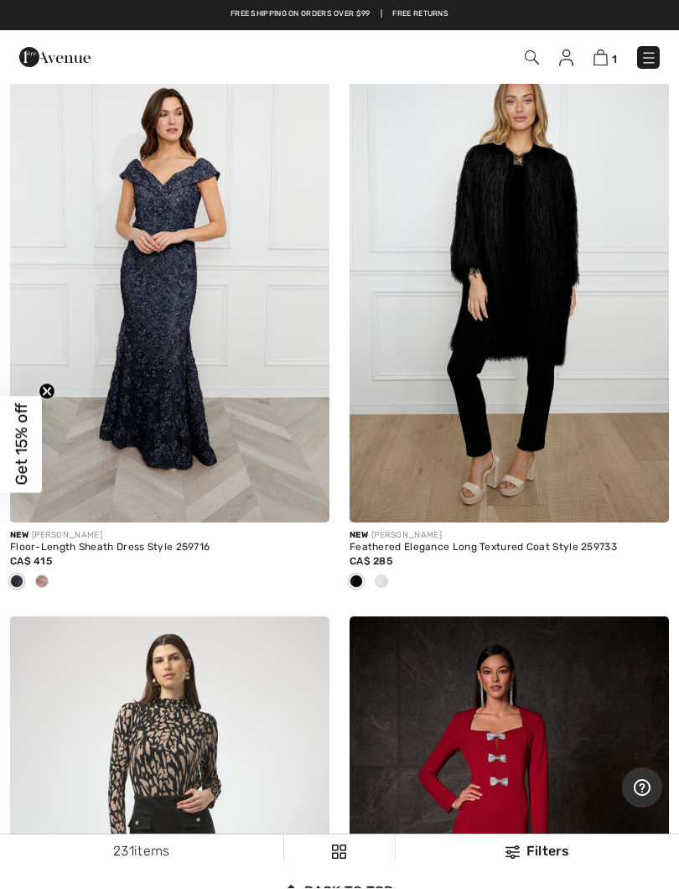
scroll to position [0, 0]
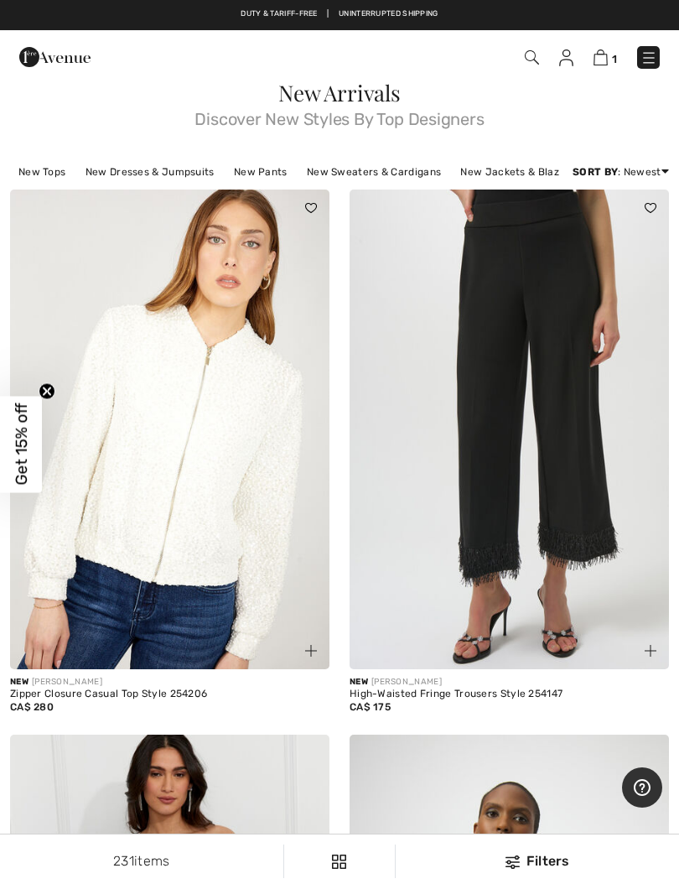
click at [36, 164] on link "New Tops" at bounding box center [42, 172] width 64 height 22
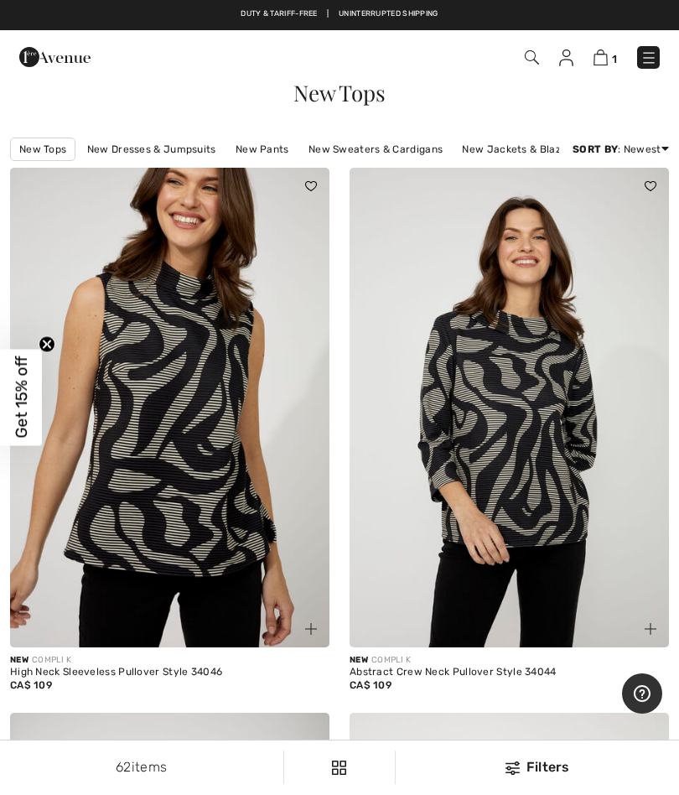
click at [107, 150] on link "New Dresses & Jumpsuits" at bounding box center [152, 149] width 146 height 22
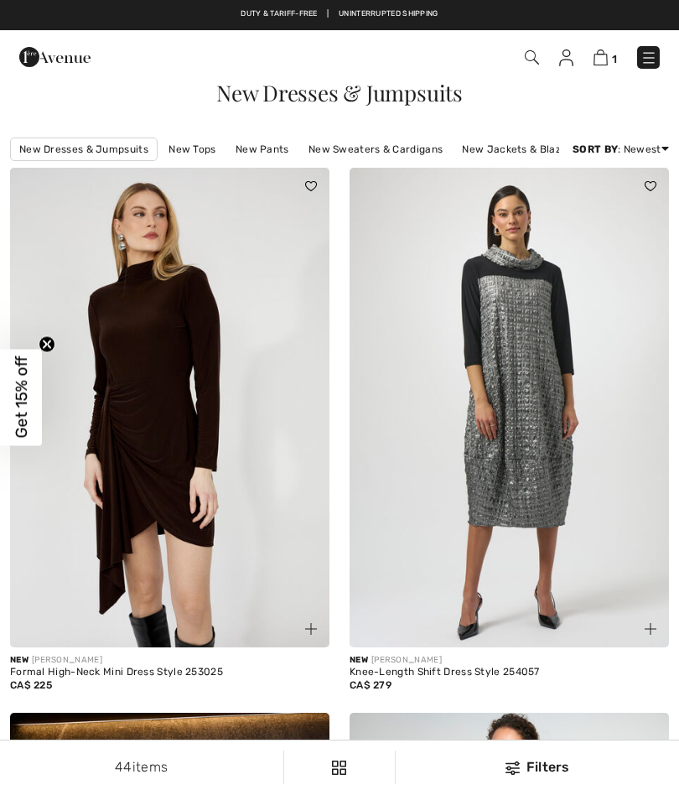
checkbox input "true"
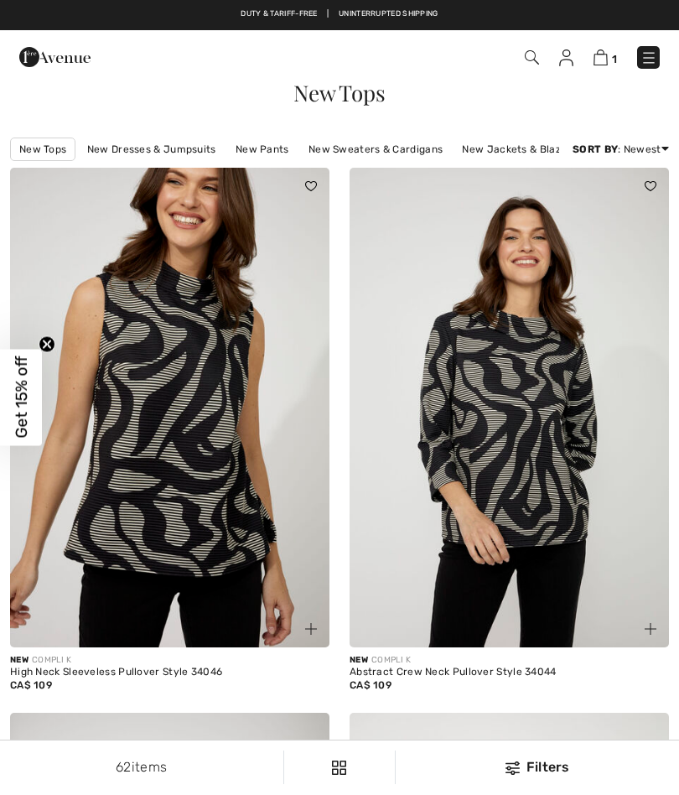
checkbox input "true"
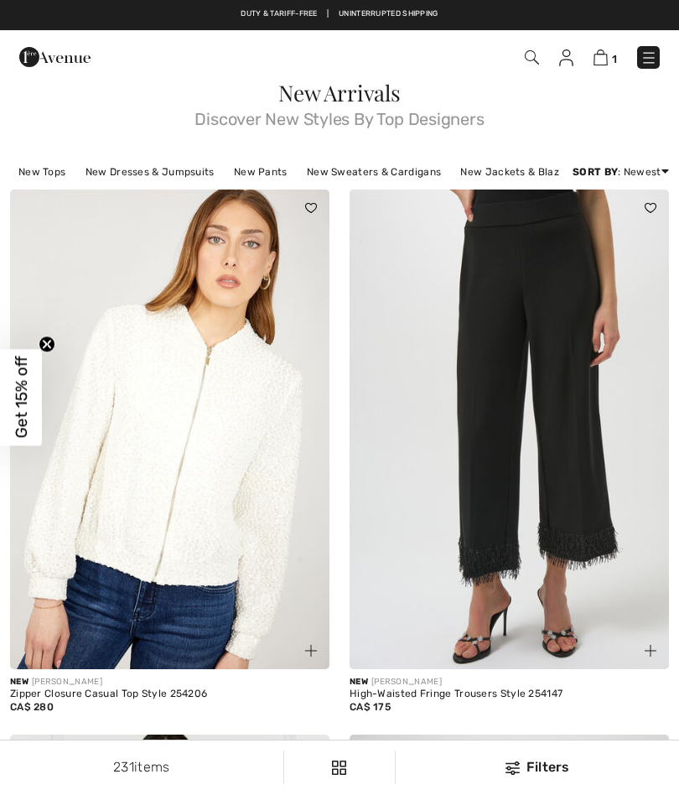
checkbox input "true"
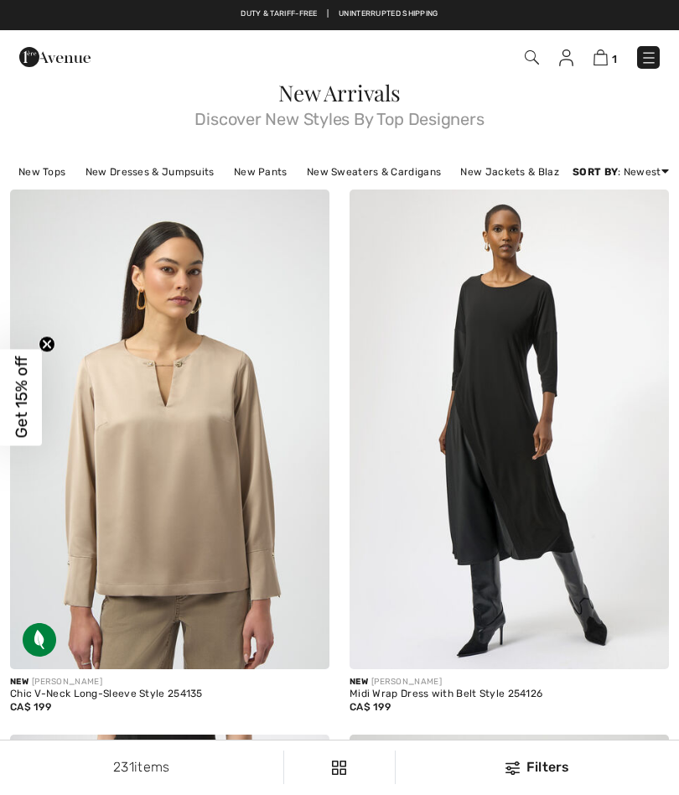
checkbox input "true"
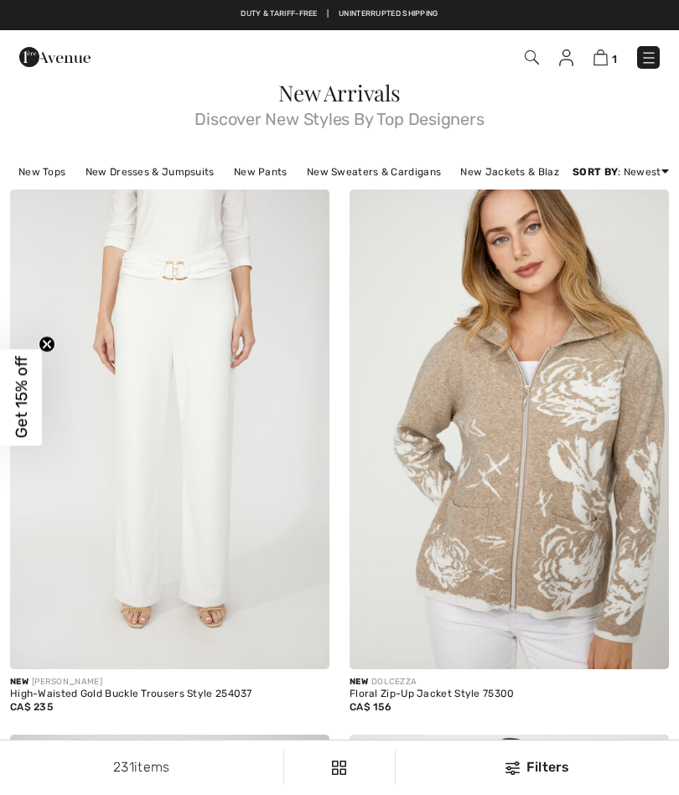
checkbox input "true"
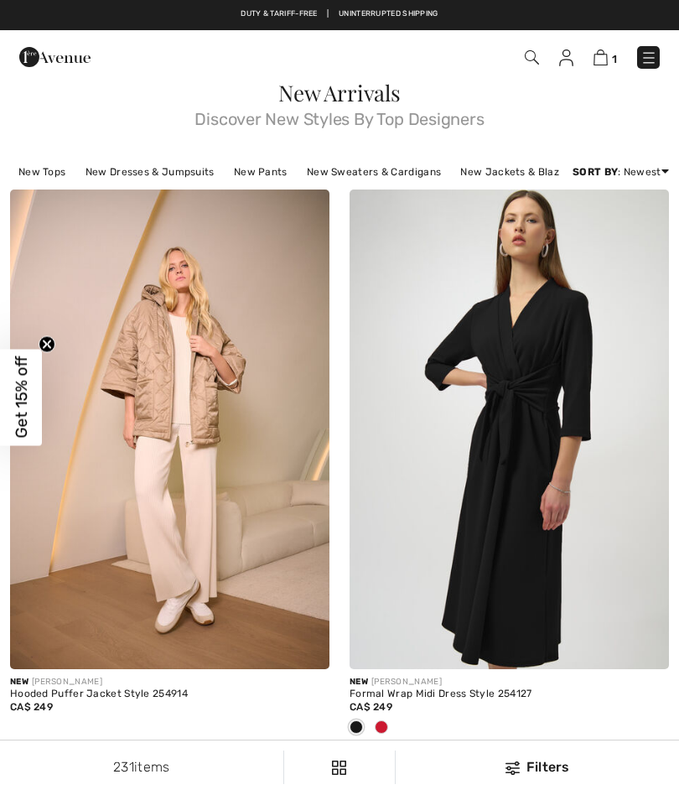
checkbox input "true"
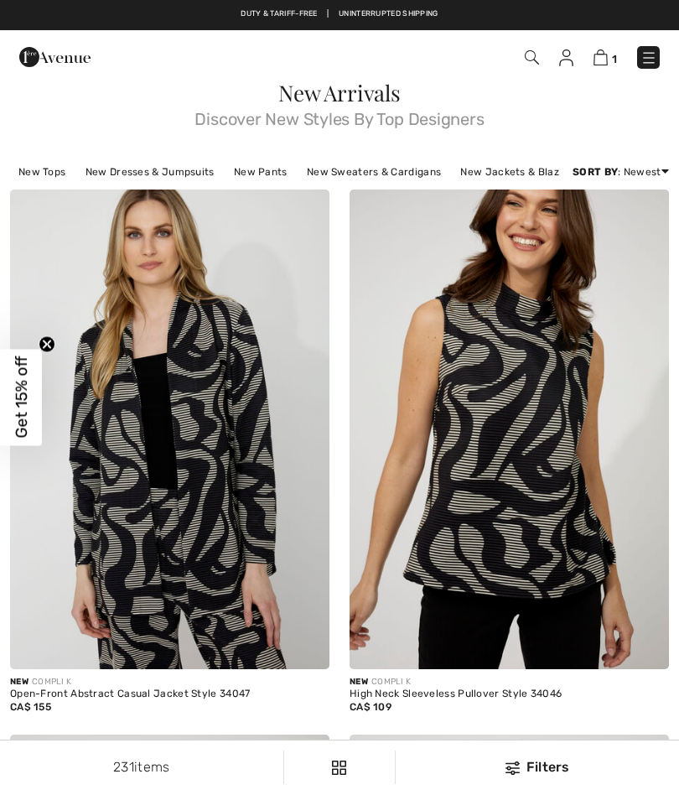
checkbox input "true"
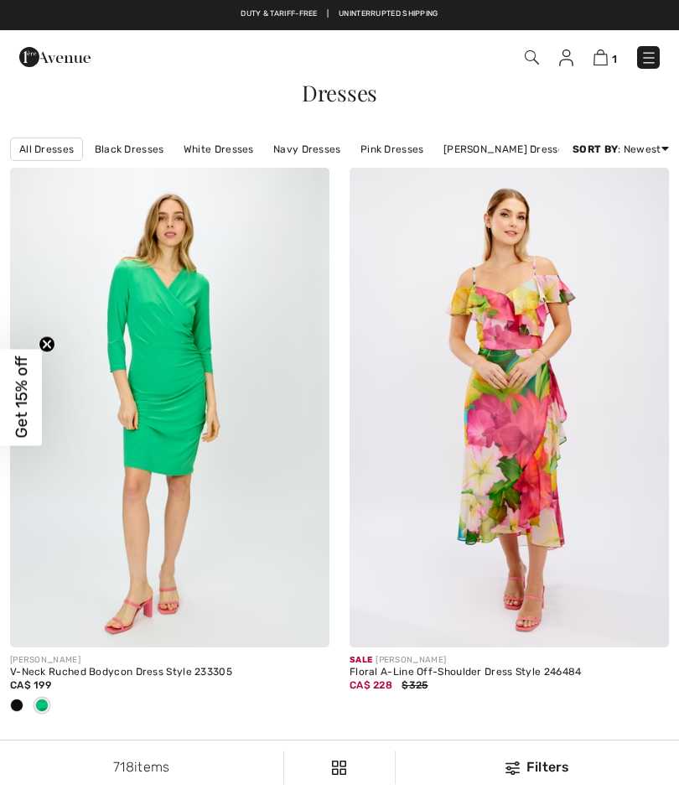
checkbox input "true"
